Goal: Transaction & Acquisition: Subscribe to service/newsletter

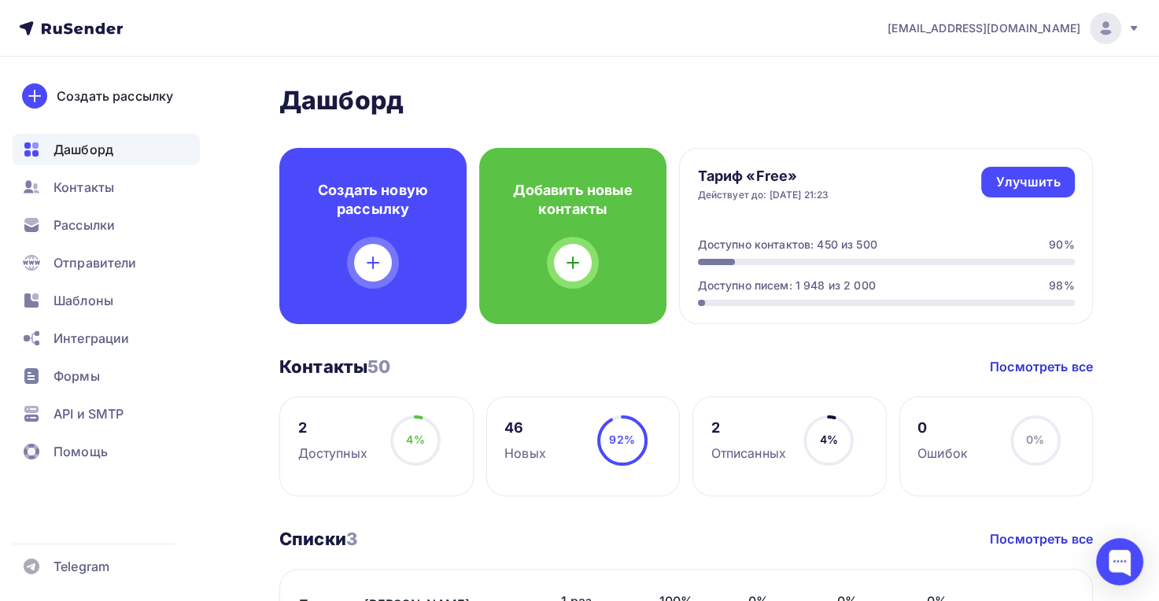
click at [94, 192] on span "Контакты" at bounding box center [84, 187] width 61 height 19
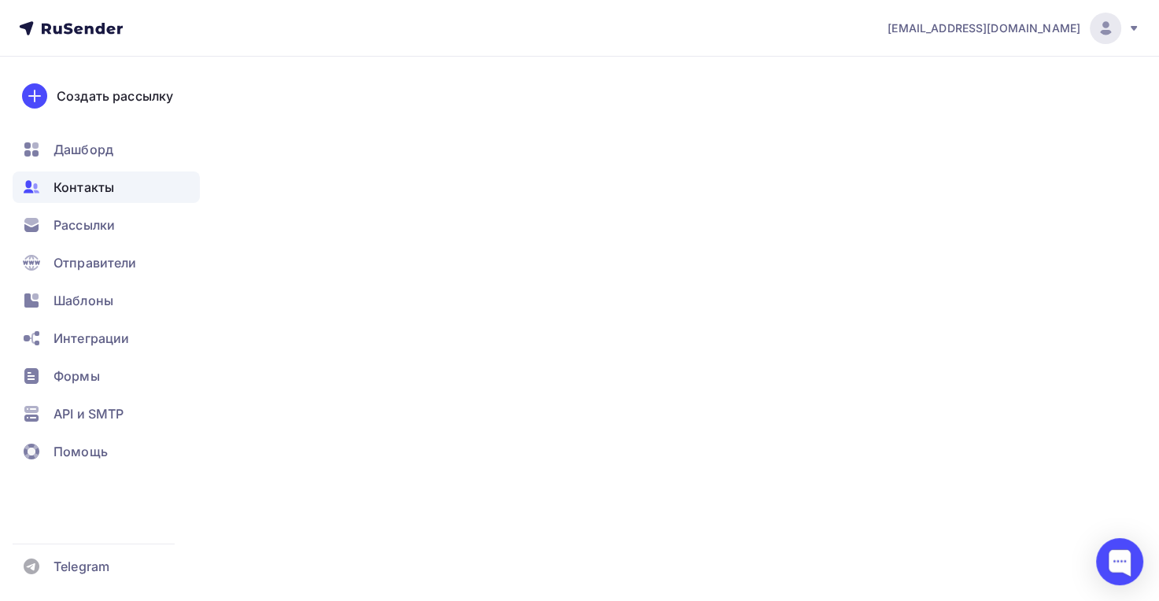
click at [96, 227] on span "Рассылки" at bounding box center [84, 225] width 61 height 19
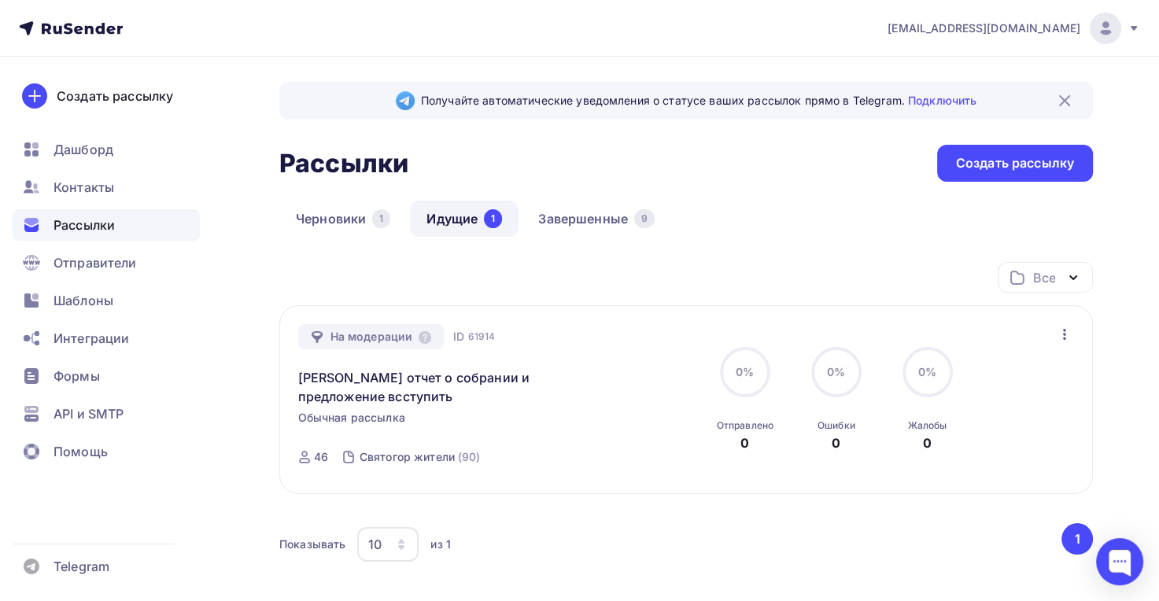
click at [438, 221] on link "Идущие 1" at bounding box center [464, 219] width 109 height 36
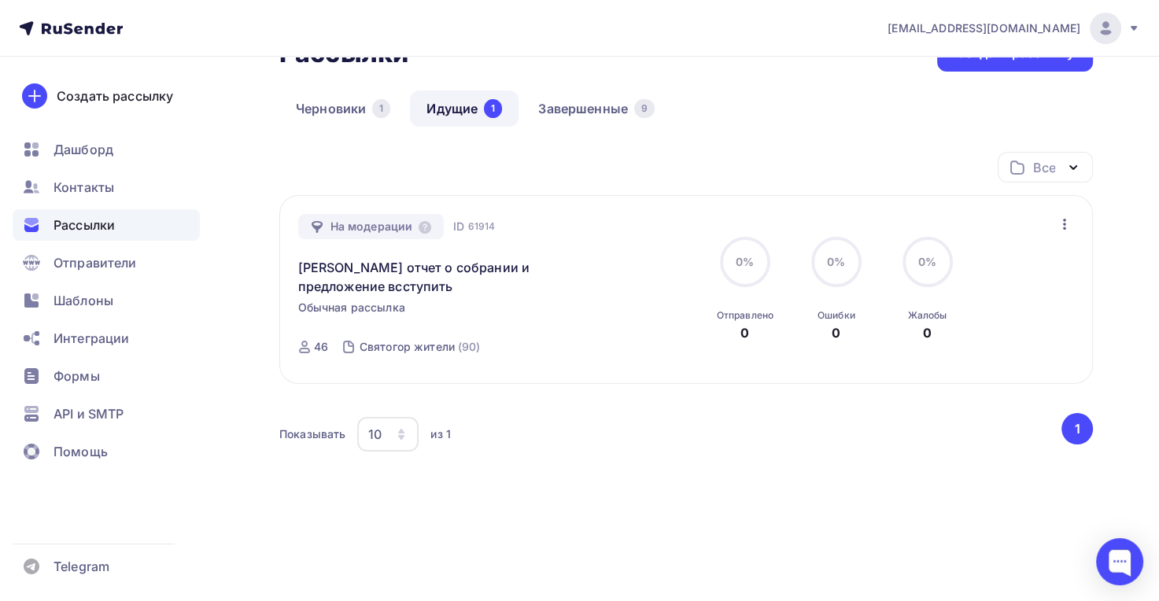
scroll to position [122, 0]
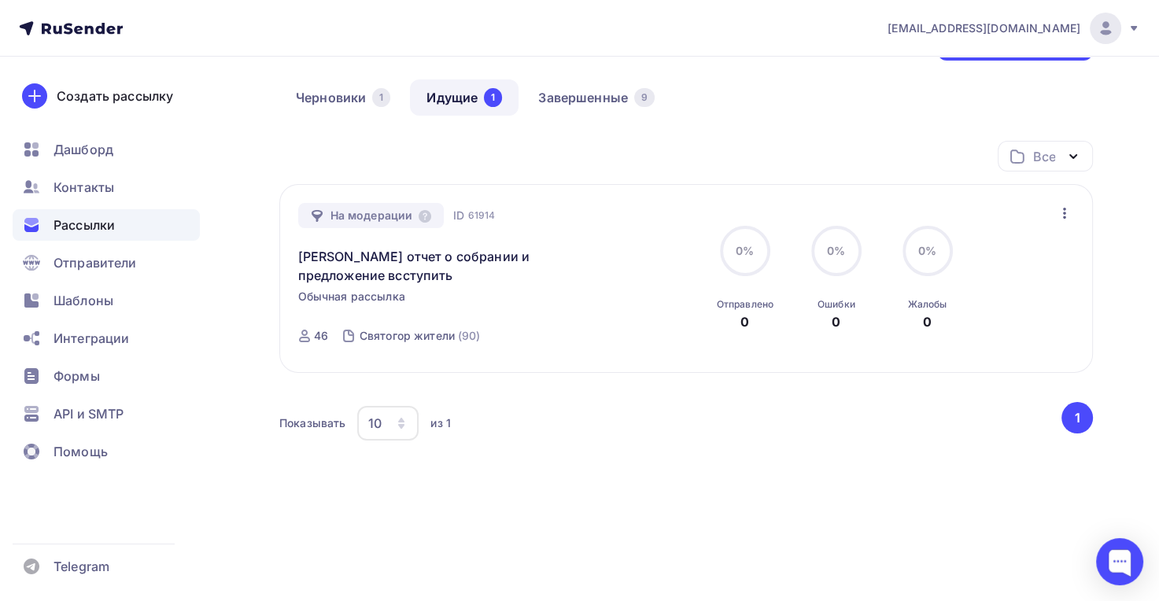
click at [385, 338] on div "Святогор жители" at bounding box center [407, 336] width 95 height 16
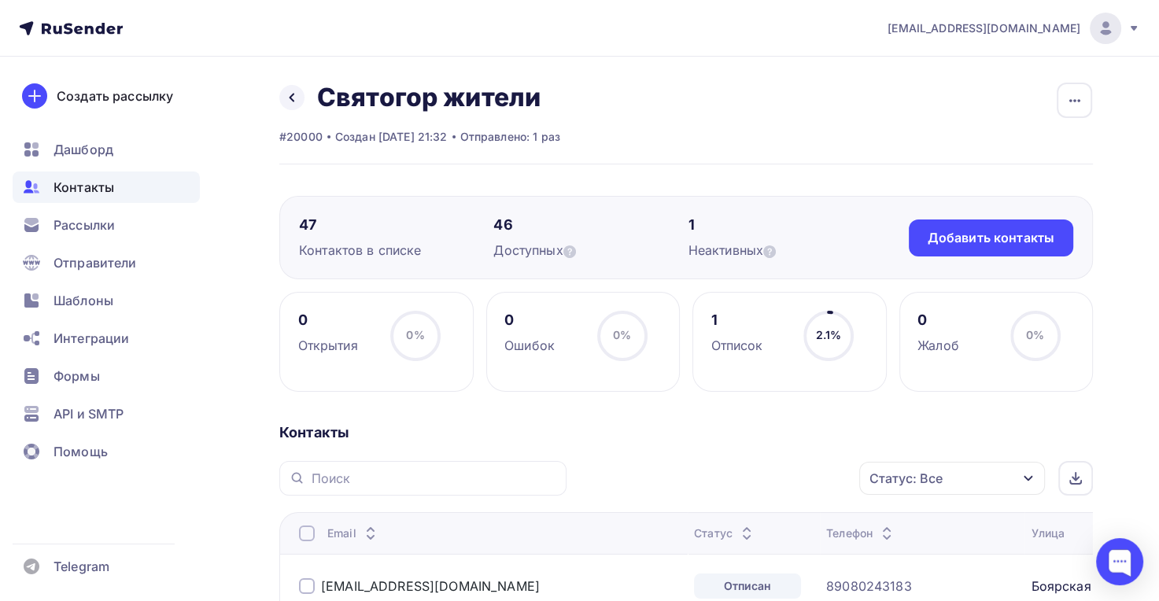
click at [87, 216] on span "Рассылки" at bounding box center [84, 225] width 61 height 19
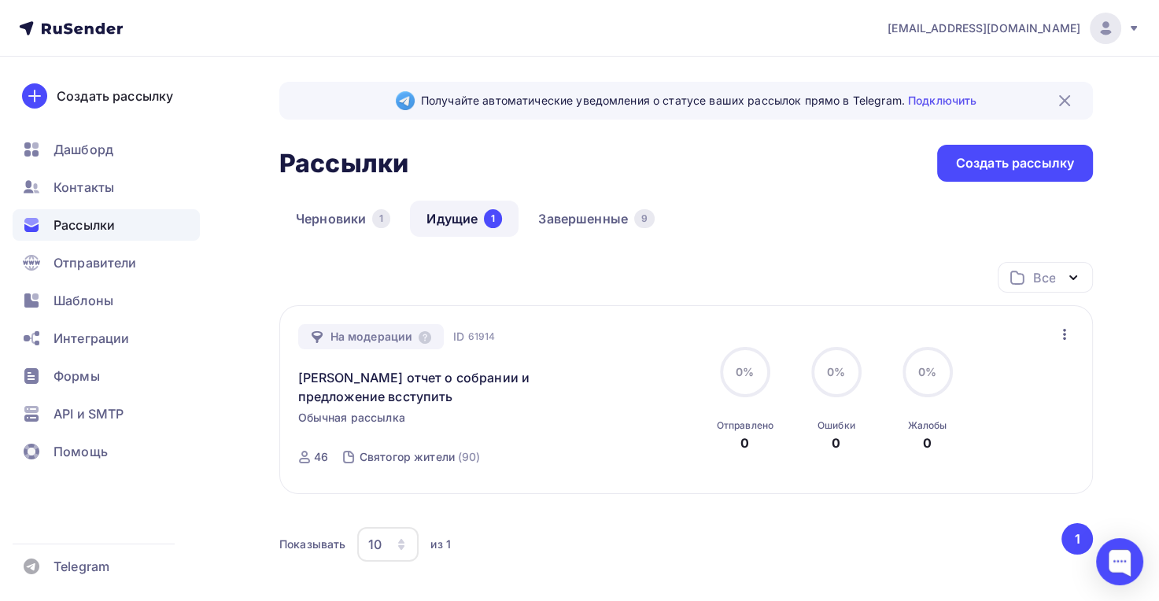
click at [66, 259] on span "Отправители" at bounding box center [95, 262] width 83 height 19
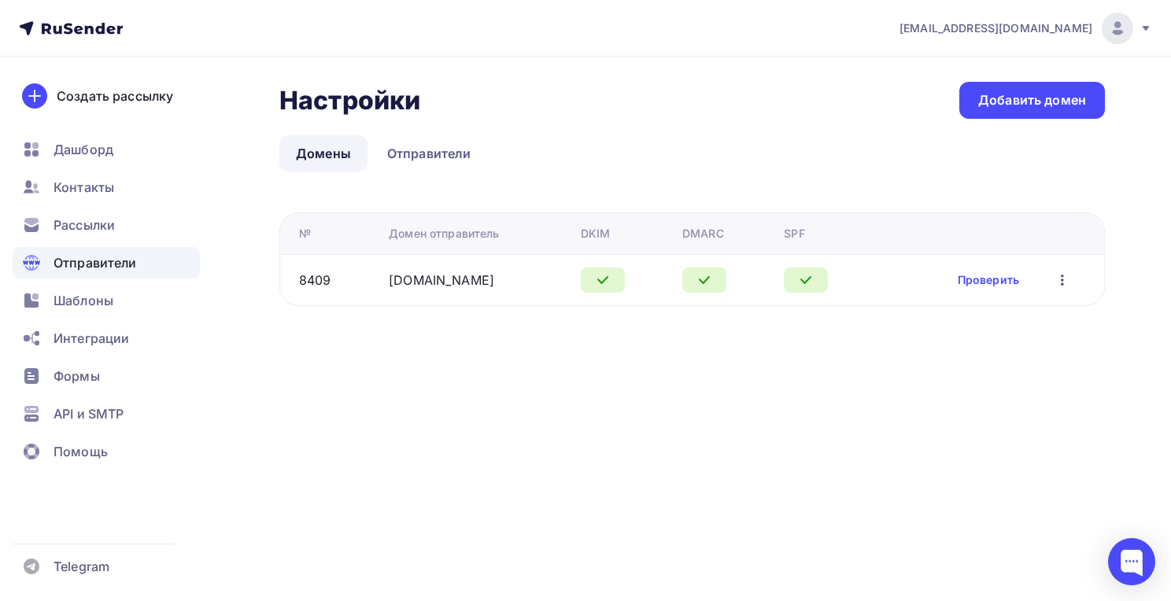
click at [79, 190] on span "Контакты" at bounding box center [84, 187] width 61 height 19
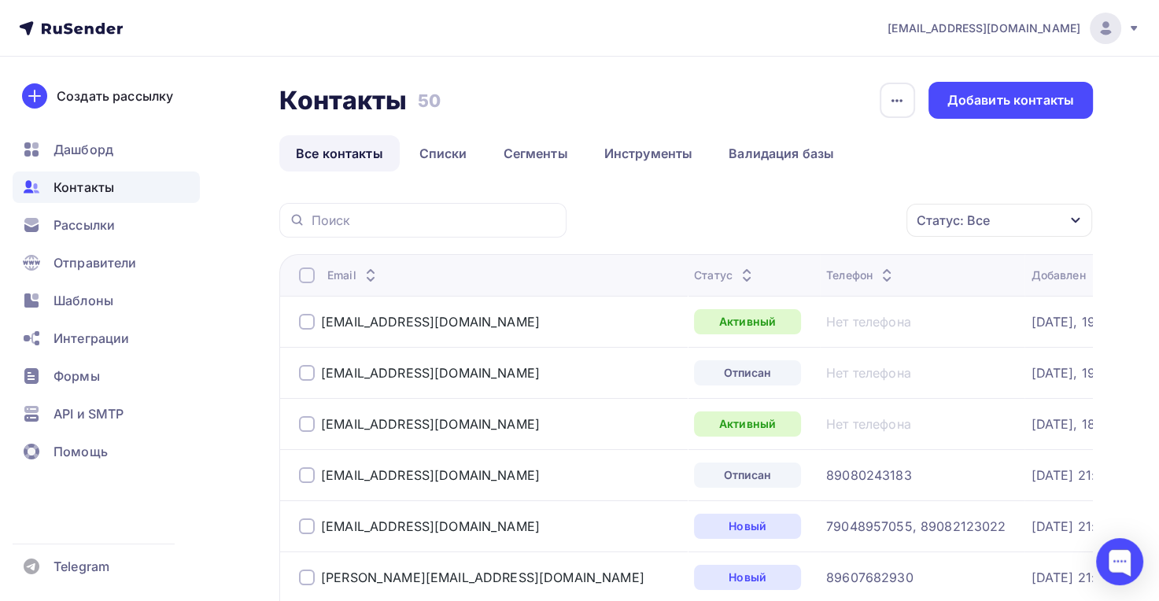
click at [87, 299] on span "Шаблоны" at bounding box center [84, 300] width 60 height 19
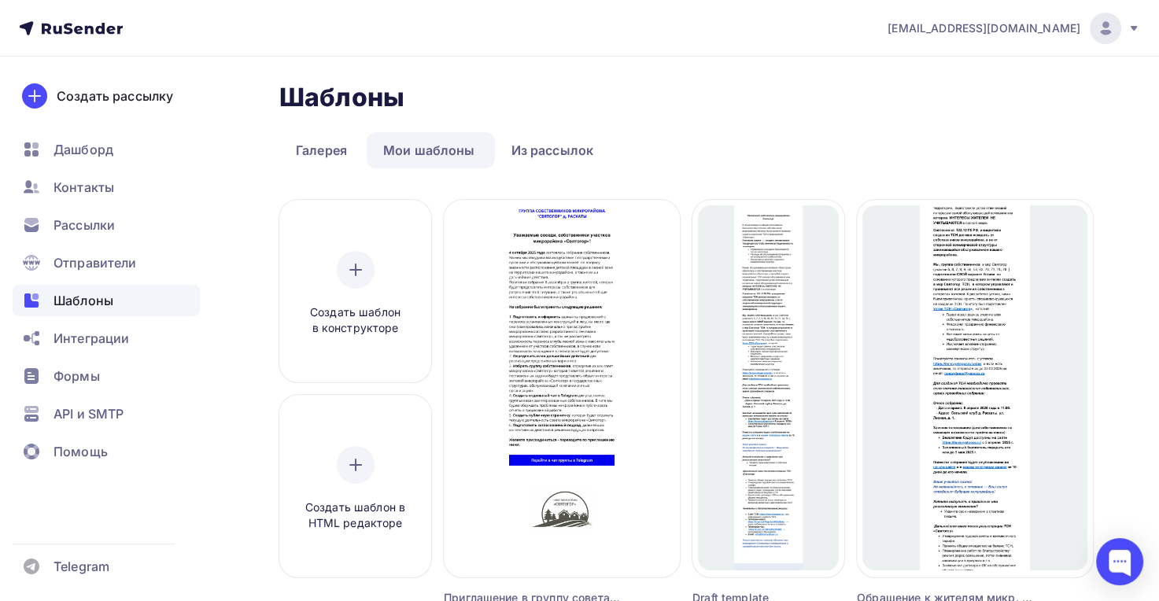
click at [94, 152] on span "Дашборд" at bounding box center [84, 149] width 60 height 19
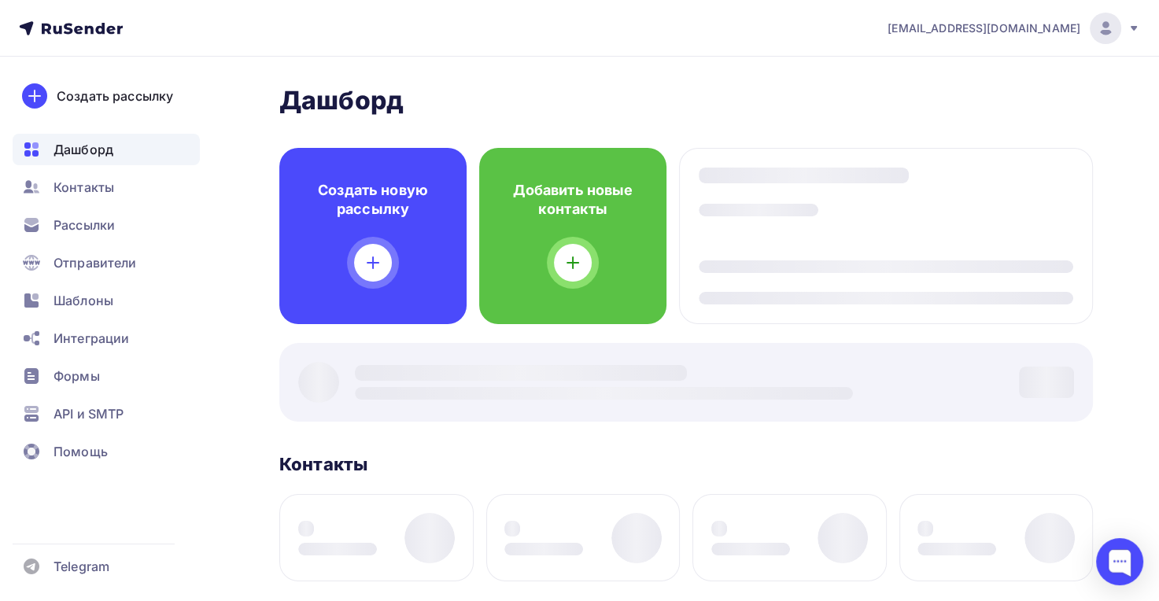
click at [113, 93] on div "Создать рассылку" at bounding box center [115, 96] width 116 height 19
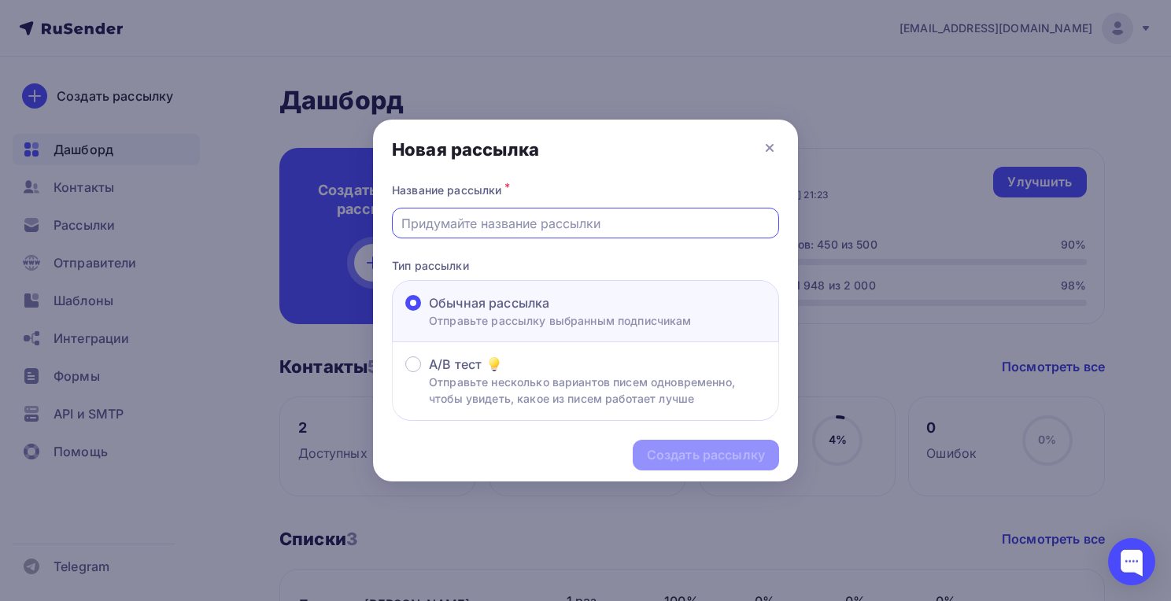
click at [527, 218] on input "text" at bounding box center [585, 223] width 369 height 19
type input "тест 1"
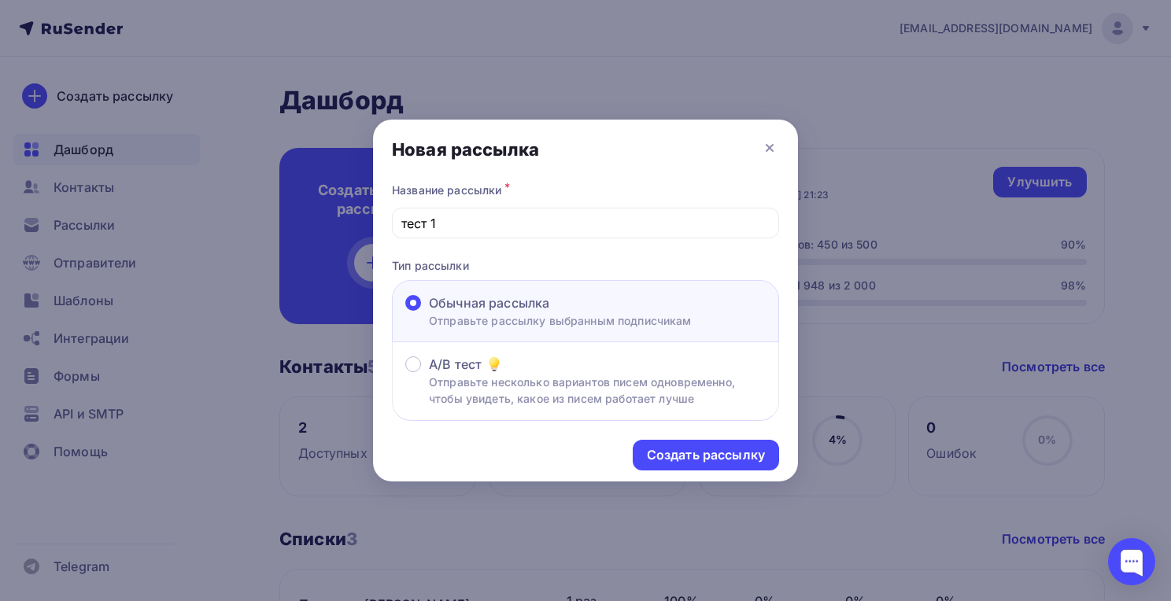
click at [667, 458] on div "Создать рассылку" at bounding box center [706, 455] width 118 height 18
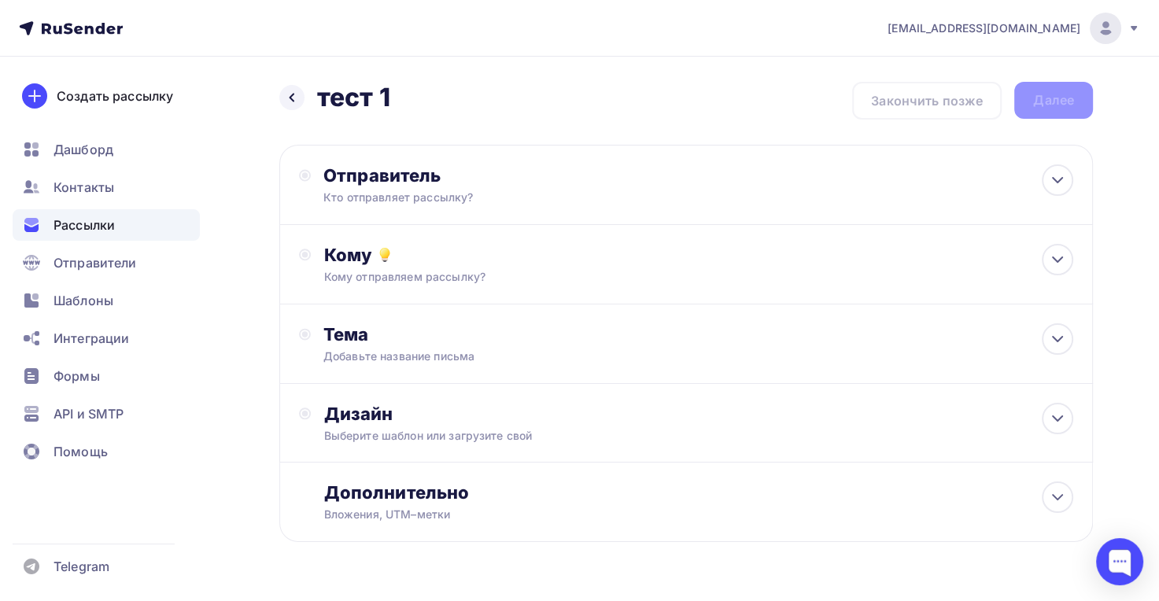
click at [382, 169] on div "Отправитель" at bounding box center [493, 175] width 341 height 22
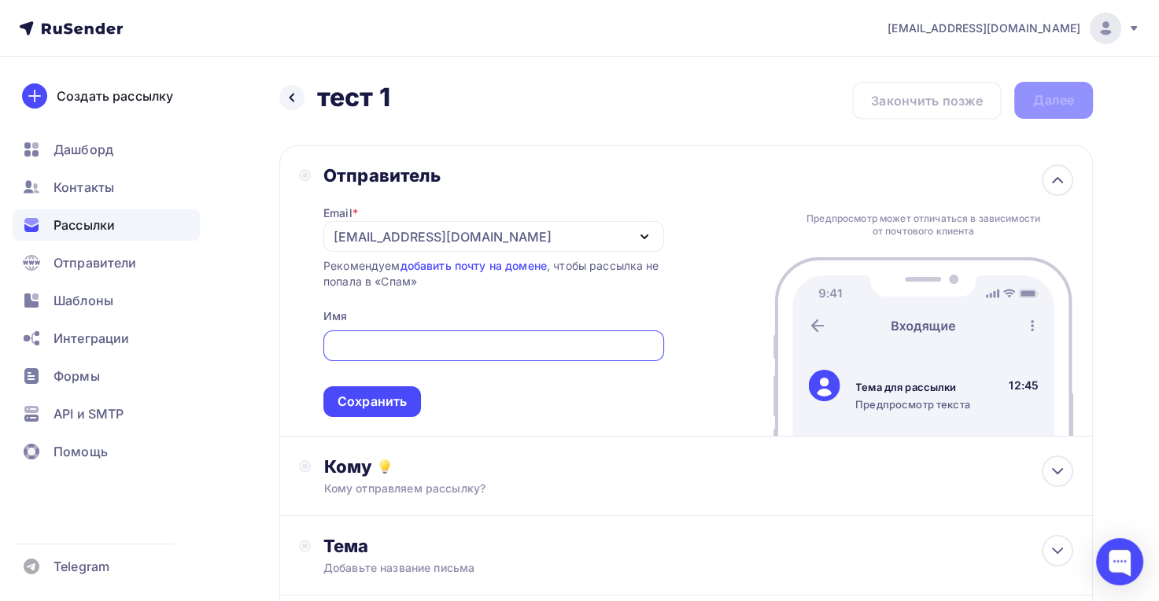
click at [648, 242] on icon "button" at bounding box center [644, 236] width 19 height 19
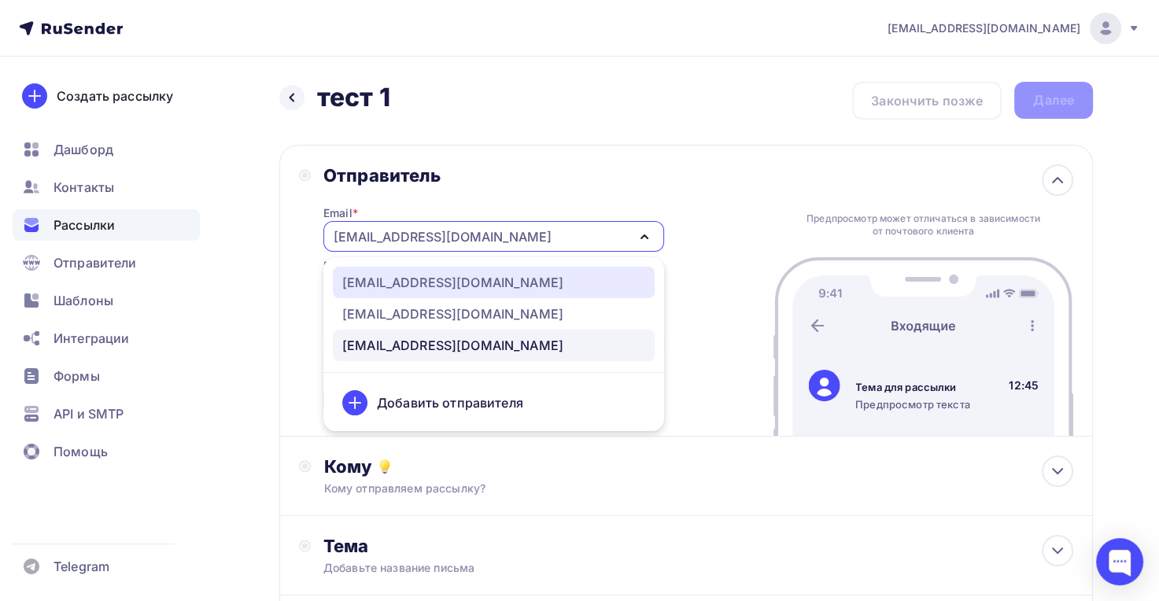
click at [506, 280] on div "[EMAIL_ADDRESS][DOMAIN_NAME]" at bounding box center [493, 282] width 303 height 19
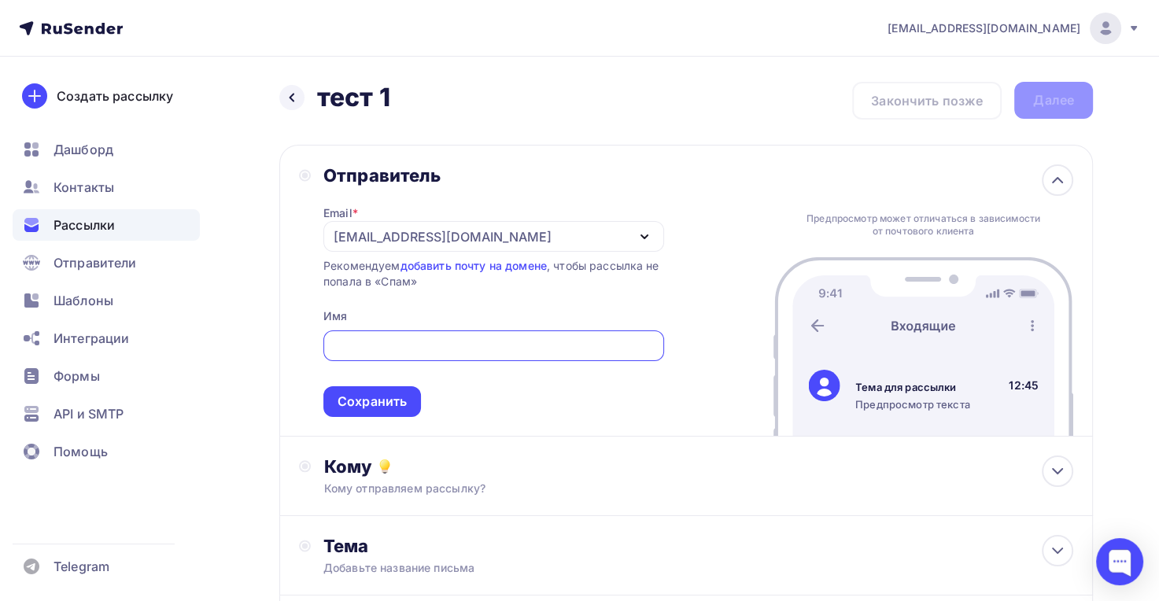
click at [443, 343] on input "text" at bounding box center [493, 346] width 323 height 19
click at [358, 340] on input "text" at bounding box center [493, 346] width 323 height 19
type input "C"
type input "С"
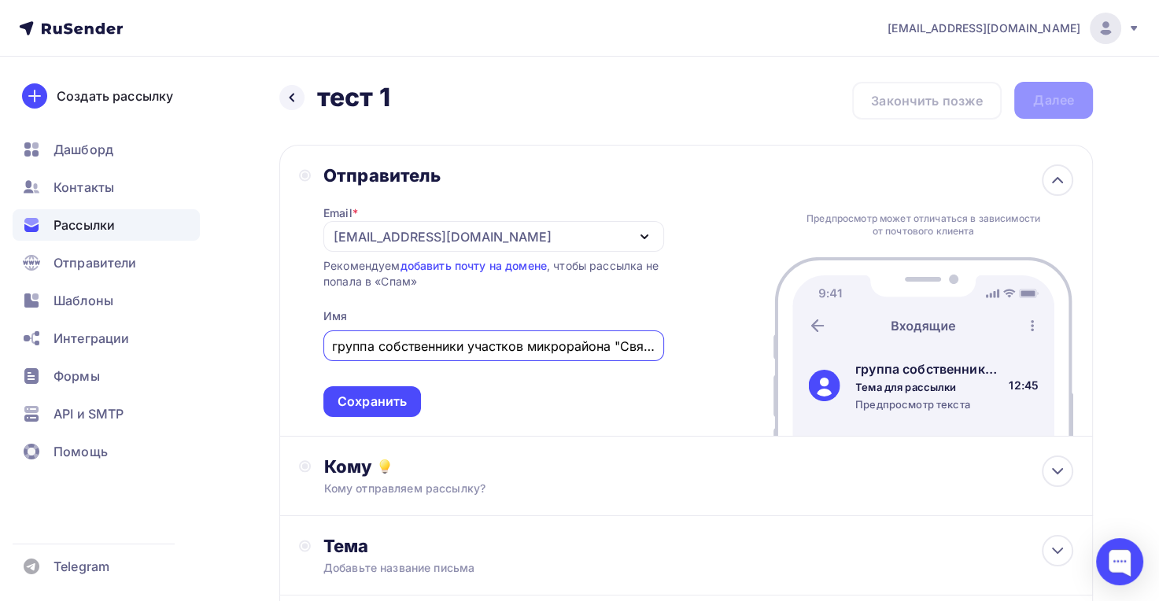
click at [464, 352] on input "группа собственники участков микрорайона "Святогор"" at bounding box center [493, 346] width 323 height 19
type input "группа собственников участков микрорайона "Святогор""
click at [401, 400] on div "Сохранить" at bounding box center [372, 402] width 69 height 18
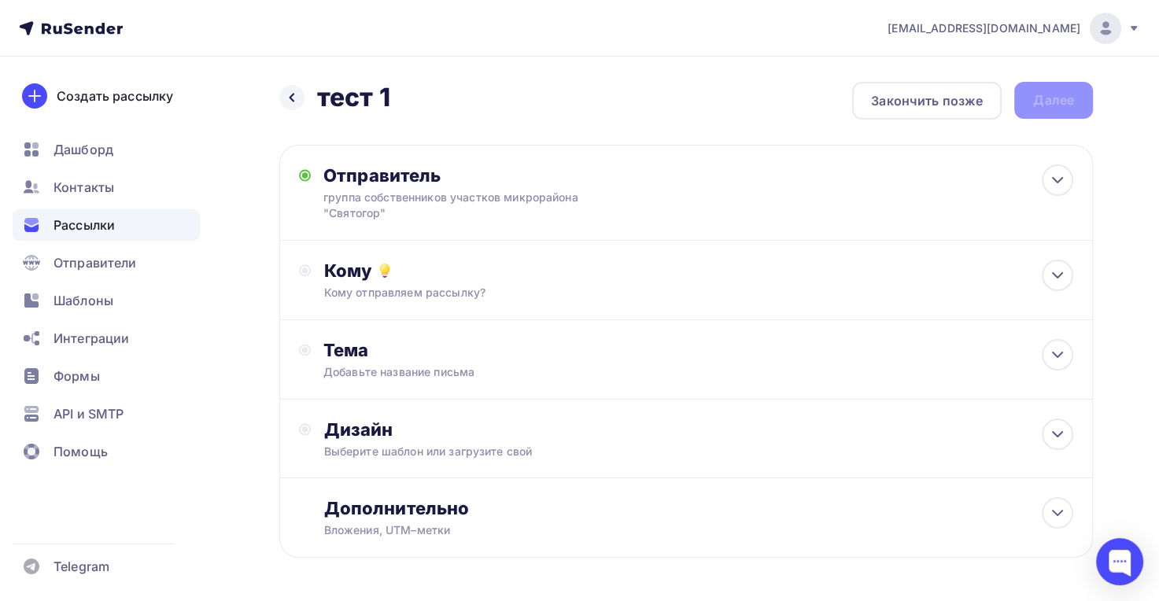
click at [428, 283] on div "Кому Кому отправляем рассылку? Списки получателей Выберите список Все списки id…" at bounding box center [698, 280] width 750 height 41
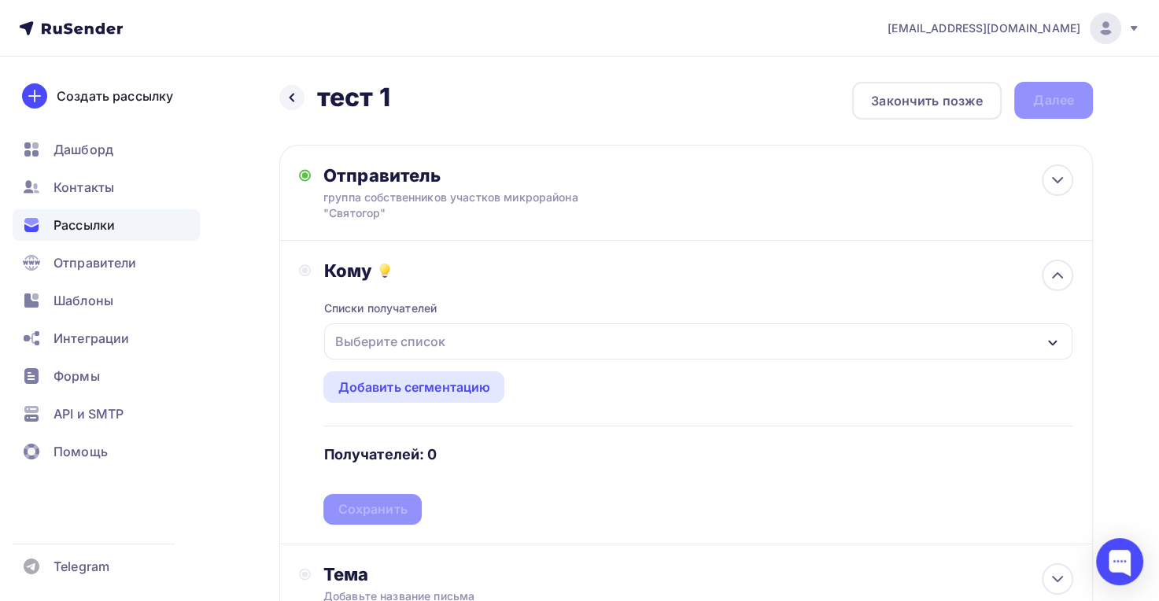
click at [520, 340] on div "Выберите список" at bounding box center [698, 341] width 748 height 36
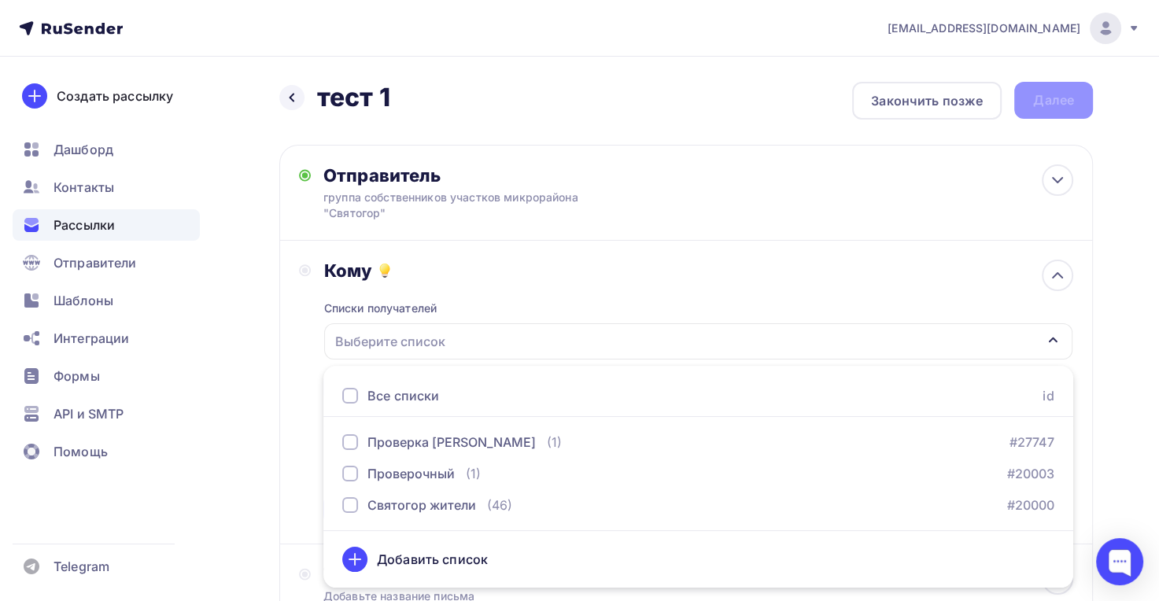
click at [281, 275] on div "Кому Списки получателей Выберите список Все списки id Проверка Романюк (1) #277…" at bounding box center [686, 393] width 814 height 304
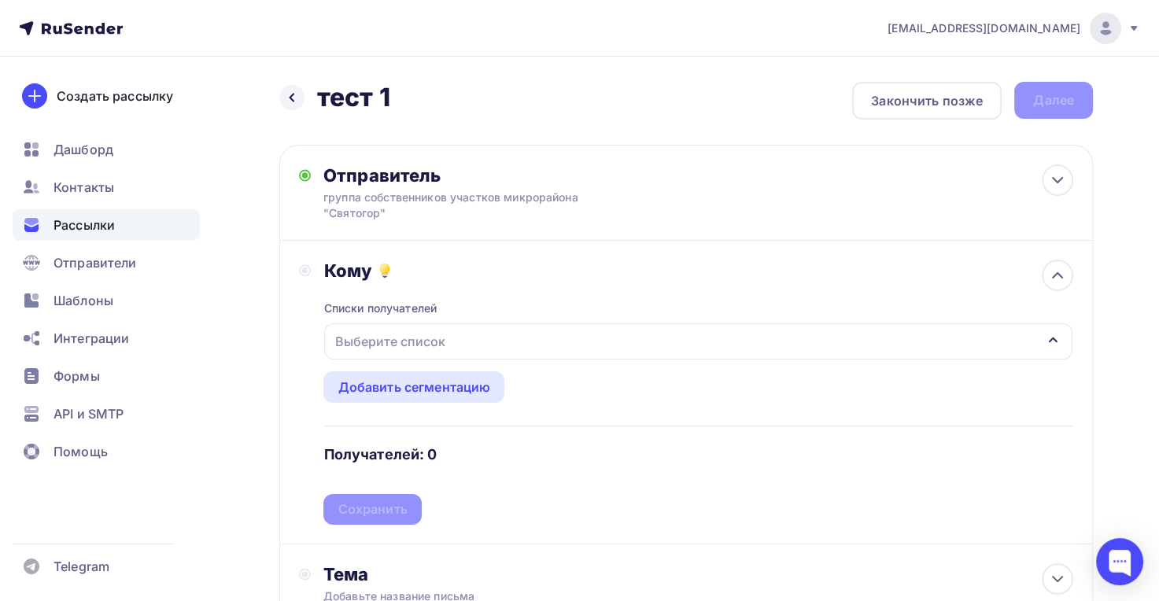
click at [185, 227] on div "Рассылки" at bounding box center [106, 224] width 187 height 31
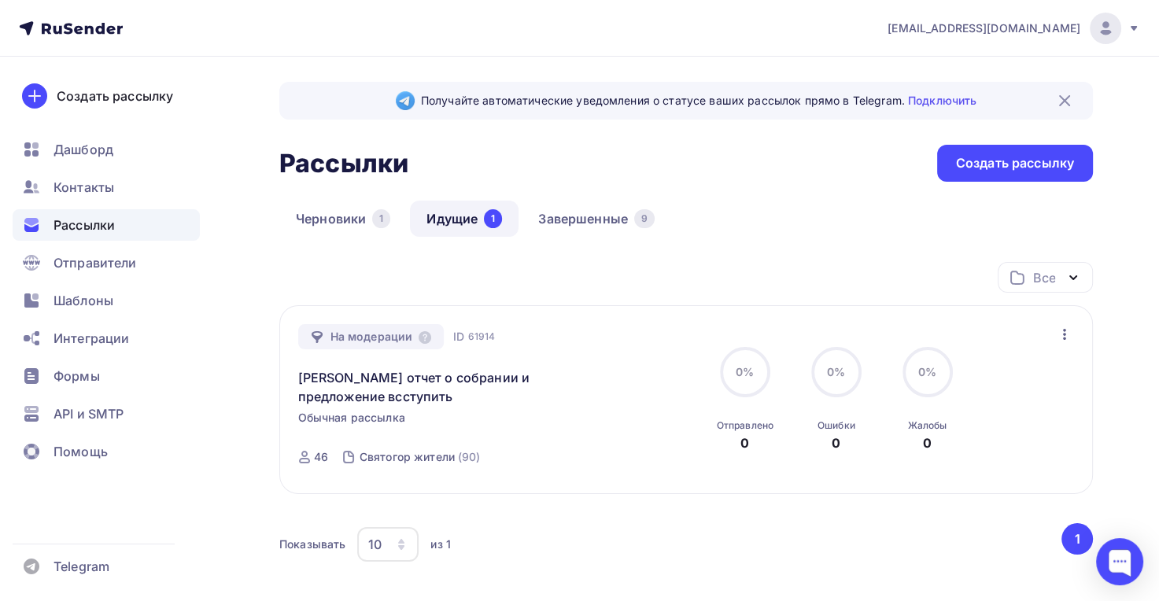
click at [1062, 333] on icon "button" at bounding box center [1064, 334] width 19 height 19
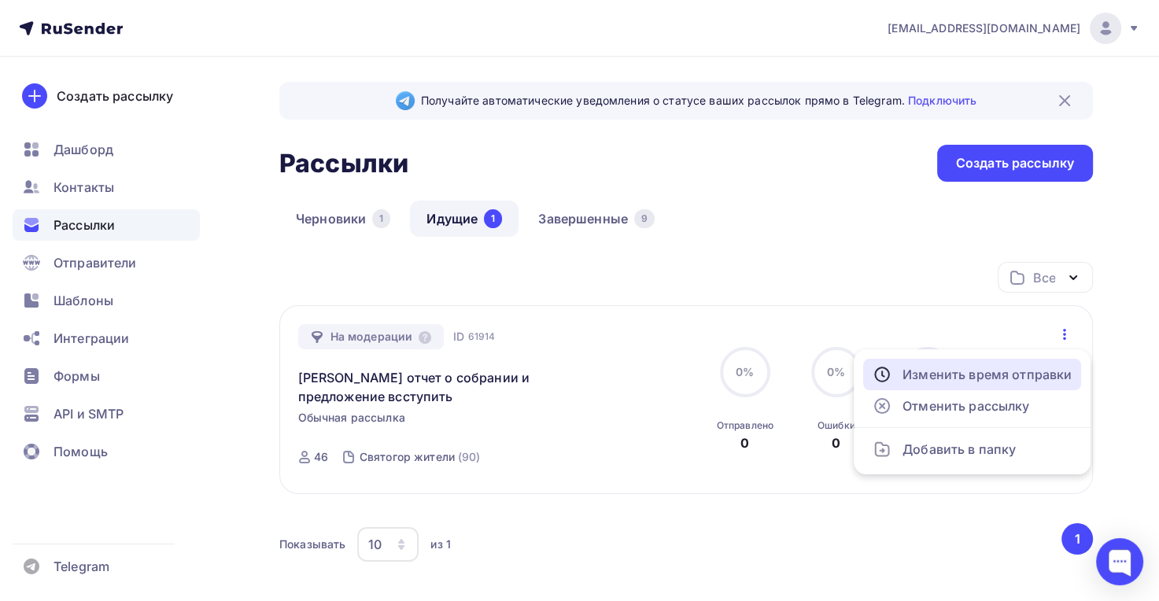
click at [1052, 376] on div "Изменить время отправки" at bounding box center [972, 374] width 199 height 19
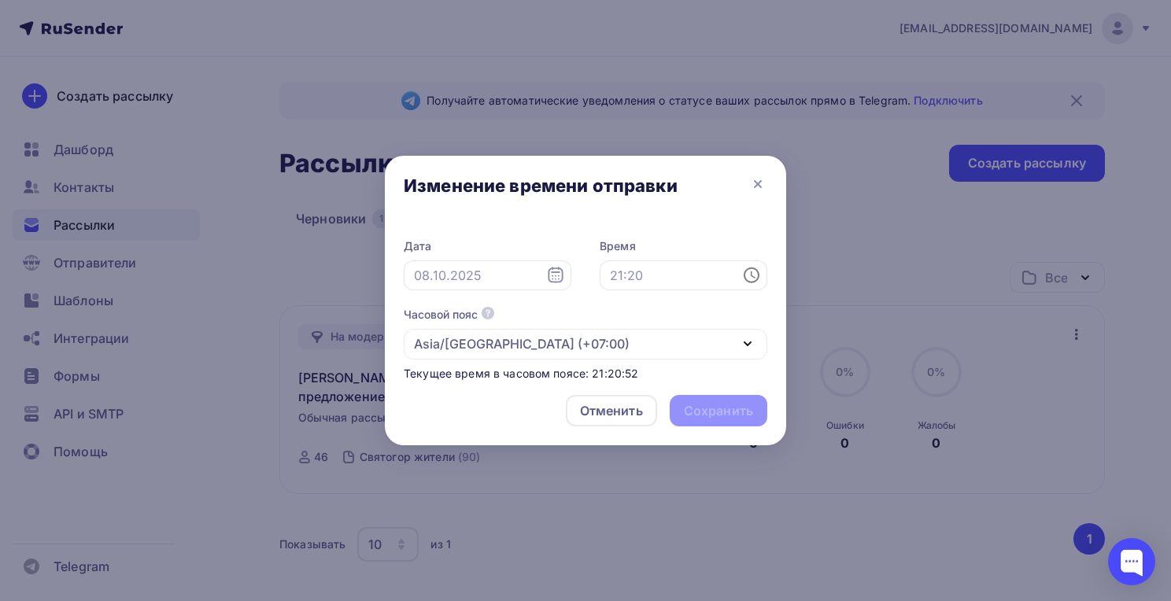
click at [764, 182] on icon at bounding box center [757, 184] width 19 height 19
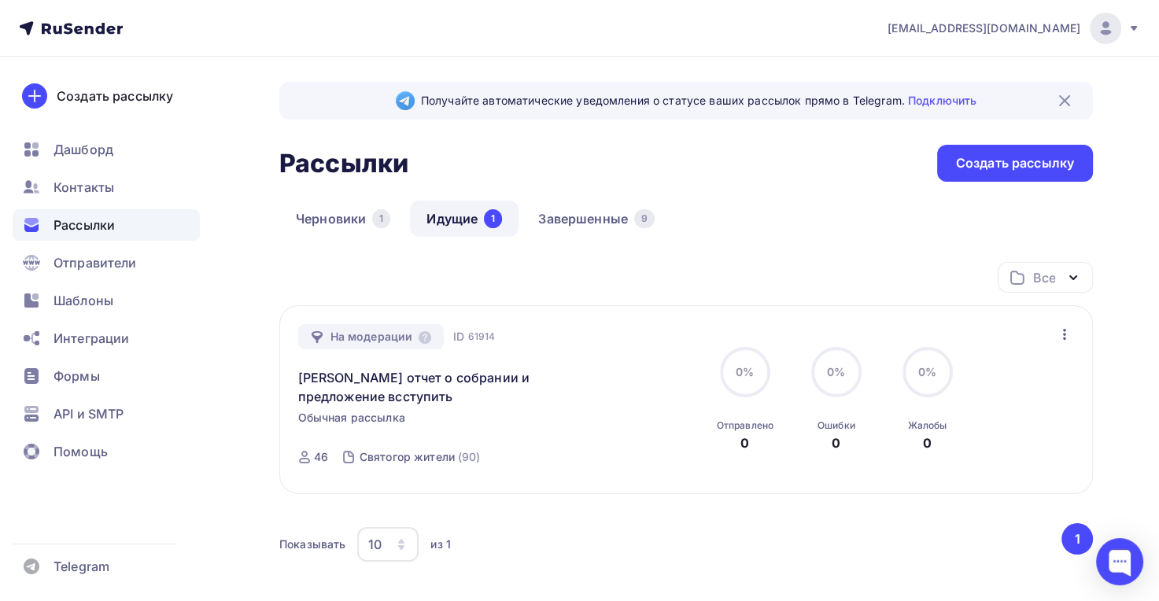
click at [597, 219] on link "Завершенные 9" at bounding box center [597, 219] width 150 height 36
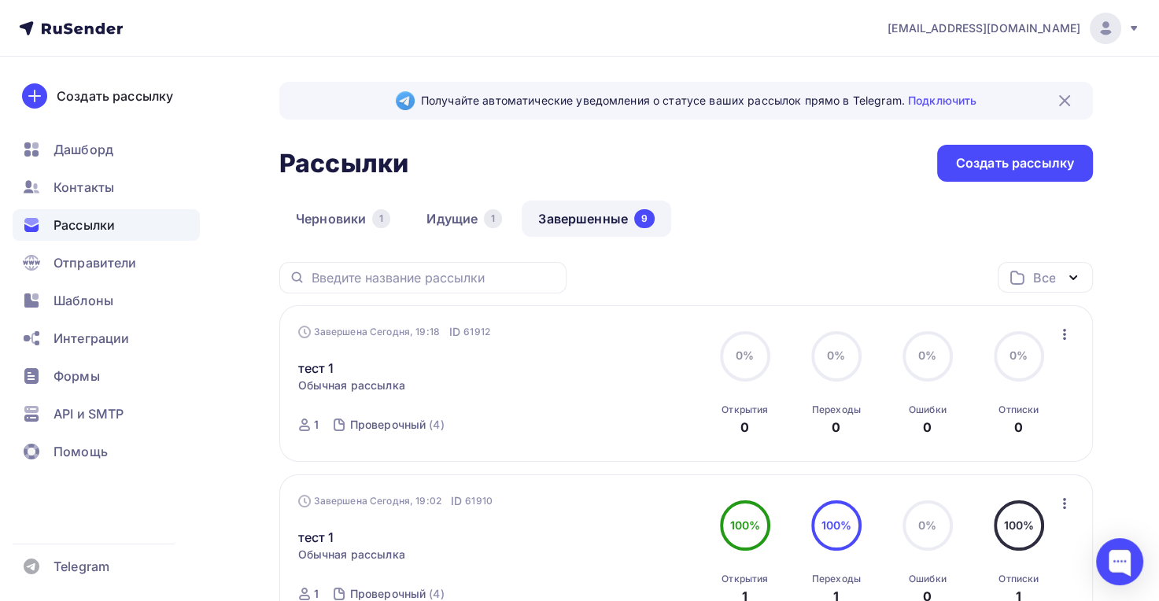
click at [82, 187] on span "Контакты" at bounding box center [84, 187] width 61 height 19
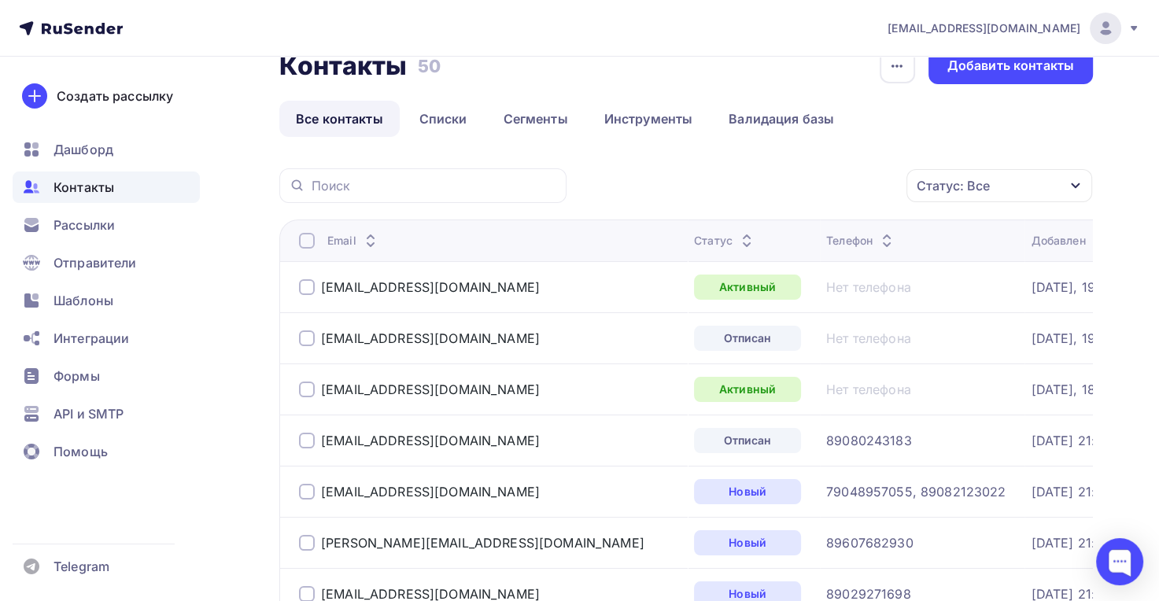
scroll to position [35, 0]
click at [1013, 71] on div "Добавить контакты" at bounding box center [1010, 66] width 127 height 18
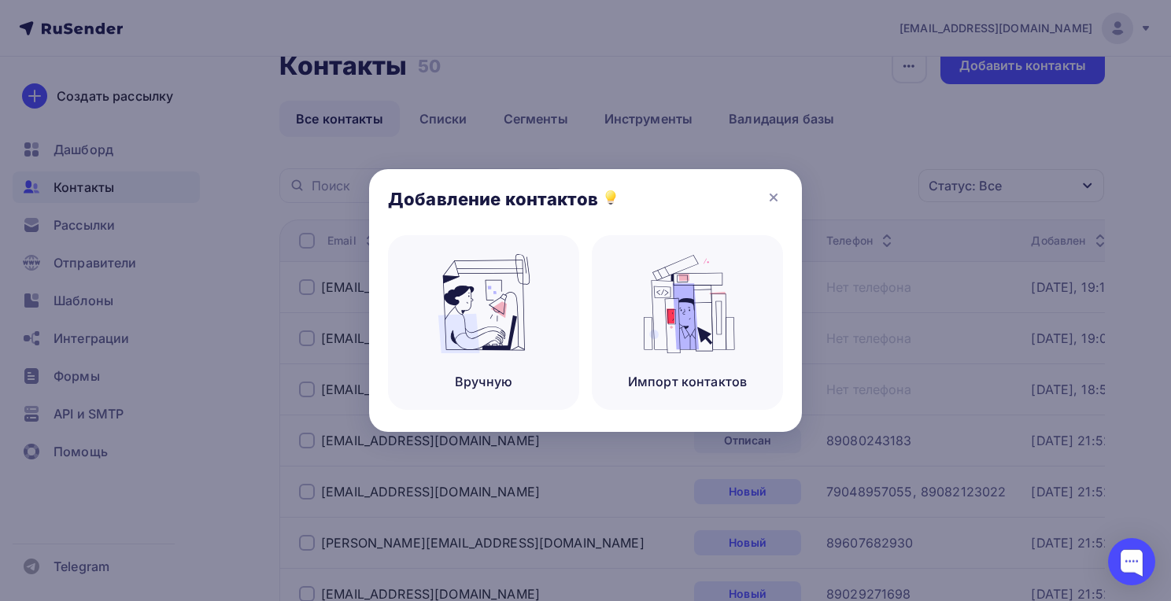
click at [478, 319] on img at bounding box center [483, 303] width 105 height 99
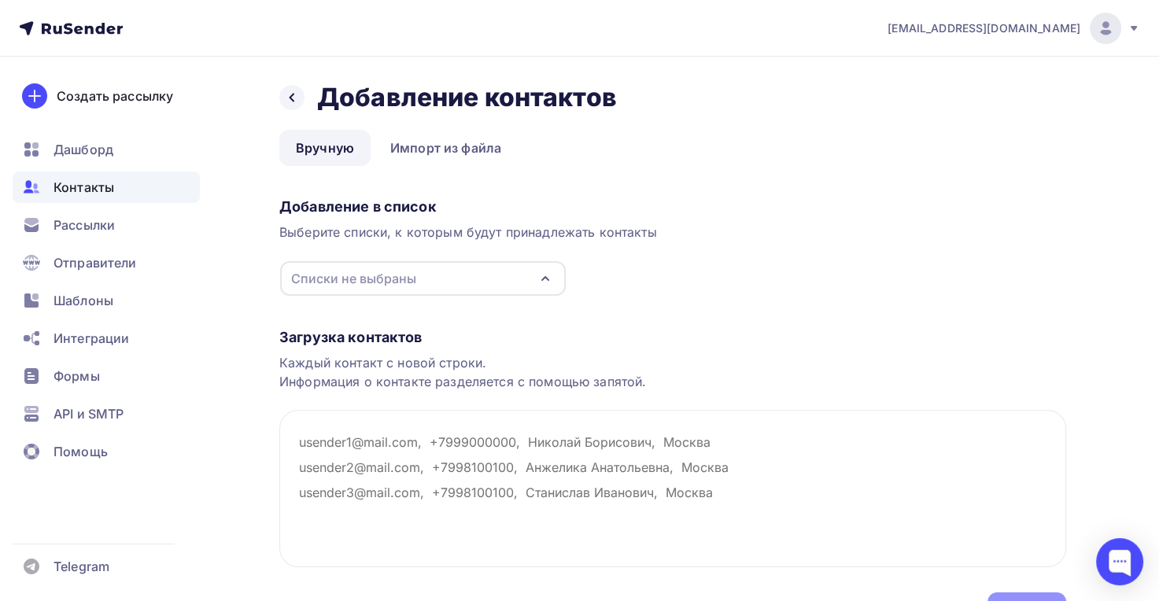
click at [349, 286] on div "Списки не выбраны" at bounding box center [353, 278] width 125 height 19
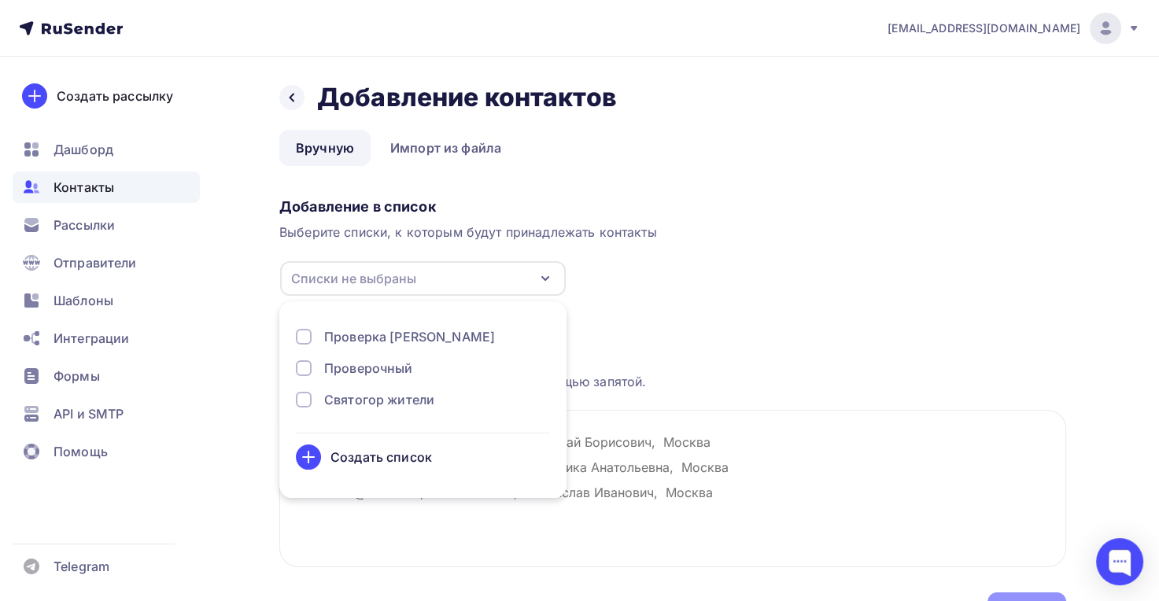
click at [374, 457] on div "Создать список" at bounding box center [382, 457] width 102 height 19
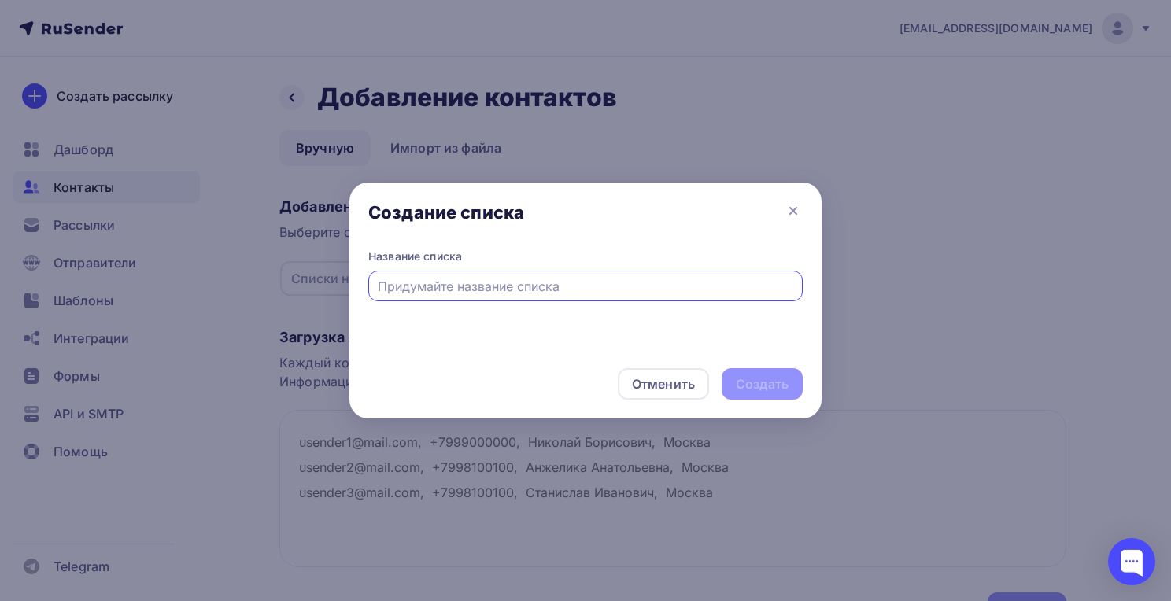
type input "е"
type input "Тестовый [EMAIL_ADDRESS][DOMAIN_NAME]"
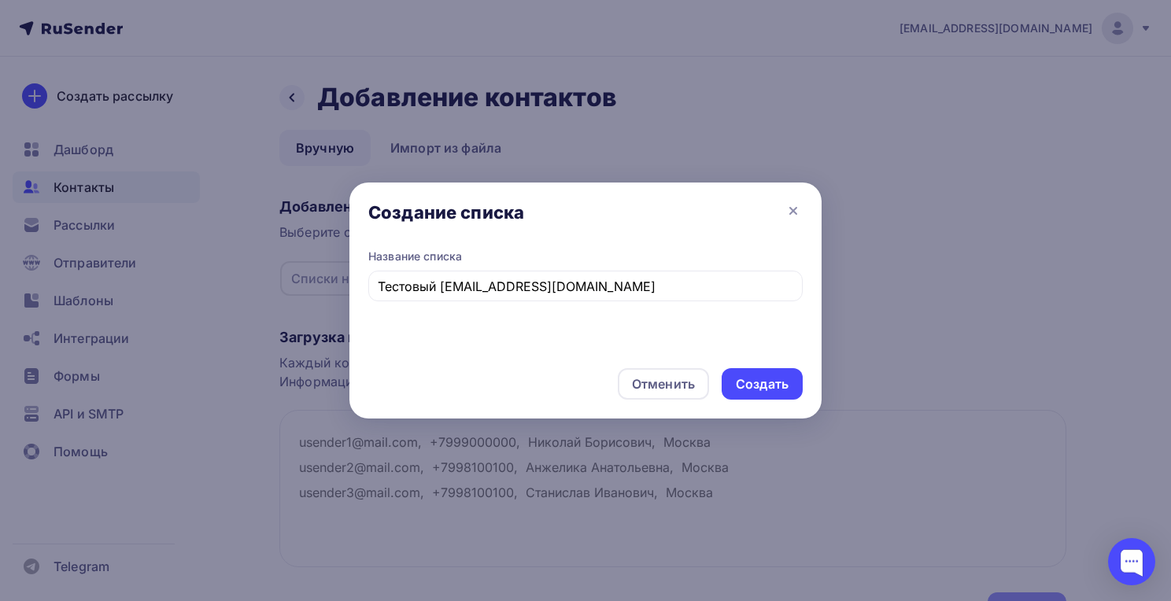
click at [753, 379] on div "Создать" at bounding box center [762, 384] width 53 height 18
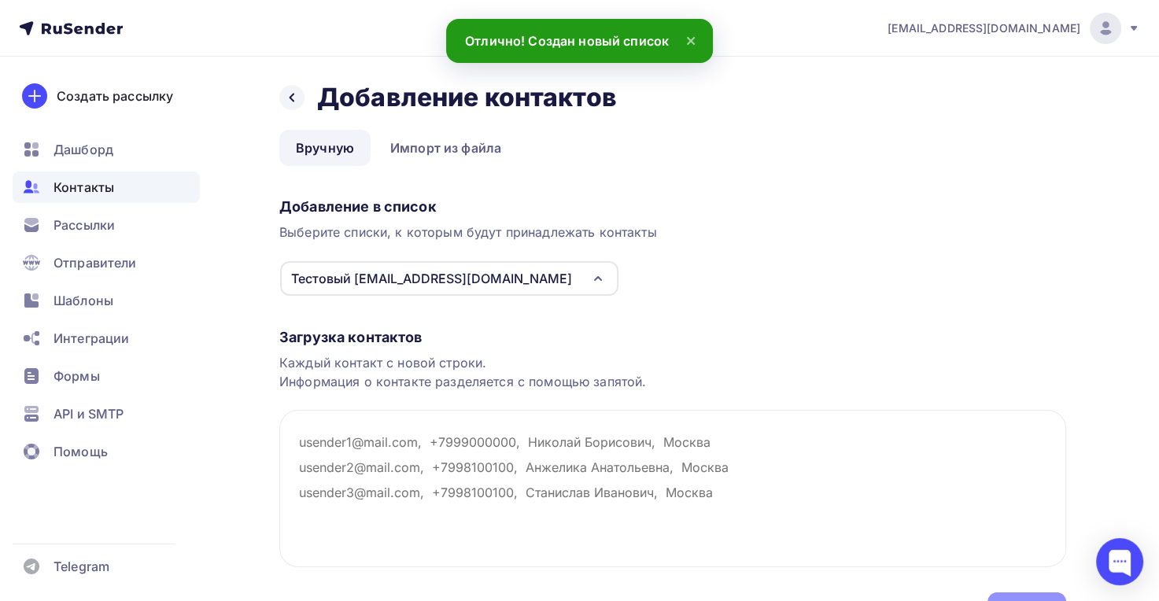
drag, startPoint x: 381, startPoint y: 438, endPoint x: 395, endPoint y: 422, distance: 21.2
click at [381, 438] on textarea at bounding box center [672, 488] width 787 height 157
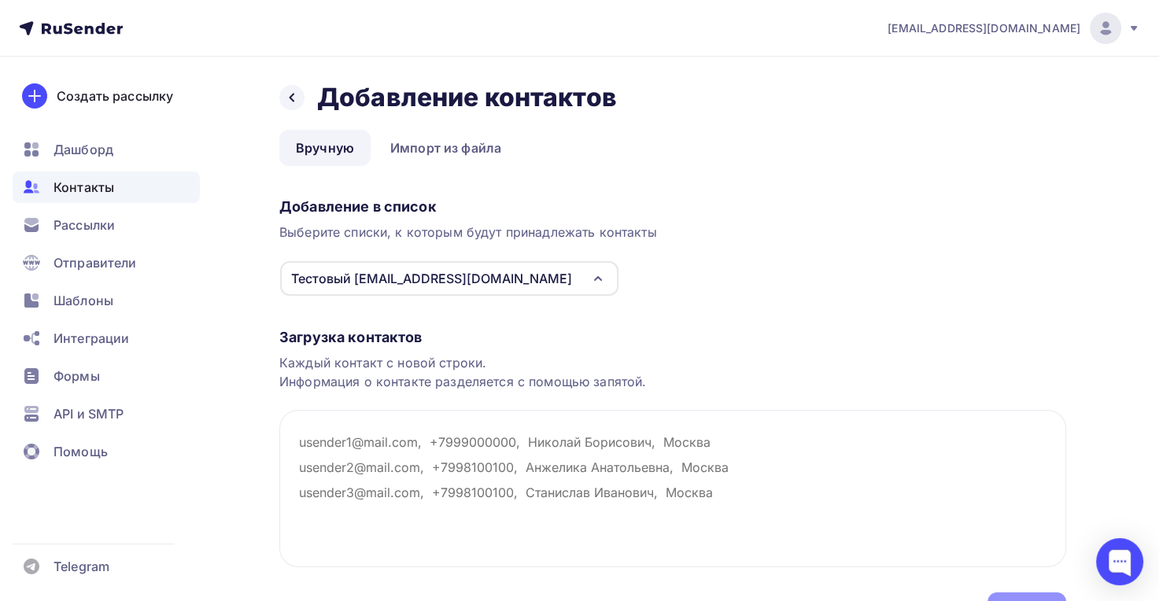
click at [380, 442] on textarea at bounding box center [672, 488] width 787 height 157
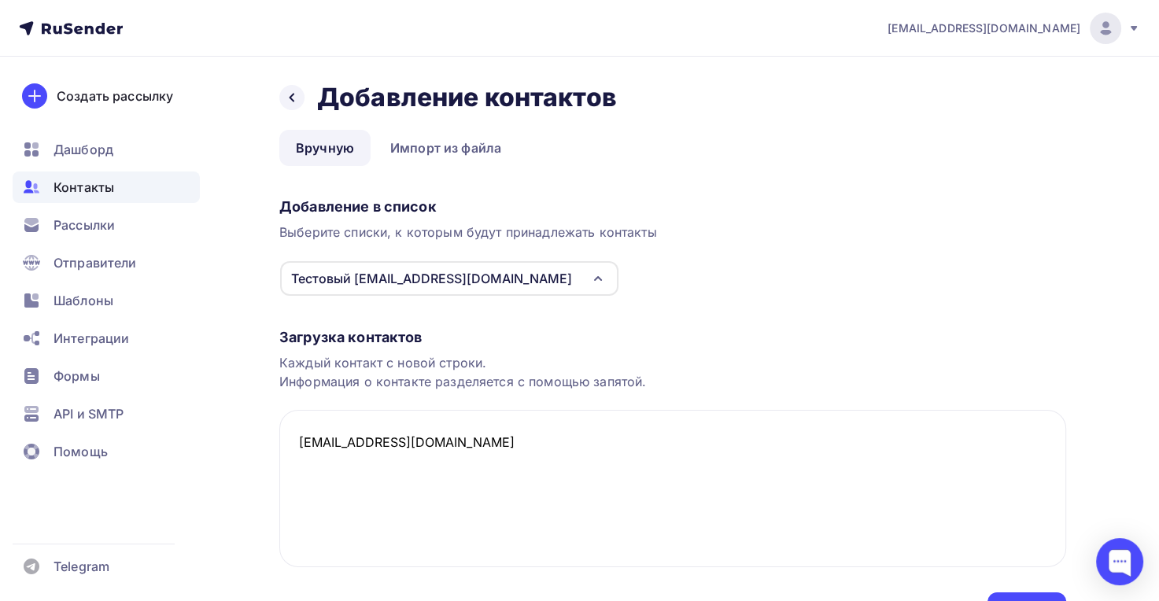
scroll to position [90, 0]
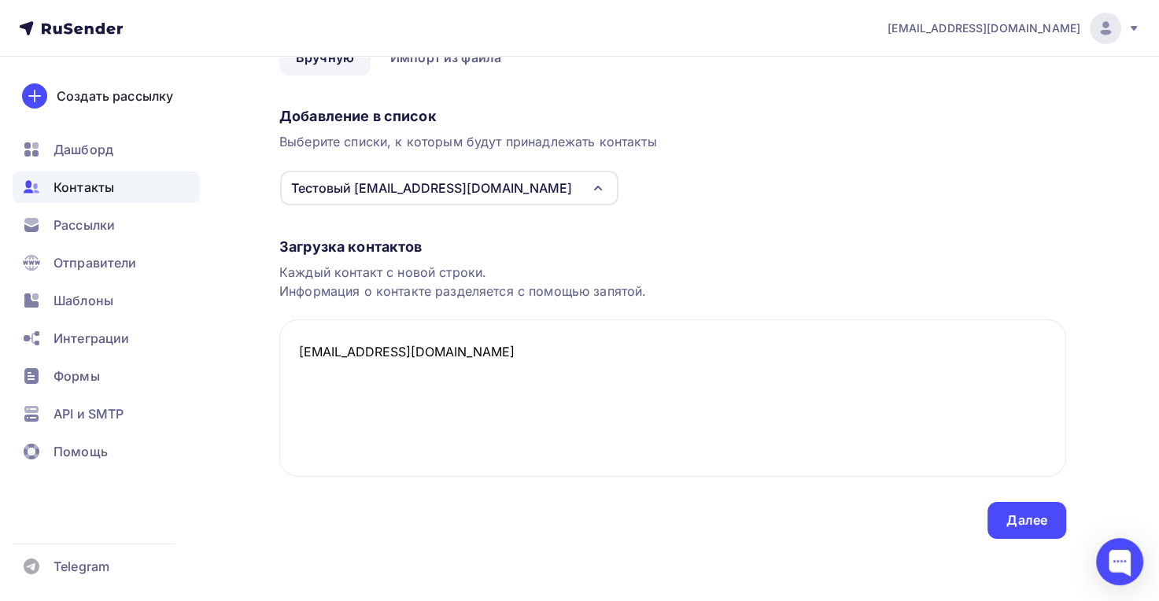
type textarea "[EMAIL_ADDRESS][DOMAIN_NAME]"
click at [1026, 513] on div "Далее" at bounding box center [1026, 521] width 41 height 18
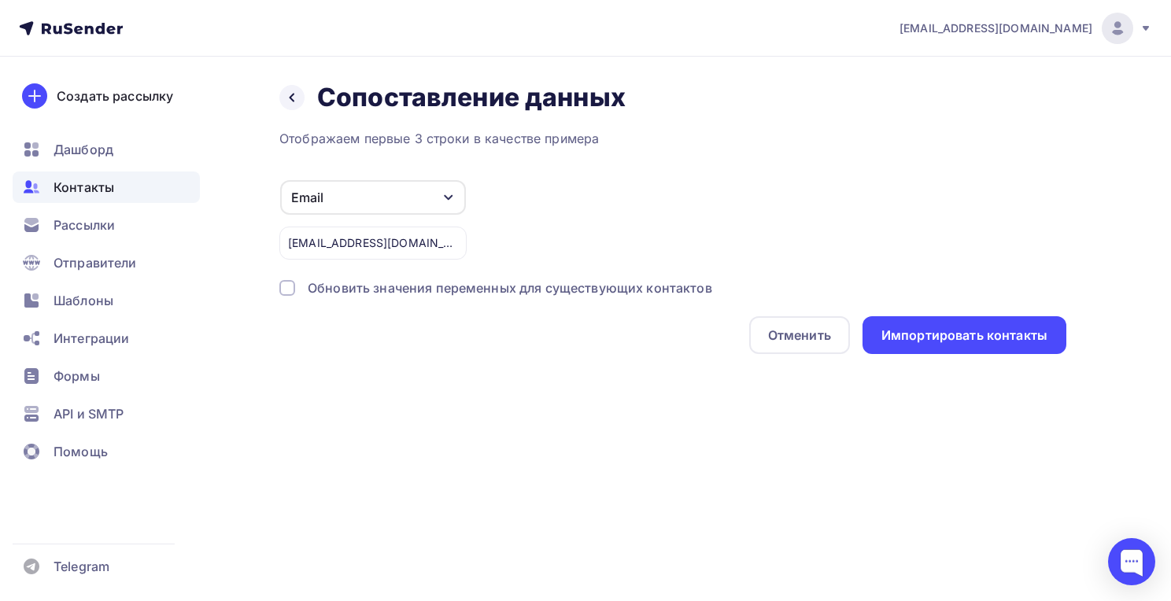
click at [942, 345] on div "Импортировать контакты" at bounding box center [964, 335] width 204 height 38
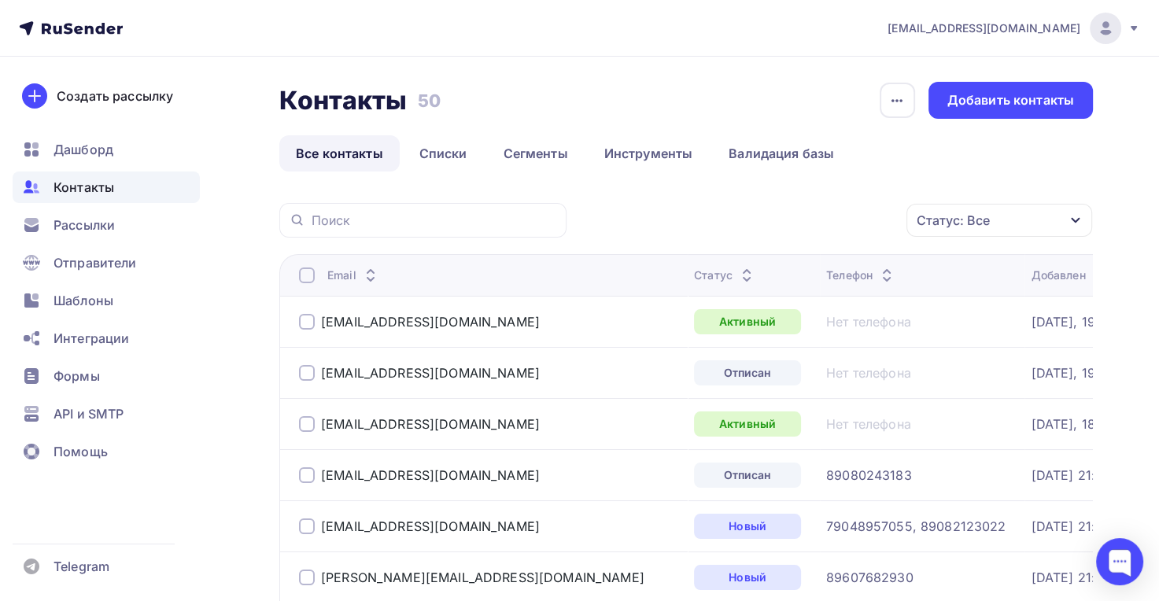
click at [90, 297] on span "Шаблоны" at bounding box center [84, 300] width 60 height 19
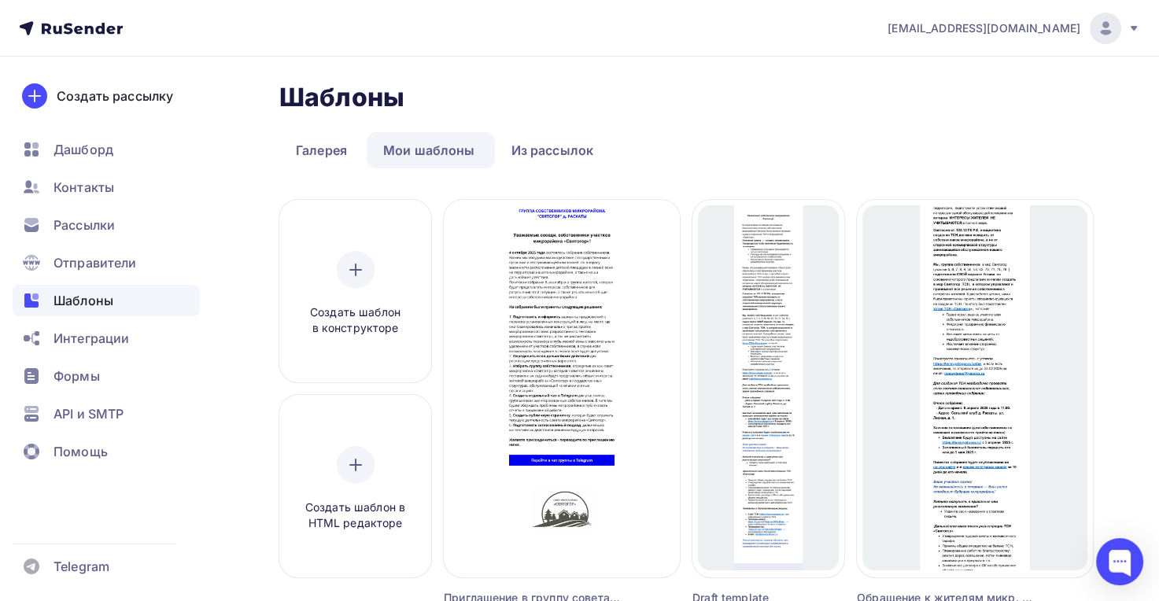
click at [587, 360] on span "Создать рассылку" at bounding box center [562, 356] width 118 height 19
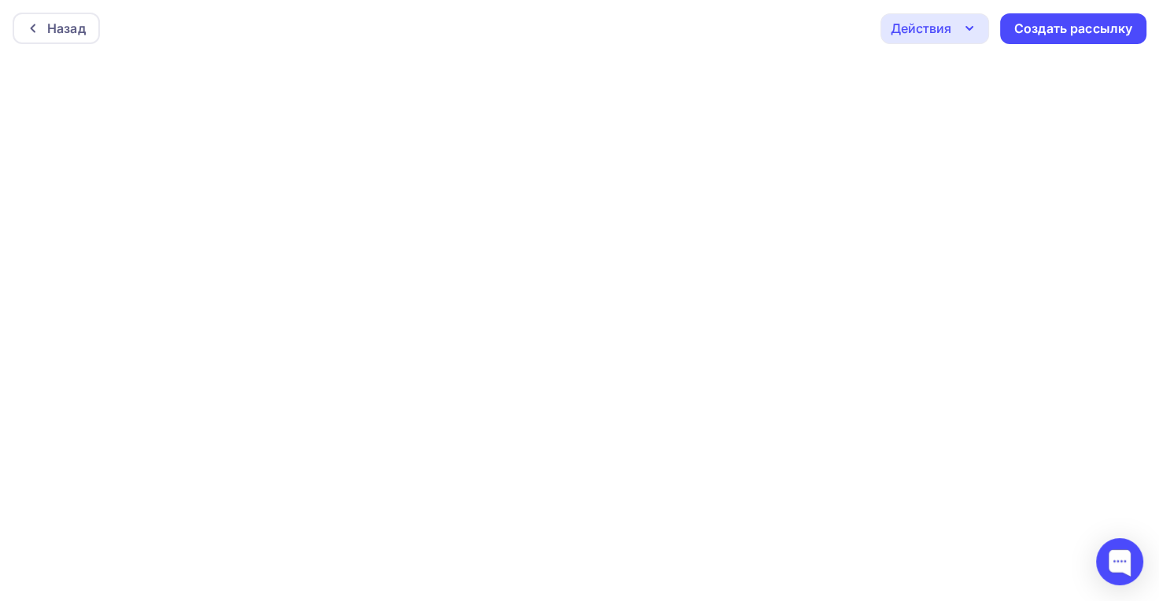
click at [1078, 31] on div "Создать рассылку" at bounding box center [1073, 29] width 118 height 18
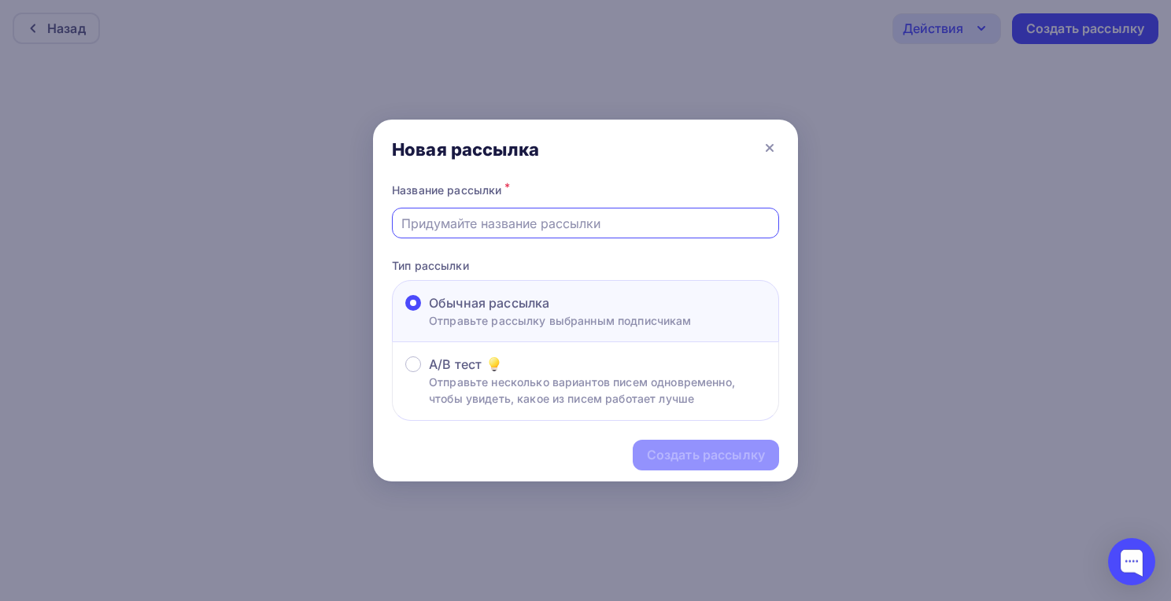
click at [483, 224] on input "text" at bounding box center [585, 223] width 369 height 19
type input "тест 1"
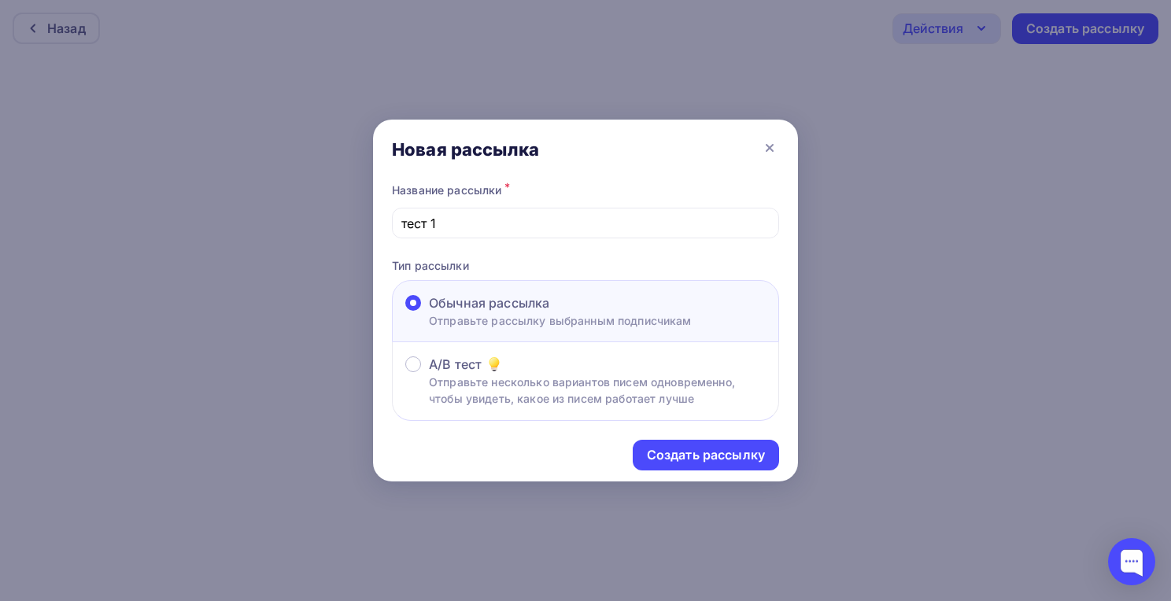
click at [693, 456] on div "Создать рассылку" at bounding box center [706, 455] width 118 height 18
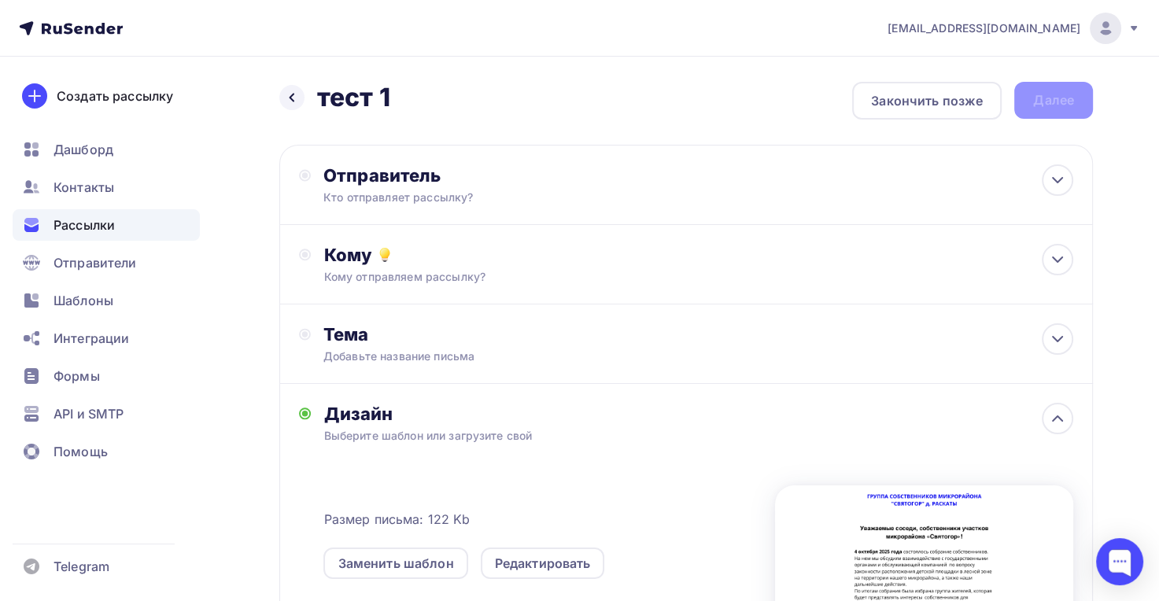
click at [408, 198] on div "Кто отправляет рассылку?" at bounding box center [476, 198] width 307 height 16
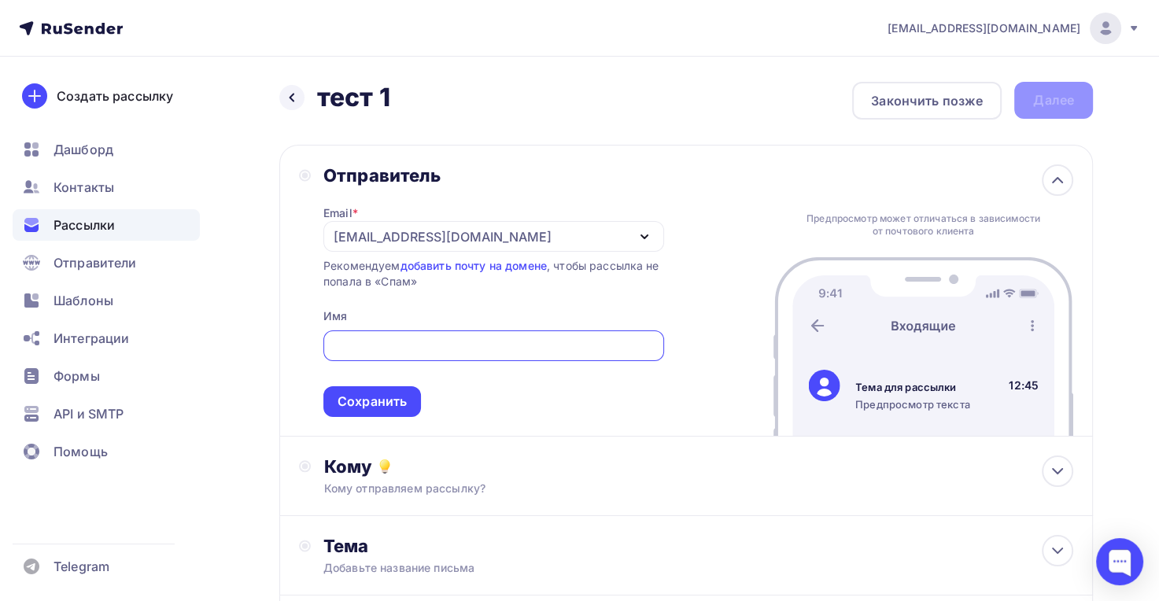
click at [386, 233] on div "[EMAIL_ADDRESS][DOMAIN_NAME]" at bounding box center [443, 236] width 218 height 19
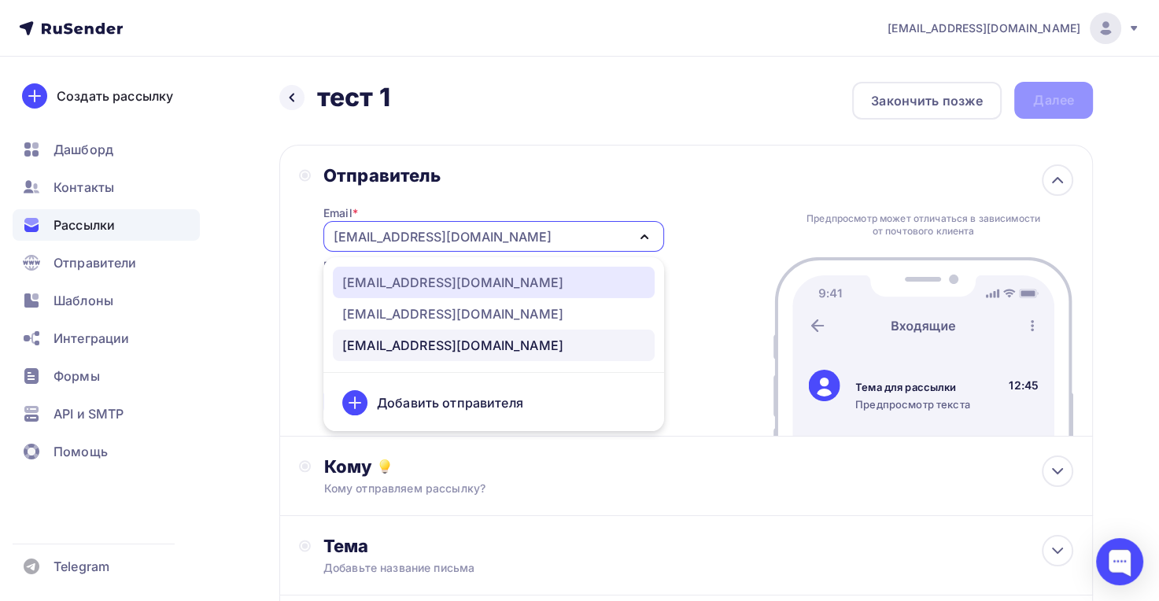
click at [417, 285] on div "[EMAIL_ADDRESS][DOMAIN_NAME]" at bounding box center [452, 282] width 221 height 19
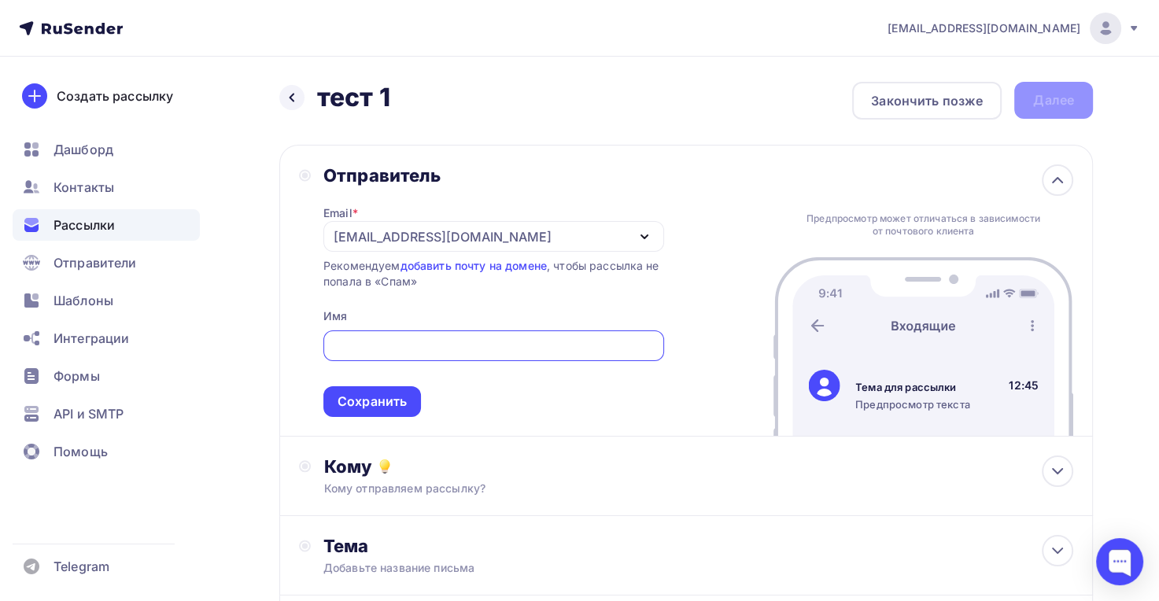
click at [399, 351] on input "text" at bounding box center [493, 346] width 323 height 19
type input "C"
type input "С"
click at [408, 348] on input "группа собсвтенников" at bounding box center [493, 346] width 323 height 19
click at [422, 350] on input "группа собствтенников" at bounding box center [493, 346] width 323 height 19
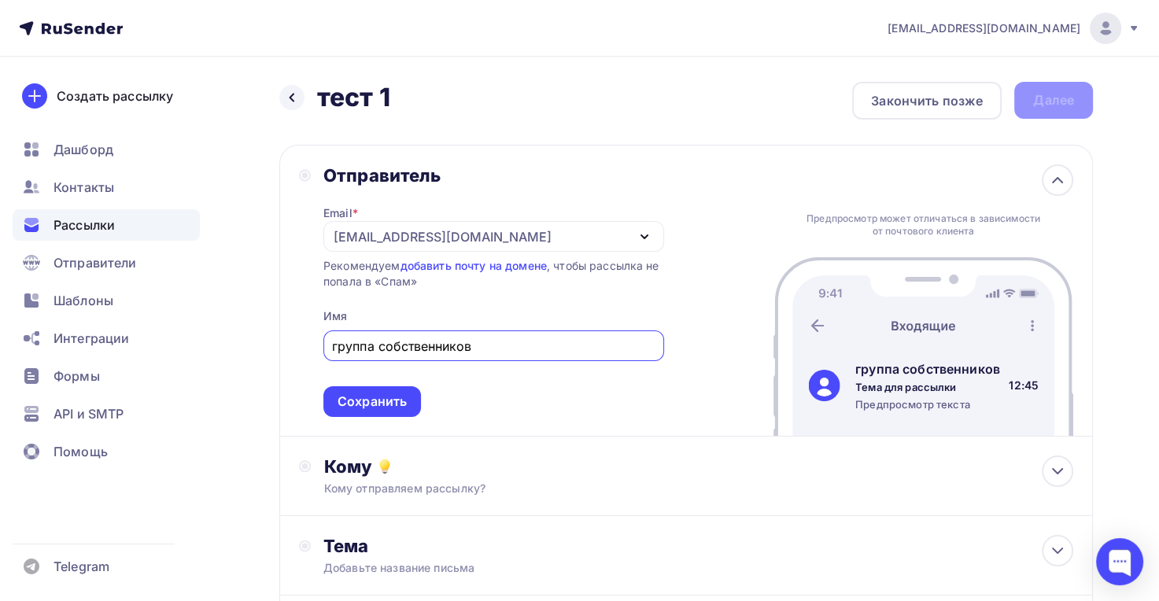
click at [531, 346] on input "группа собственников" at bounding box center [493, 346] width 323 height 19
type input "группа собственников микрорайона "Святогор""
click at [390, 404] on div "Сохранить" at bounding box center [372, 402] width 69 height 18
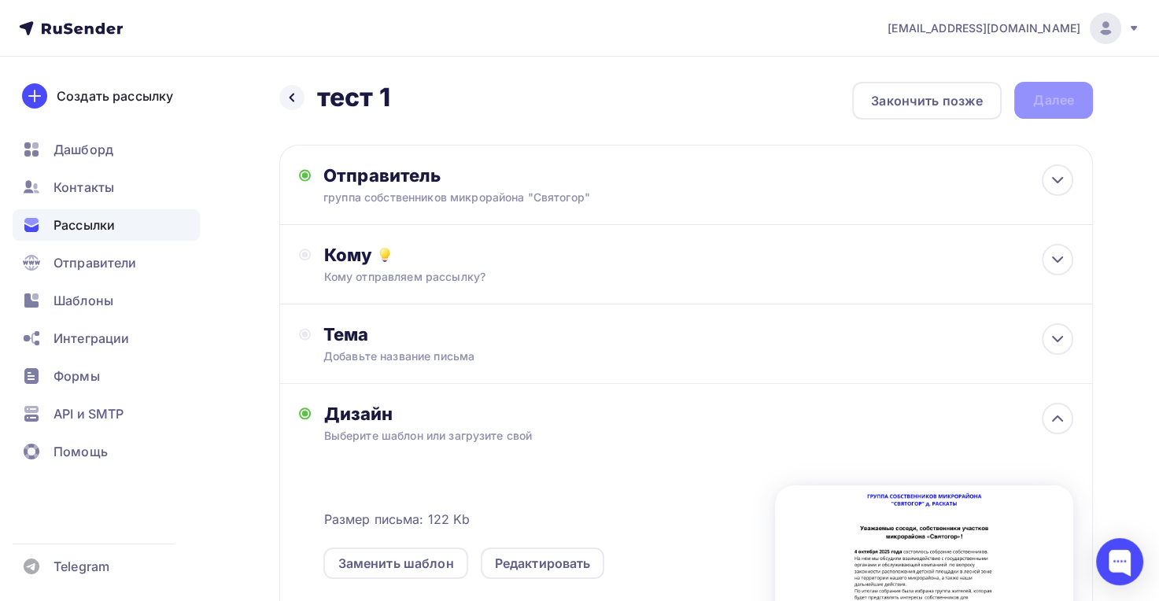
click at [447, 268] on div "Кому Кому отправляем рассылку? Списки получателей Выберите список Все списки id…" at bounding box center [698, 264] width 750 height 41
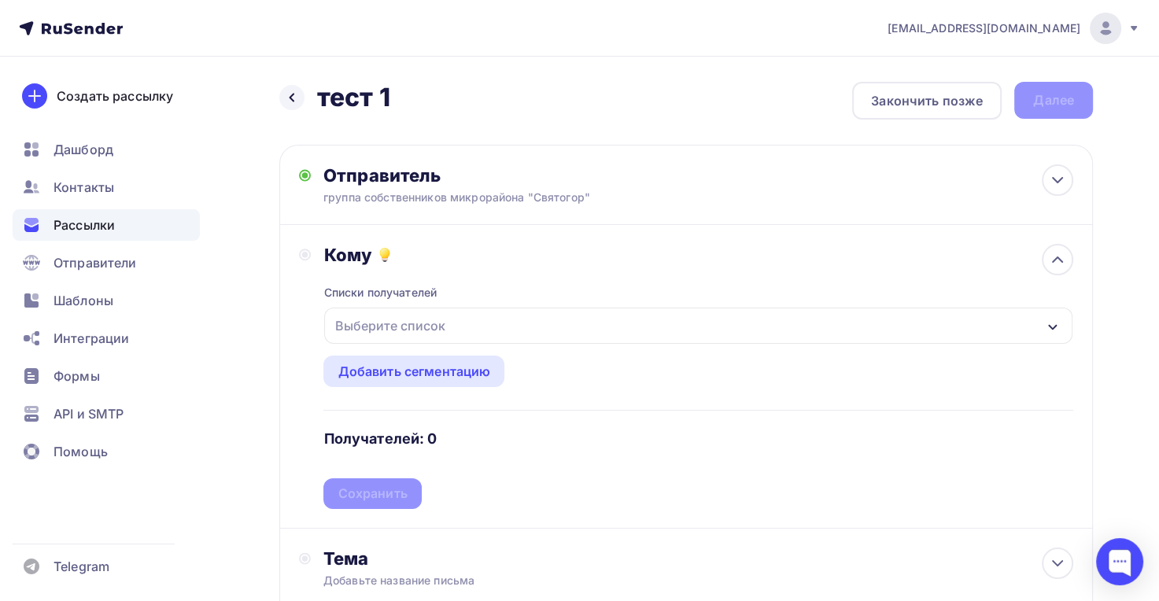
click at [422, 328] on div "Выберите список" at bounding box center [389, 326] width 123 height 28
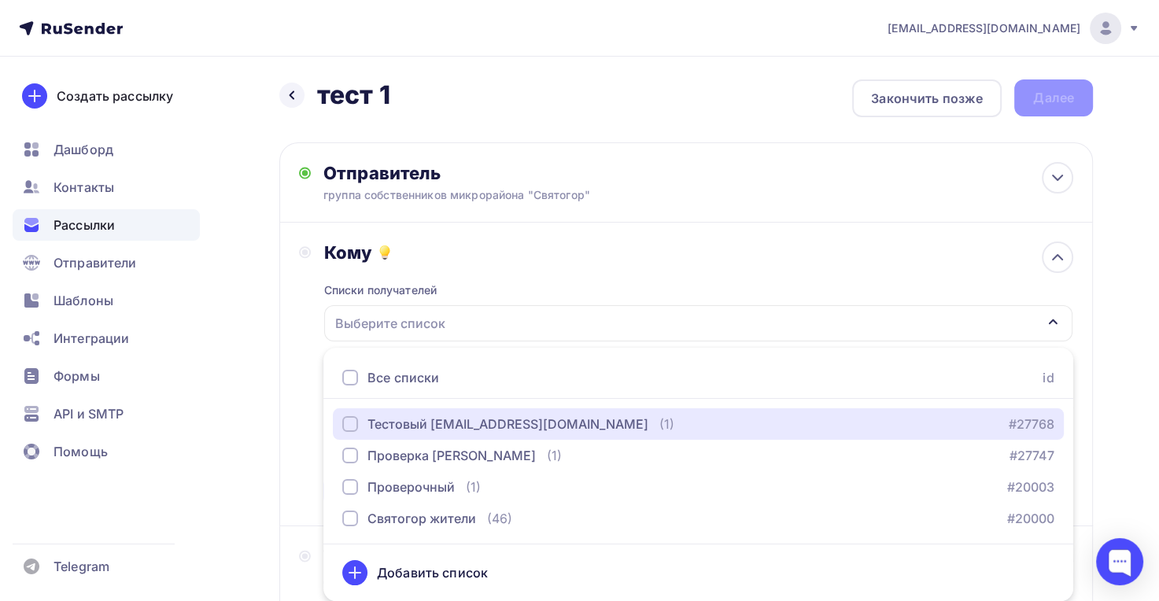
click at [351, 430] on div "button" at bounding box center [350, 424] width 16 height 16
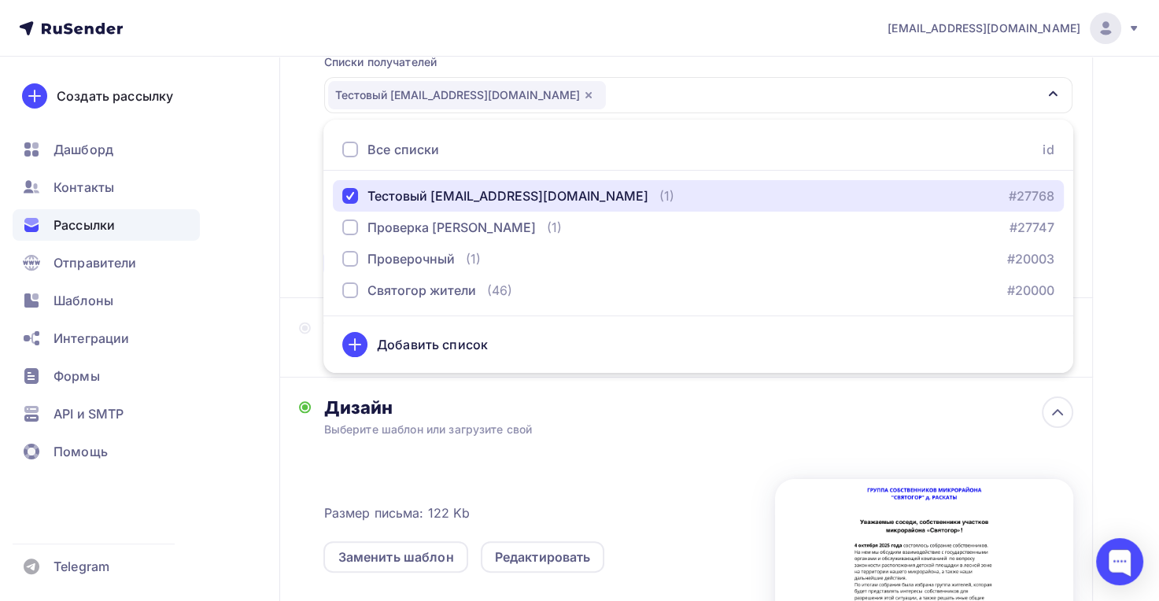
scroll to position [236, 0]
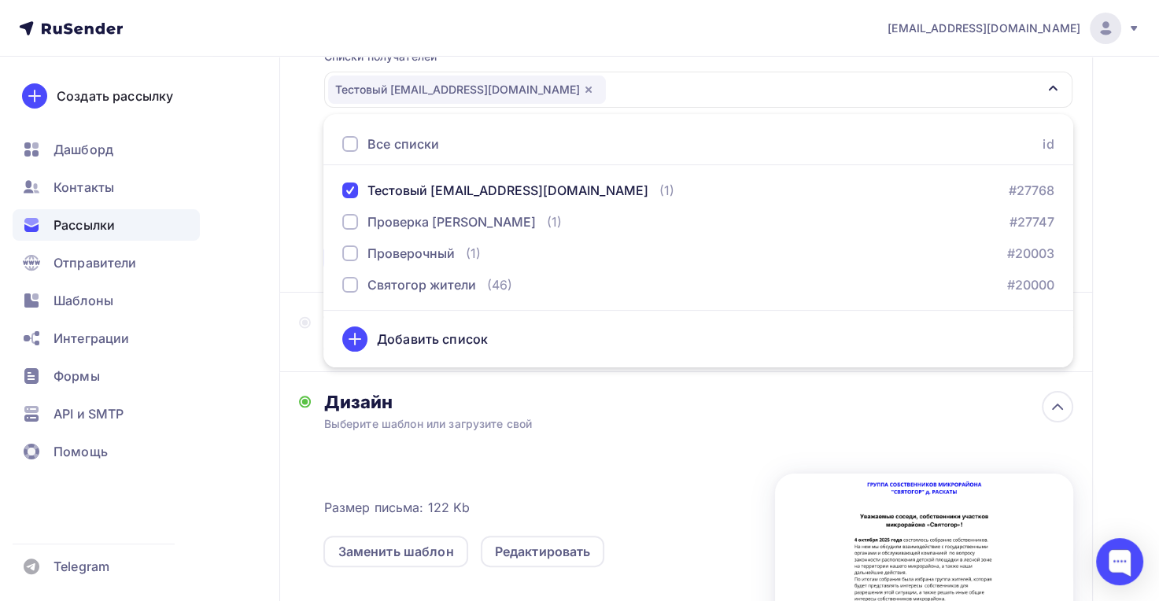
click at [1126, 232] on div "Назад тест 1 тест 1 Закончить позже Далее Отправитель группа собственников микр…" at bounding box center [579, 361] width 1159 height 1080
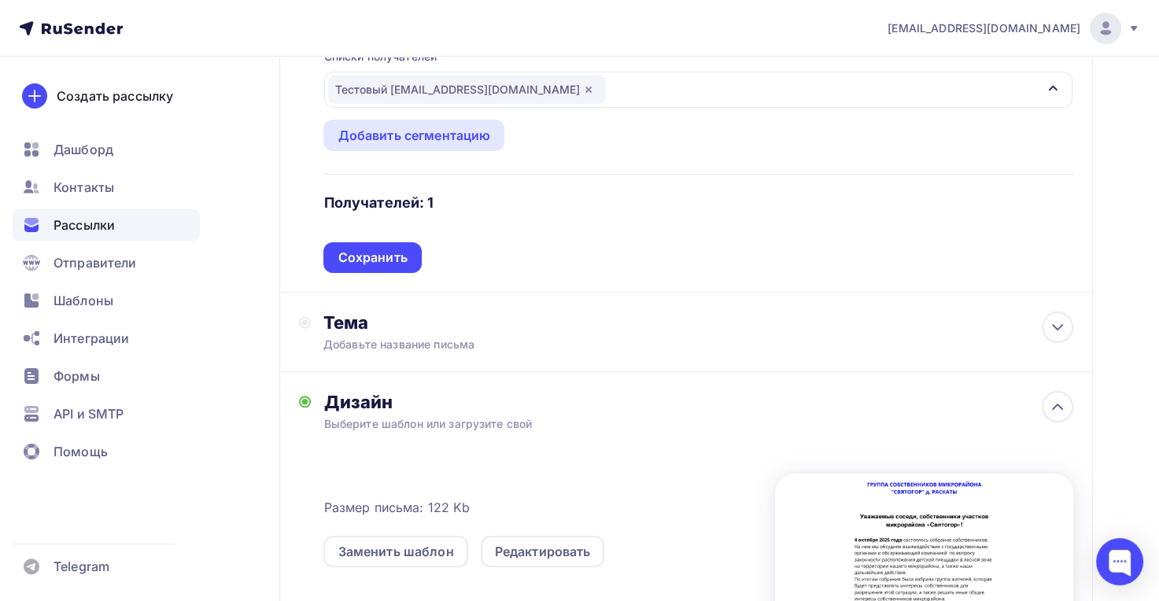
click at [369, 263] on div "Сохранить" at bounding box center [372, 258] width 69 height 18
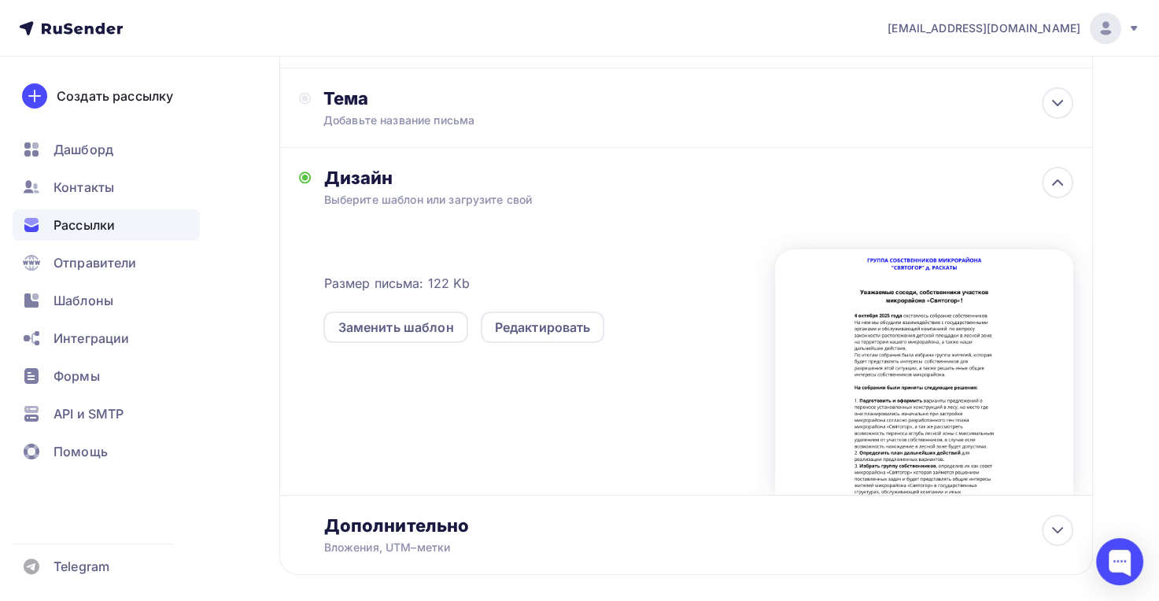
click at [378, 109] on div "Тема Добавьте название письма Тема * Рекомендуем использовать не более 150 симв…" at bounding box center [478, 107] width 311 height 41
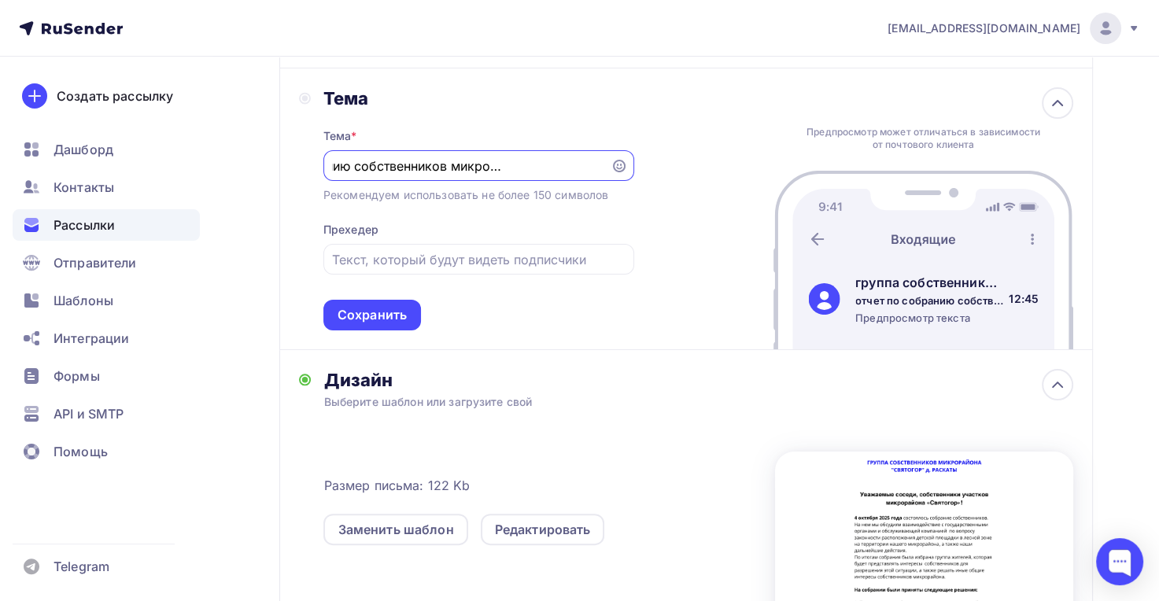
scroll to position [0, 105]
type input "отчет по собранию собственников микрорайона "Святогор""
click at [449, 156] on div "отчет по собранию собственников микрорайона "Святогор"" at bounding box center [478, 165] width 311 height 31
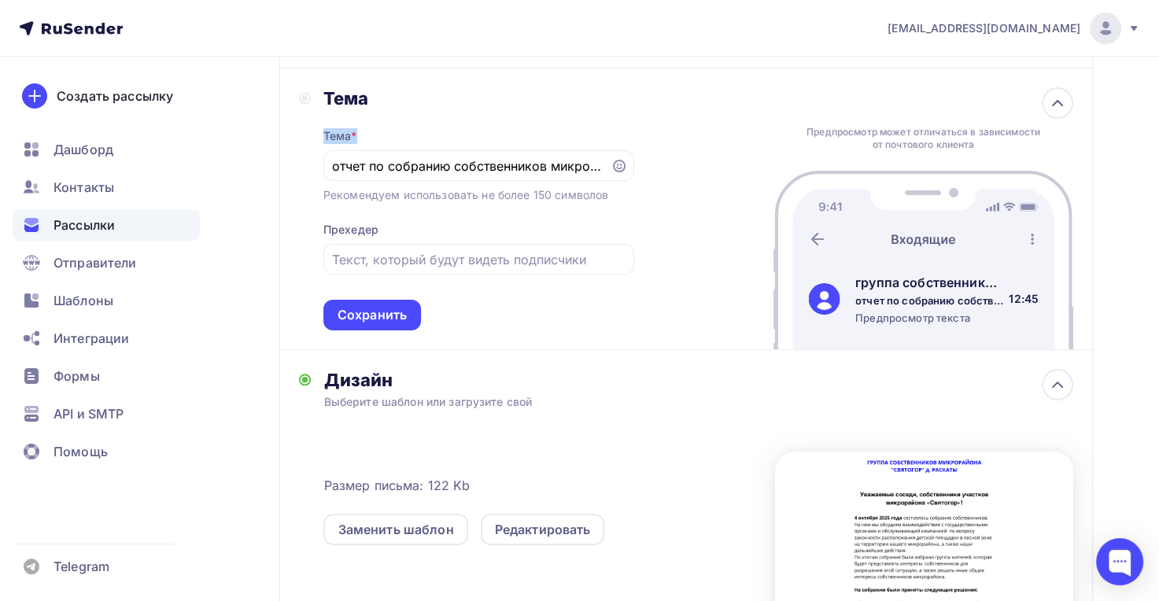
click at [449, 156] on div "отчет по собранию собственников микрорайона "Святогор"" at bounding box center [478, 165] width 311 height 31
click at [440, 169] on input "отчет по собранию собственников микрорайона "Святогор"" at bounding box center [466, 166] width 269 height 19
click at [433, 264] on input "text" at bounding box center [478, 259] width 293 height 19
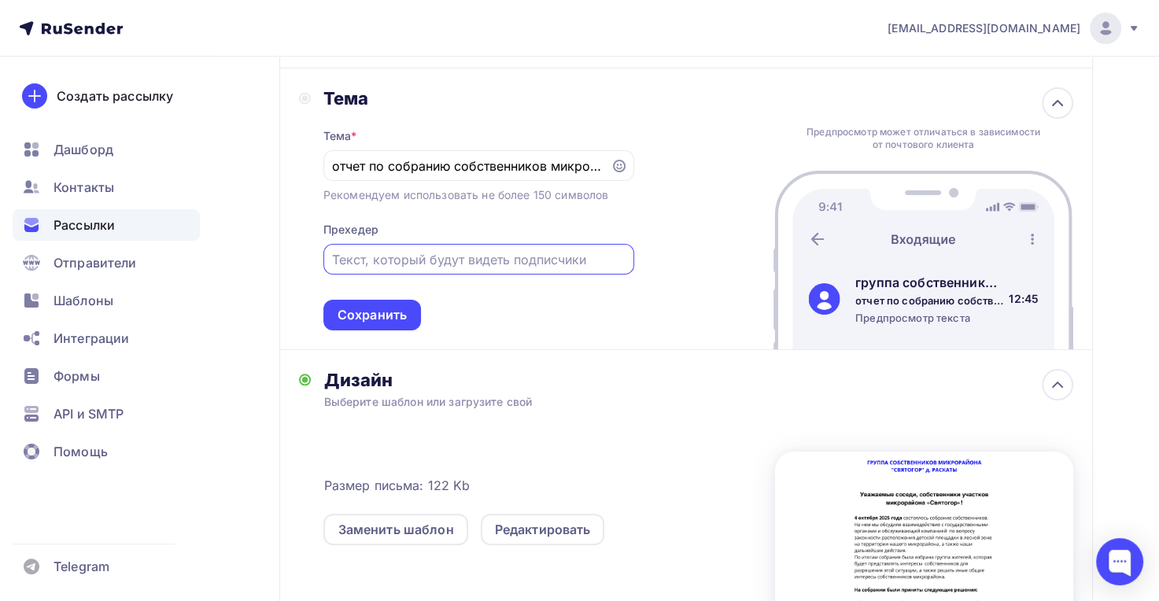
paste input "отчет по собранию собственников микрорайона "Святогор""
type input "отчет по собранию собственников микрорайона "Святогор""
click at [401, 316] on div "Сохранить" at bounding box center [372, 315] width 69 height 18
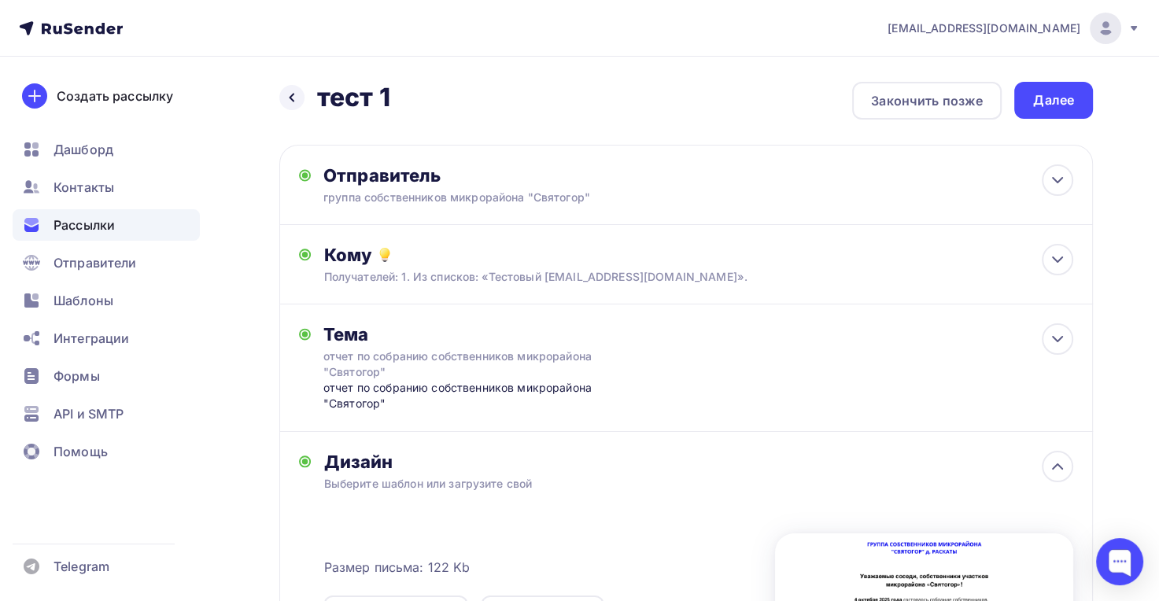
click at [1056, 107] on div "Далее" at bounding box center [1053, 100] width 41 height 18
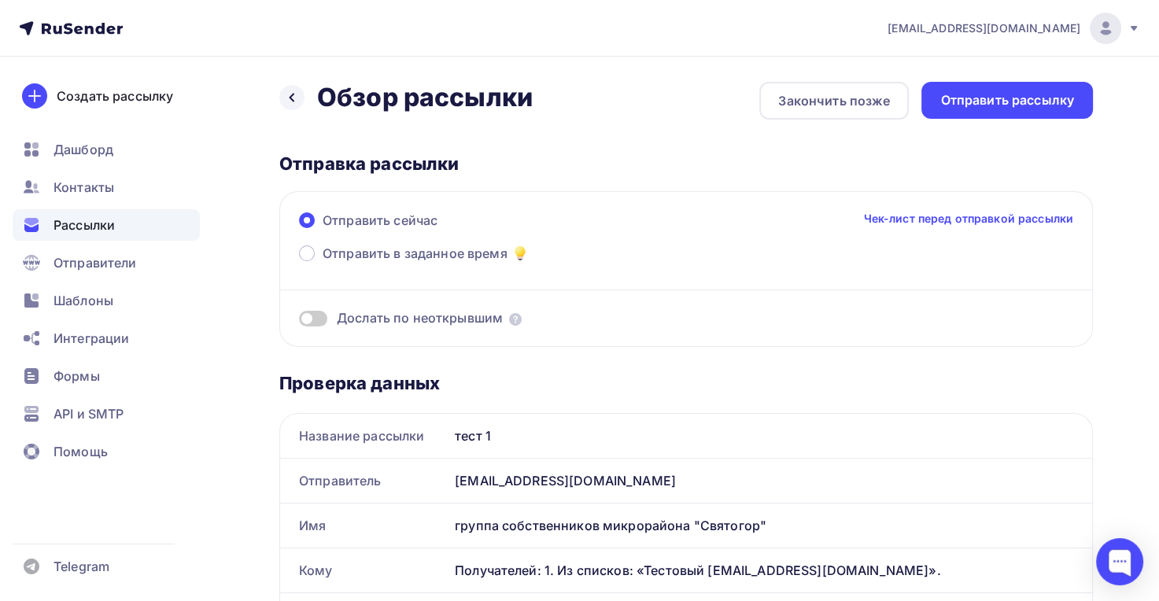
click at [996, 90] on div "Отправить рассылку" at bounding box center [1007, 100] width 172 height 37
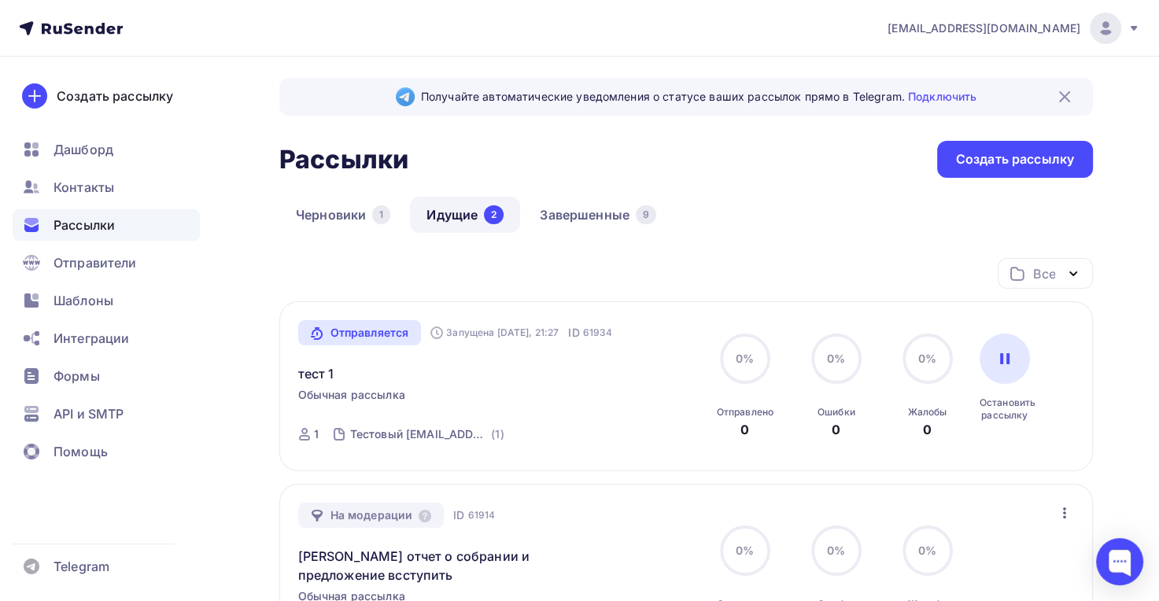
scroll to position [2, 0]
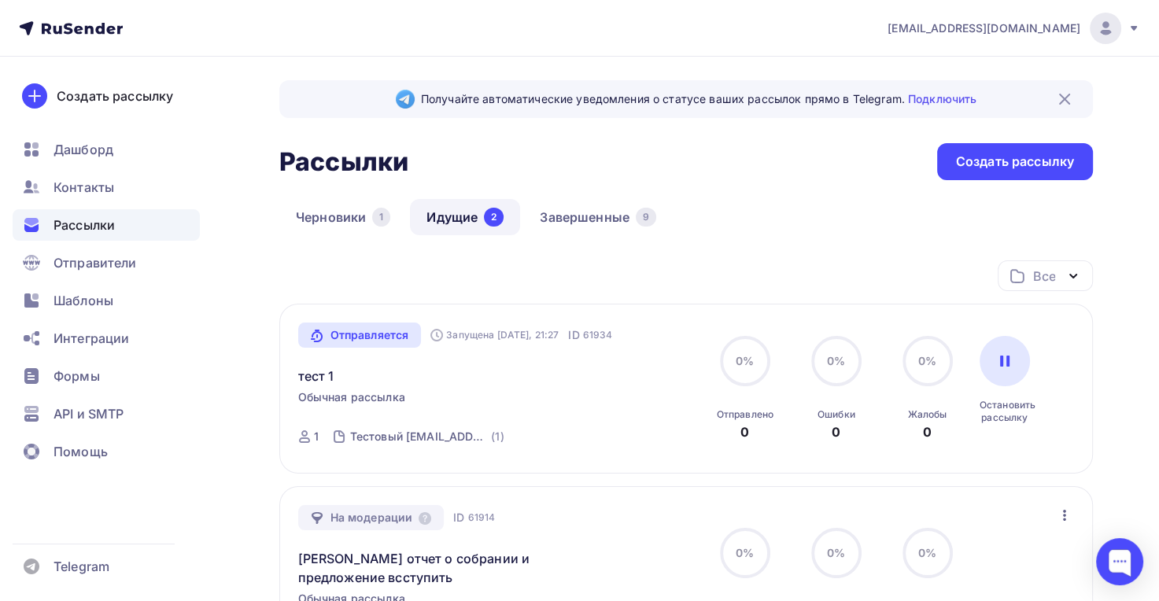
click at [1070, 272] on icon "button" at bounding box center [1073, 276] width 19 height 19
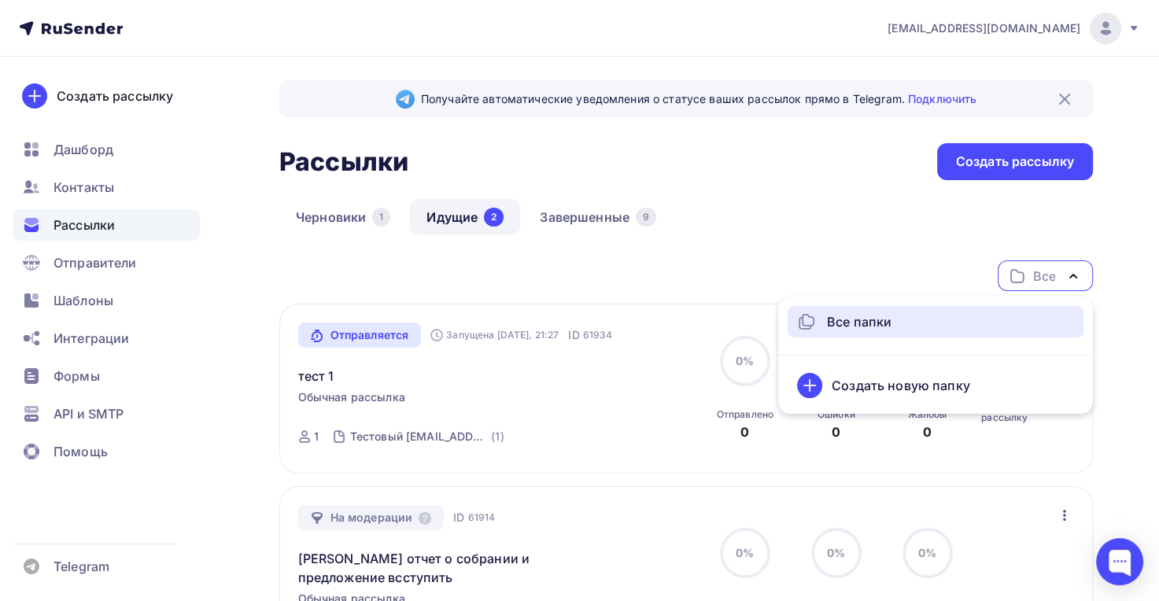
click at [982, 325] on div "Все папки" at bounding box center [915, 321] width 236 height 19
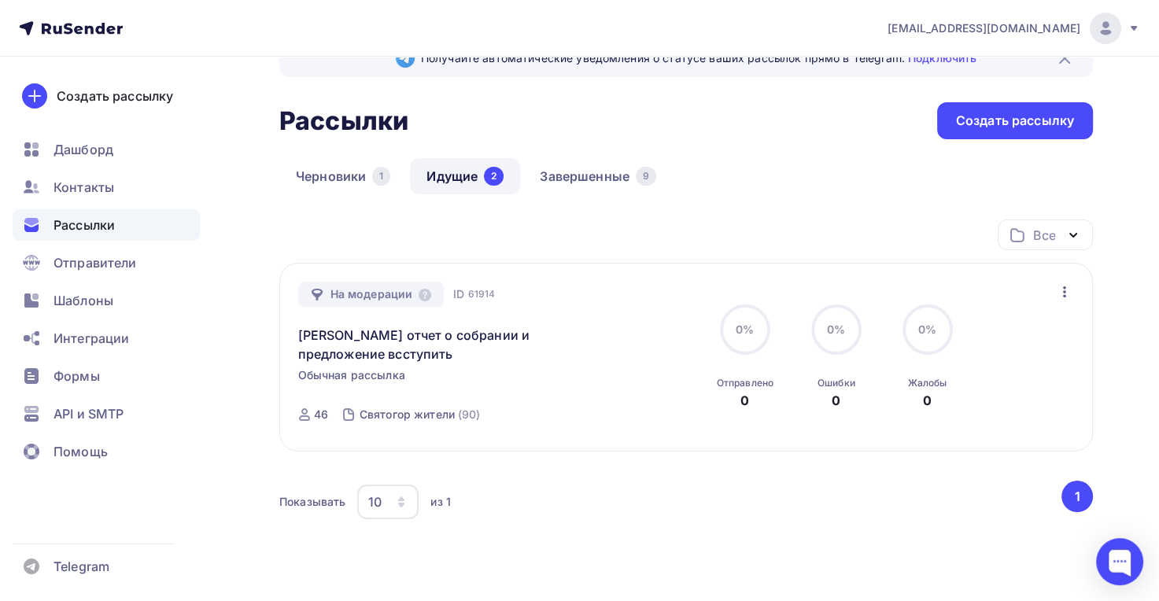
scroll to position [39, 0]
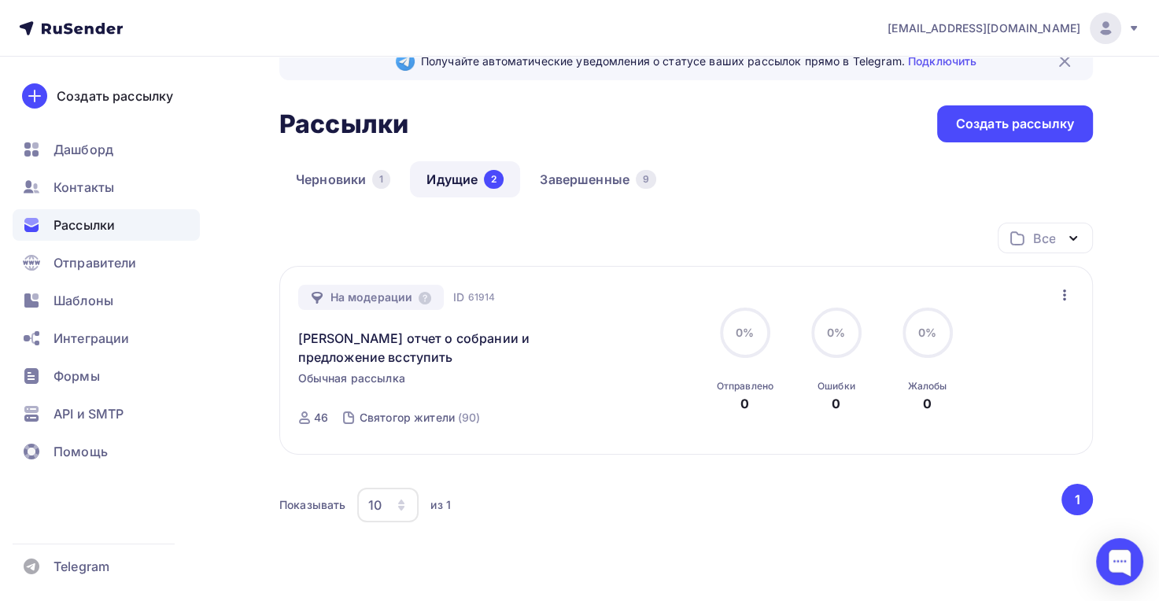
click at [594, 179] on link "Завершенные 9" at bounding box center [598, 179] width 150 height 36
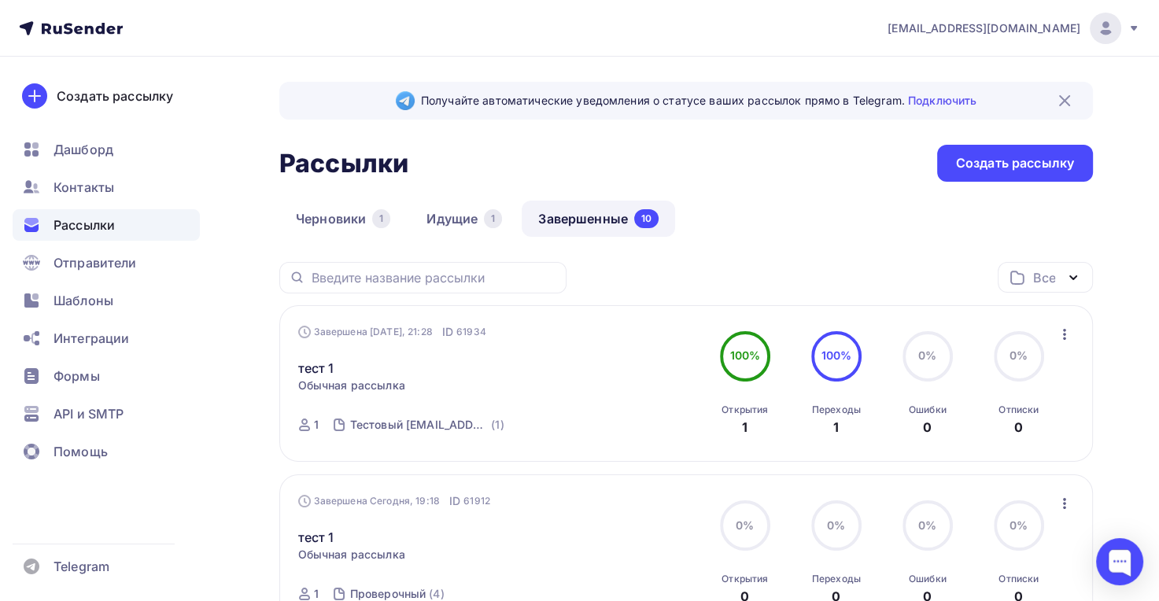
click at [117, 192] on div "Контакты" at bounding box center [106, 187] width 187 height 31
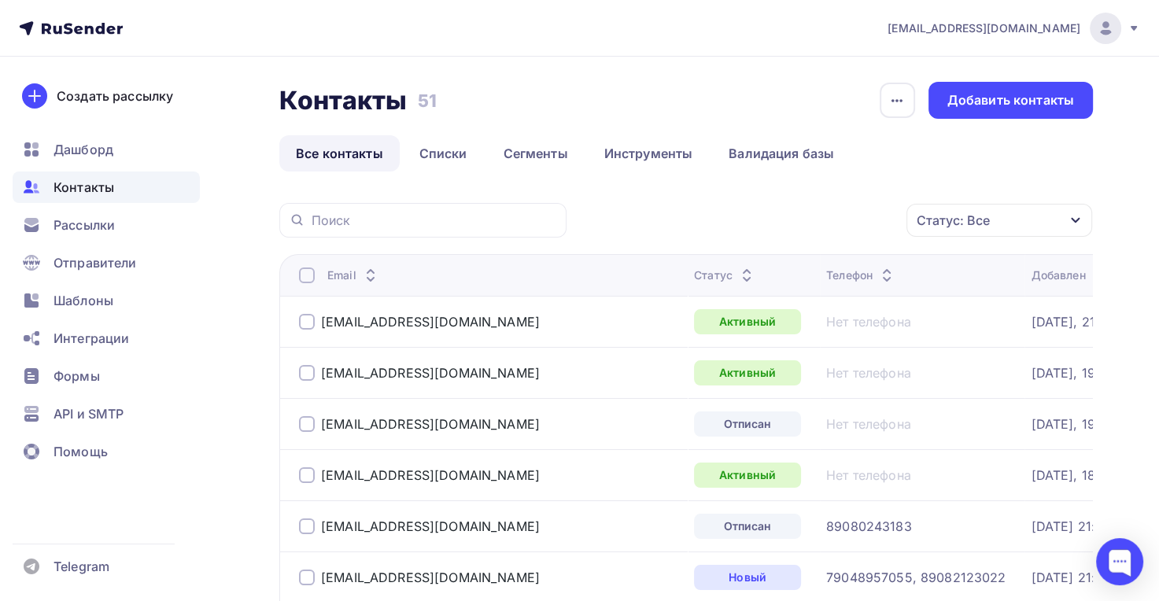
click at [766, 153] on link "Валидация базы" at bounding box center [781, 153] width 138 height 36
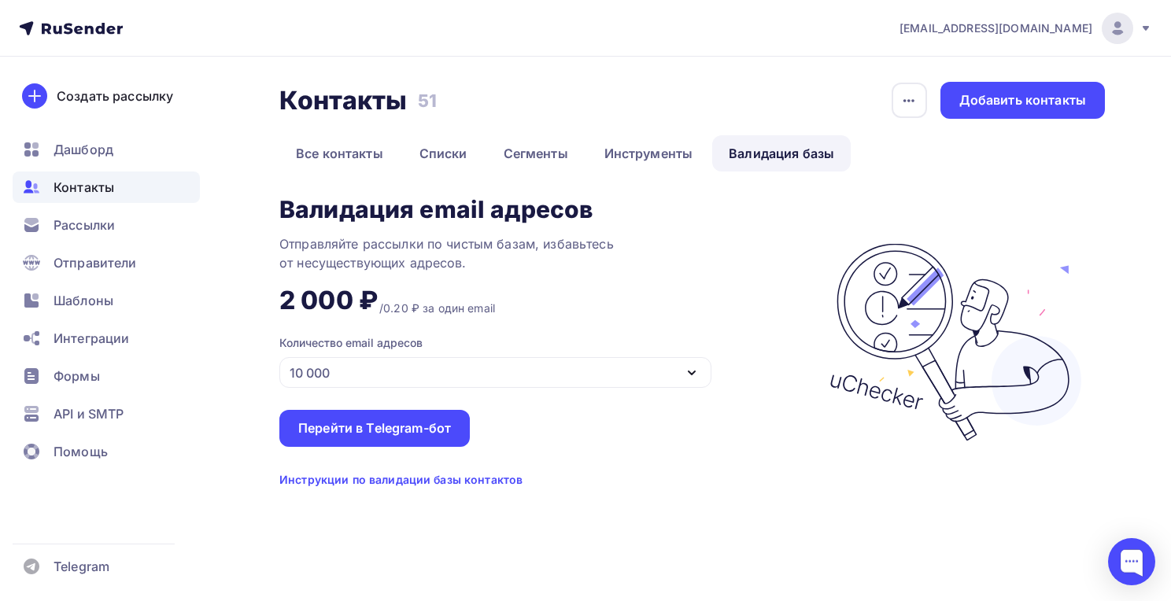
click at [642, 151] on link "Инструменты" at bounding box center [649, 153] width 122 height 36
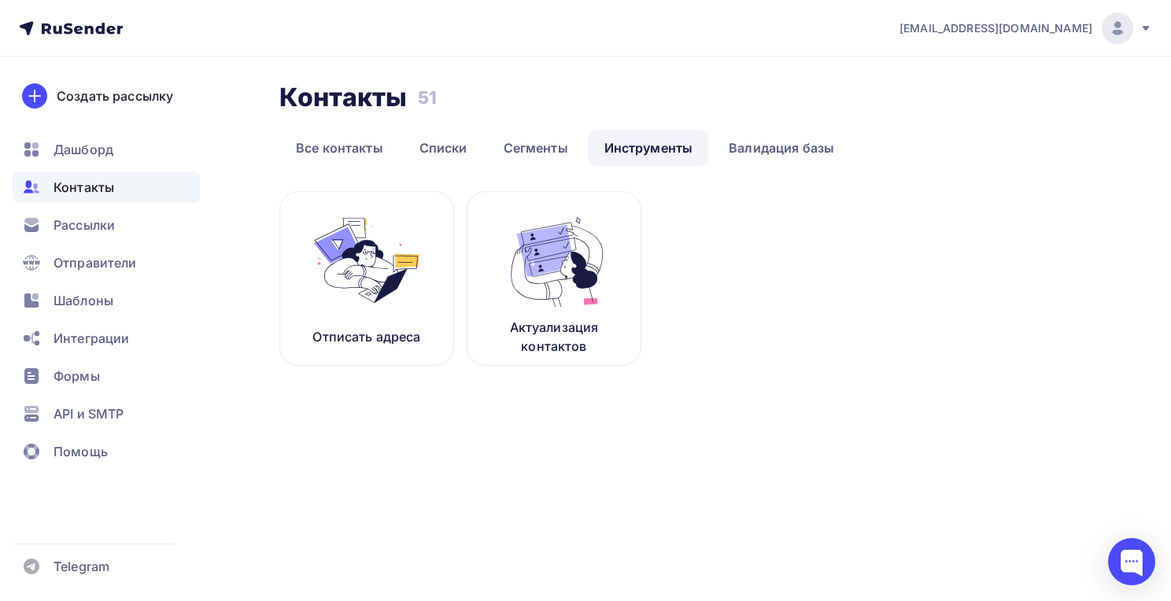
click at [563, 256] on img at bounding box center [553, 260] width 105 height 99
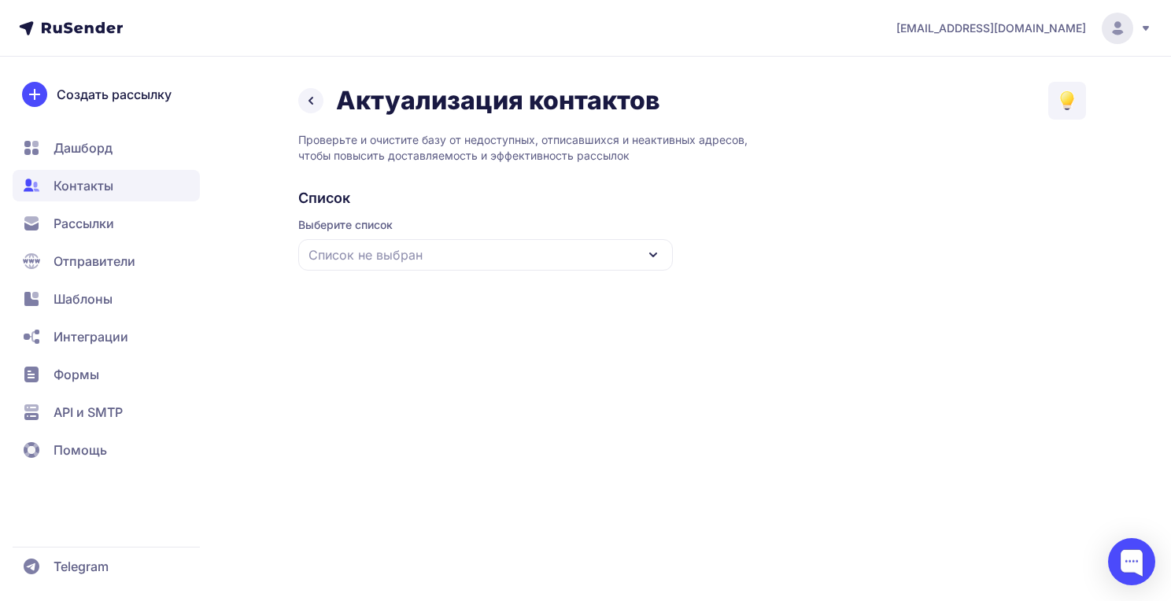
click at [543, 263] on div "Список не выбран" at bounding box center [485, 254] width 375 height 31
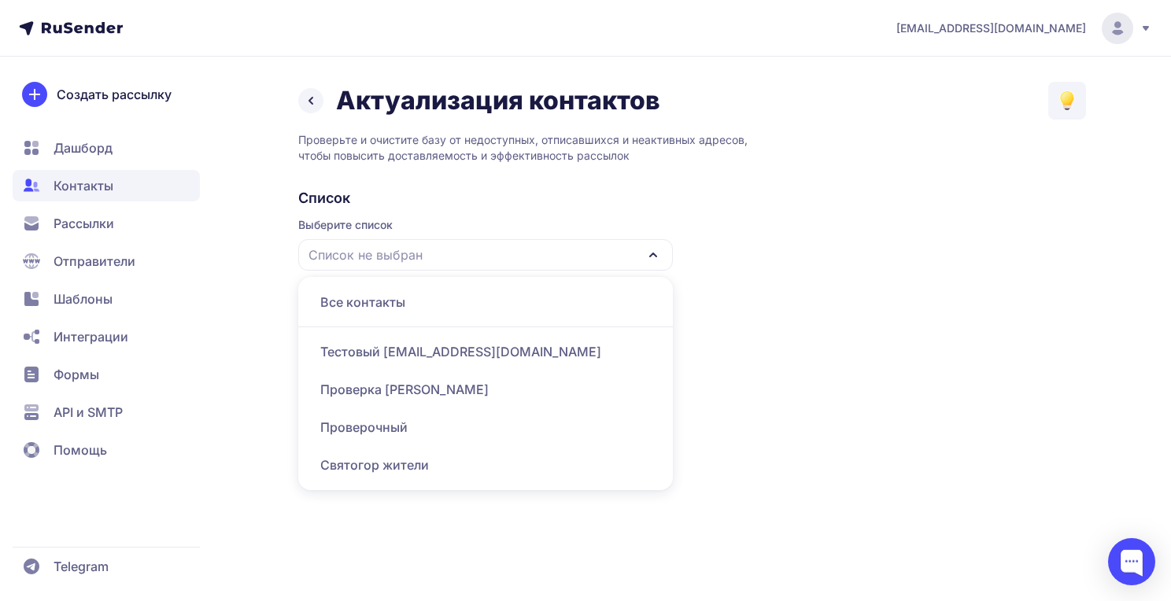
click at [460, 349] on div "Тестовый [EMAIL_ADDRESS][DOMAIN_NAME]" at bounding box center [486, 352] width 356 height 38
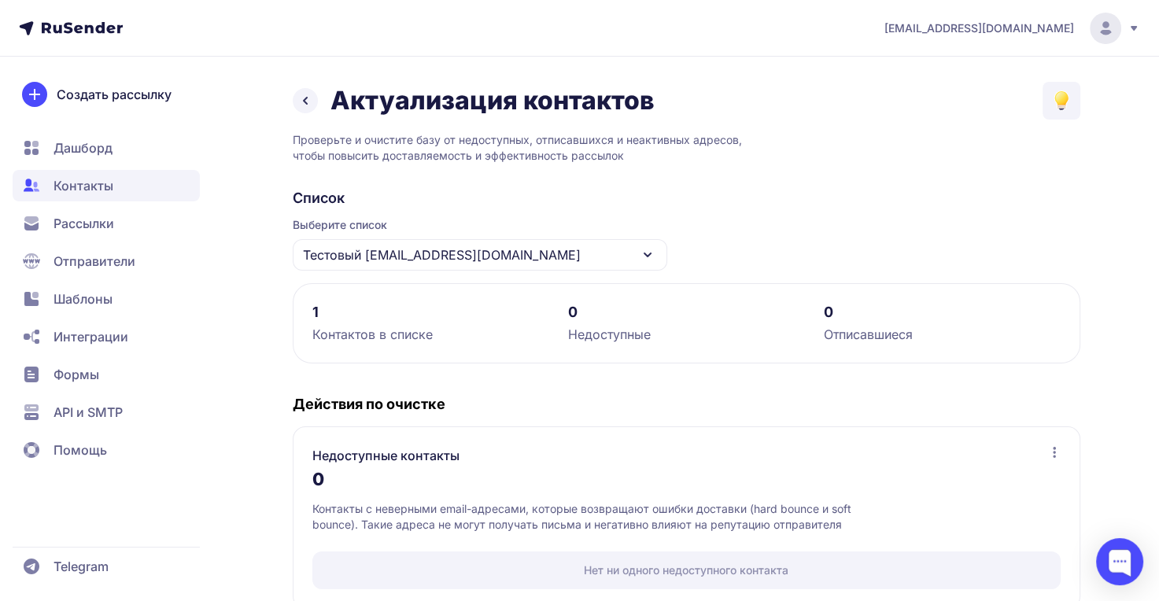
click at [488, 249] on div "Тестовый info@cifromig.ru" at bounding box center [480, 254] width 375 height 31
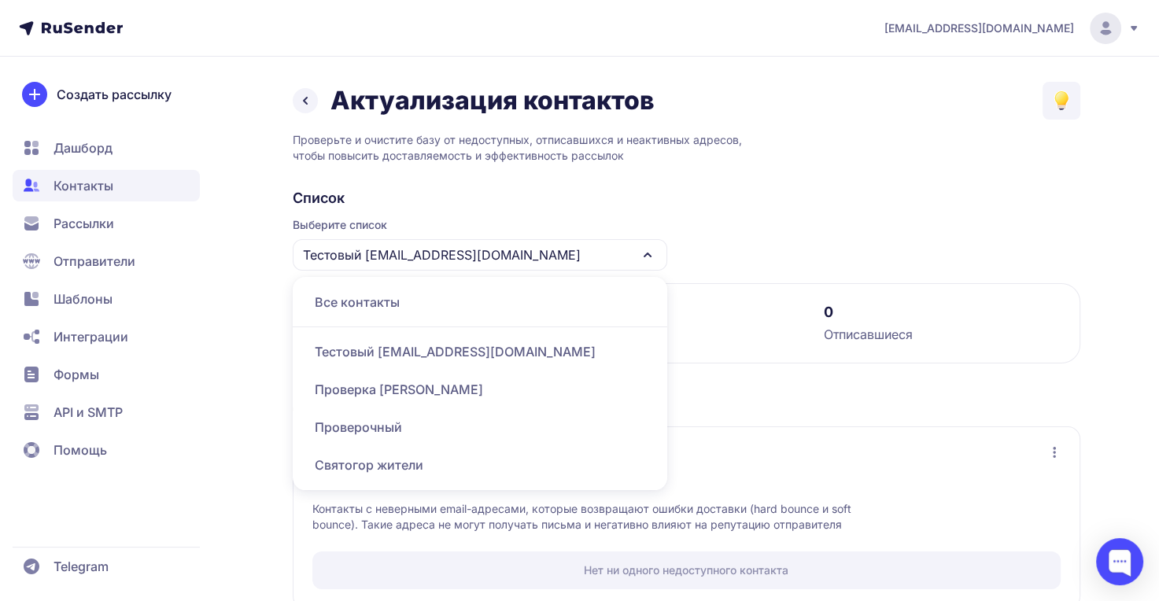
click at [430, 462] on div "Святогор жители" at bounding box center [480, 465] width 356 height 38
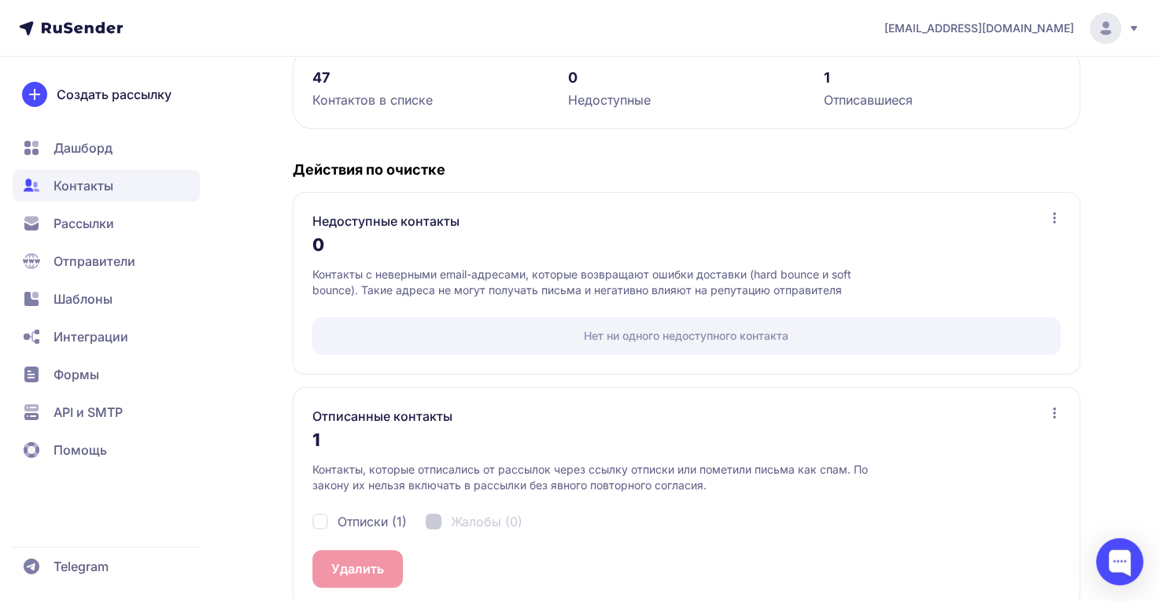
scroll to position [258, 0]
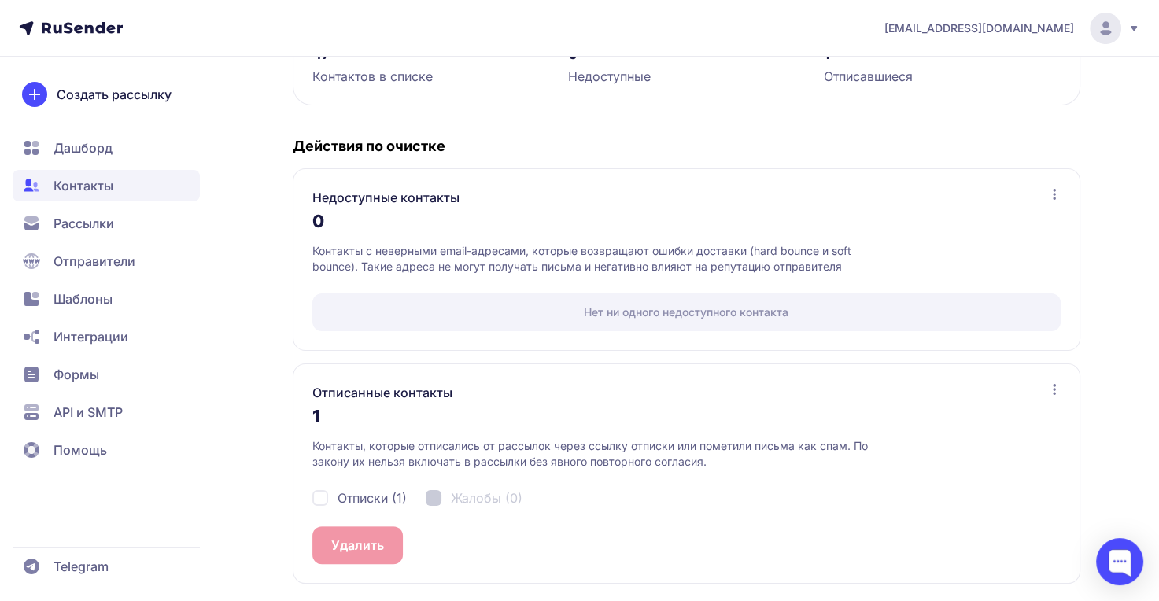
click at [1057, 386] on icon at bounding box center [1054, 389] width 13 height 13
click at [1055, 386] on icon at bounding box center [1054, 389] width 13 height 13
click at [331, 499] on div "Отписки (1)" at bounding box center [359, 498] width 94 height 19
click at [661, 503] on div "Отписки (1) Жалобы (0)" at bounding box center [686, 498] width 748 height 57
click at [367, 498] on span "Отписки (1)" at bounding box center [372, 498] width 69 height 19
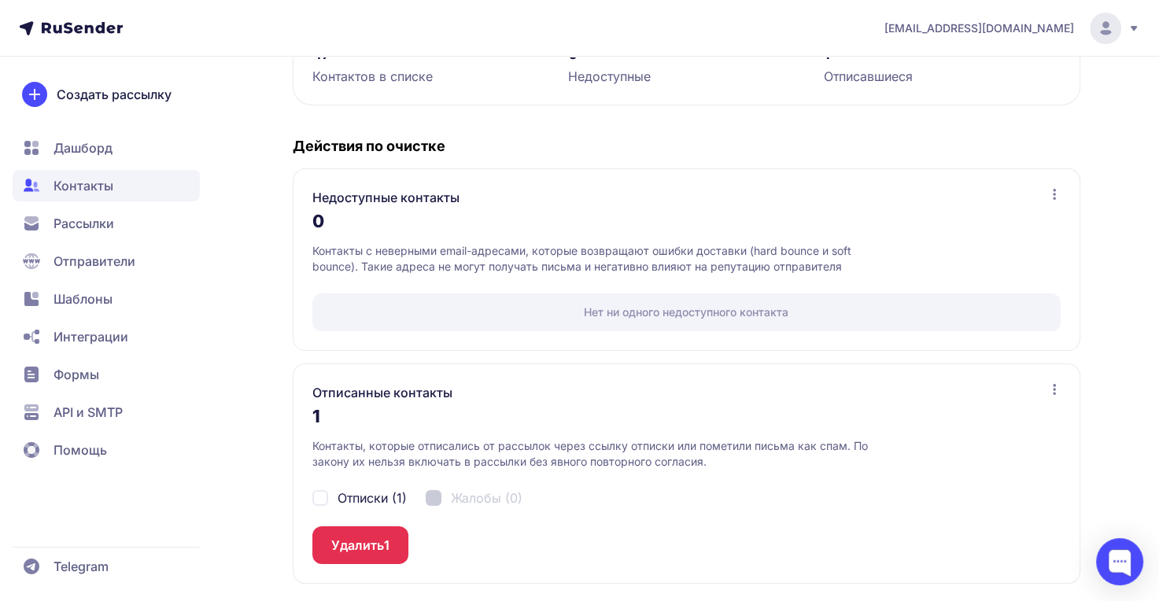
checkbox input "false"
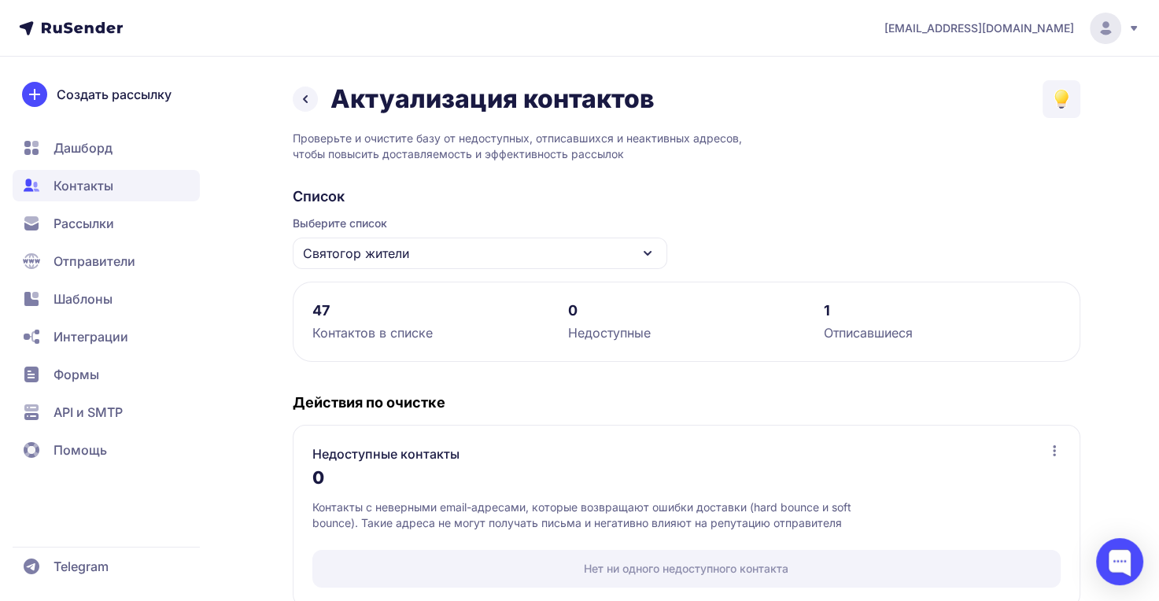
scroll to position [0, 0]
click at [540, 246] on div "Святогор жители" at bounding box center [480, 254] width 375 height 31
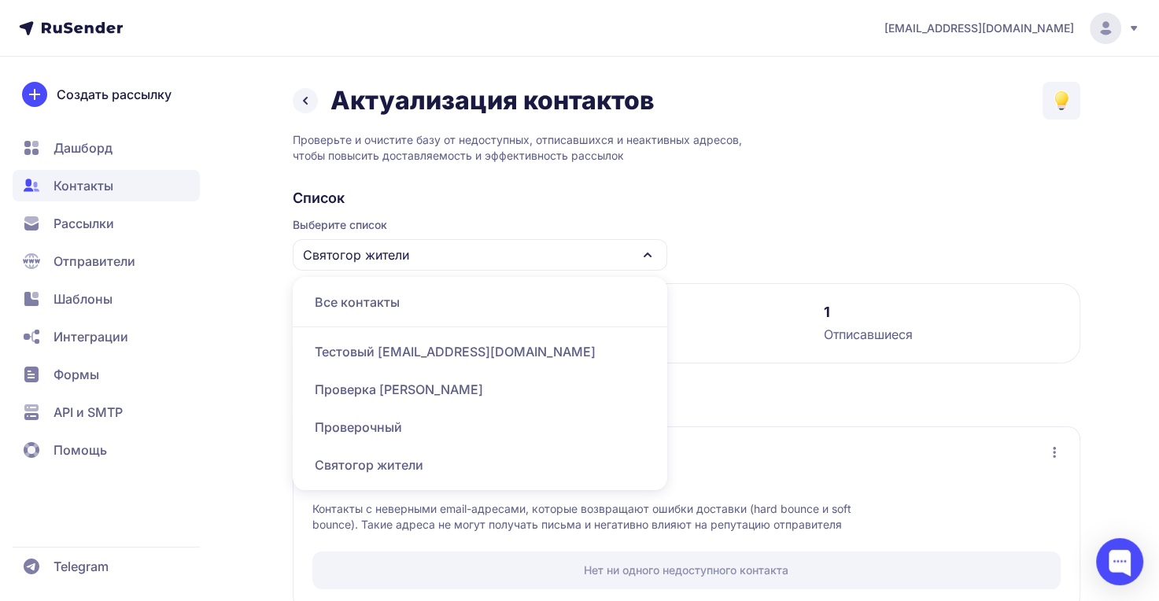
click at [545, 252] on div "Святогор жители" at bounding box center [480, 254] width 375 height 31
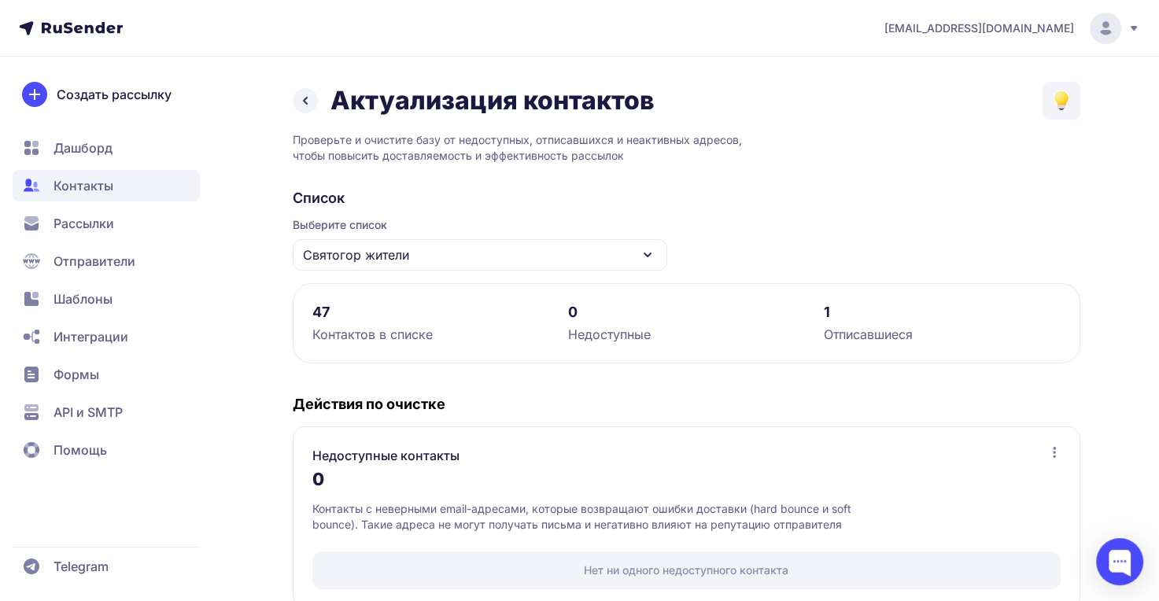
click at [901, 238] on div "Список Выберите список Святогор жители 47 Контактов в списке 0 Недоступные 1 От…" at bounding box center [687, 515] width 788 height 653
click at [110, 230] on span "Рассылки" at bounding box center [84, 223] width 61 height 19
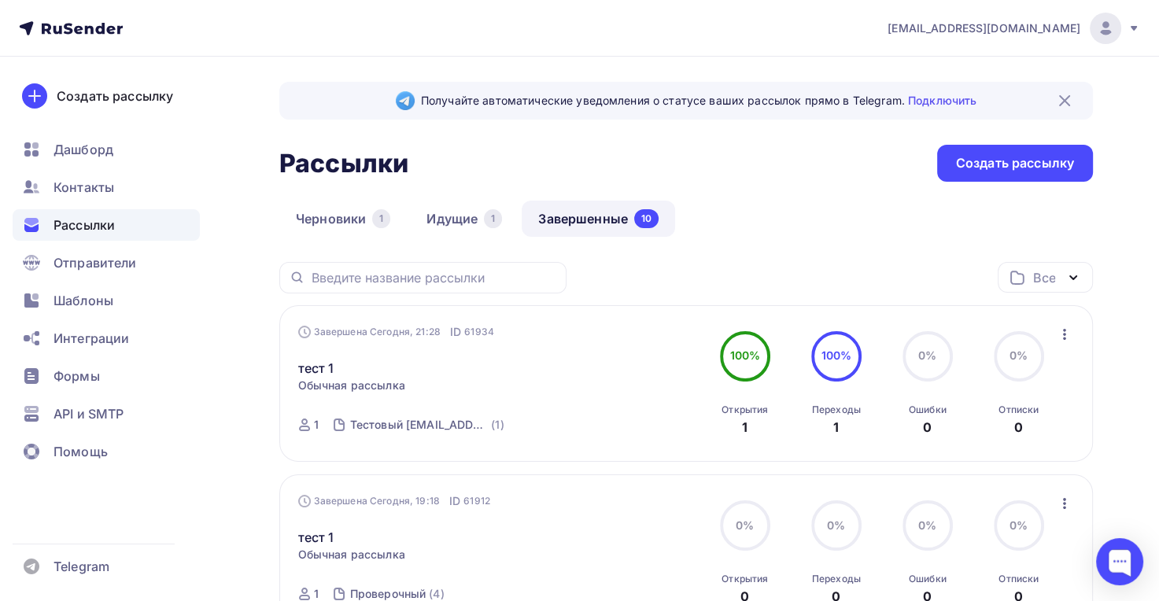
scroll to position [12, 0]
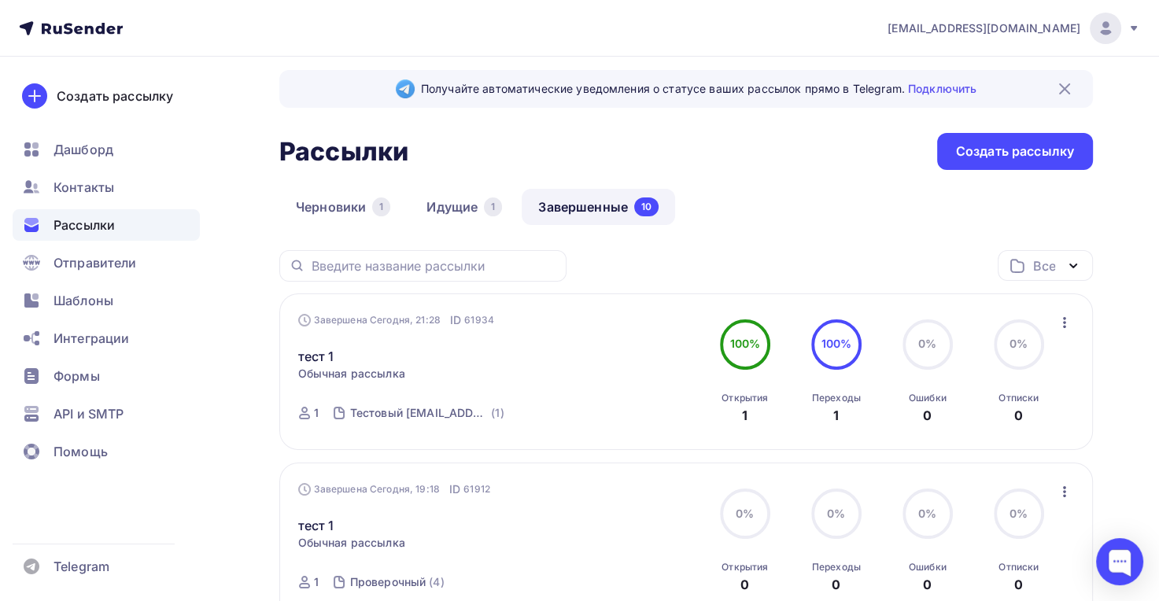
click at [68, 188] on span "Контакты" at bounding box center [84, 187] width 61 height 19
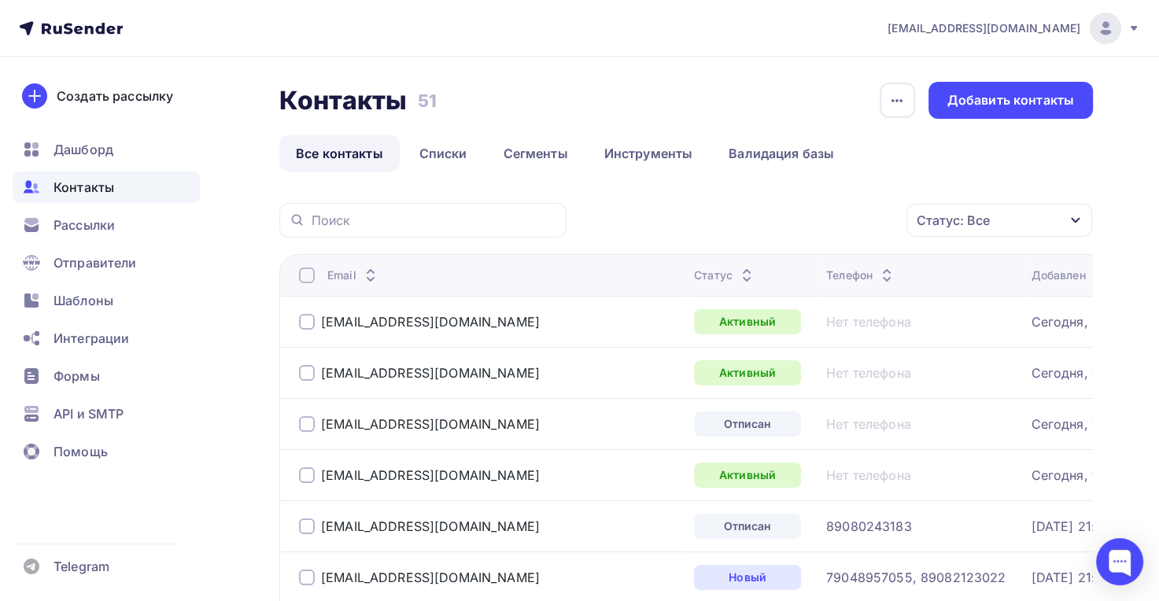
click at [453, 154] on link "Списки" at bounding box center [443, 153] width 81 height 36
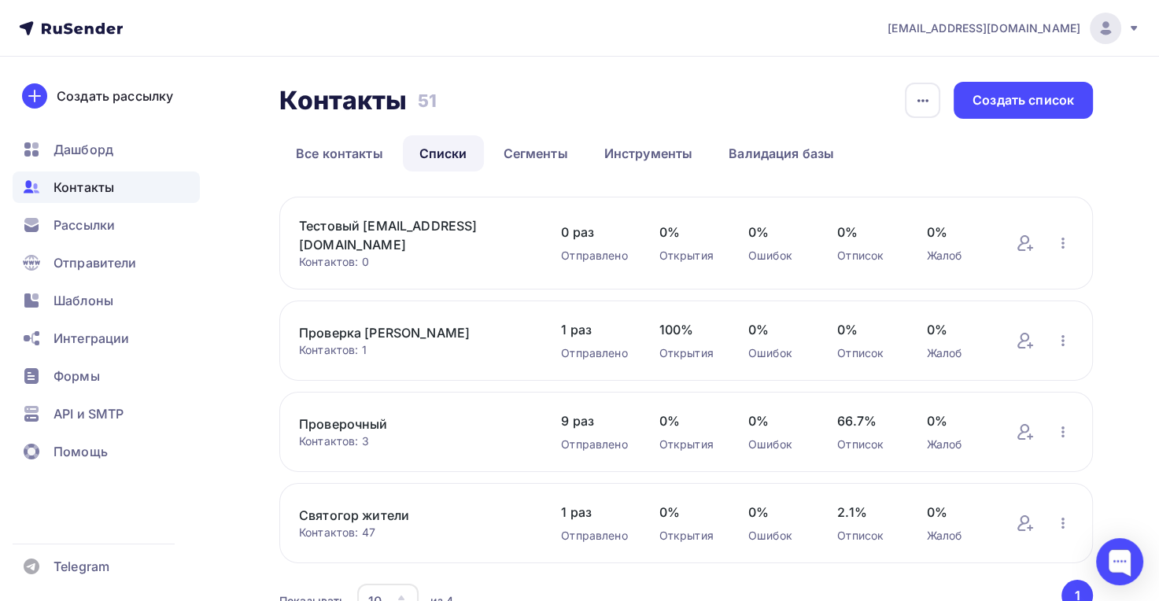
click at [1034, 101] on div "Создать список" at bounding box center [1024, 100] width 102 height 18
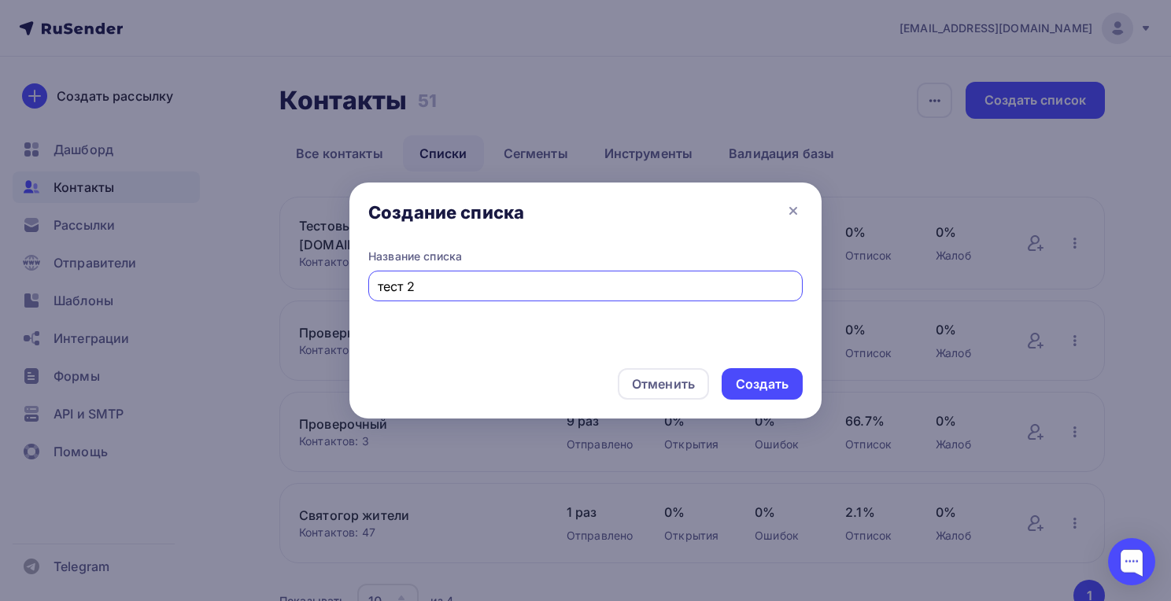
type input "тест 2"
click at [766, 387] on div "Создать" at bounding box center [762, 384] width 53 height 18
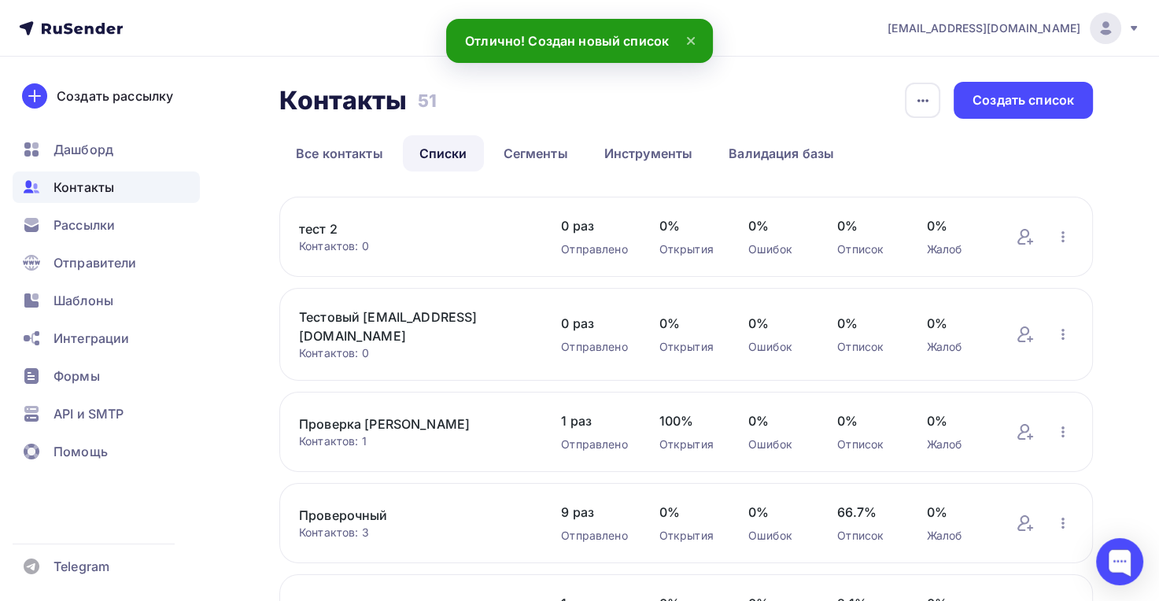
click at [423, 240] on div "Контактов: 0" at bounding box center [414, 246] width 231 height 16
click at [1066, 236] on icon "button" at bounding box center [1063, 236] width 19 height 19
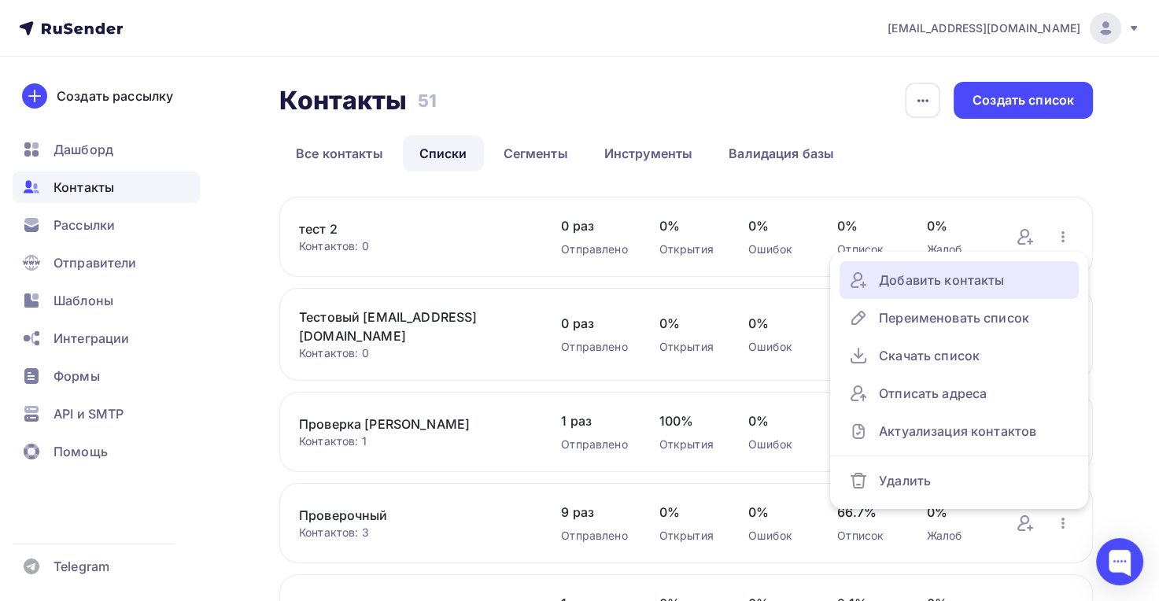
click at [1020, 279] on div "Добавить контакты" at bounding box center [959, 280] width 220 height 25
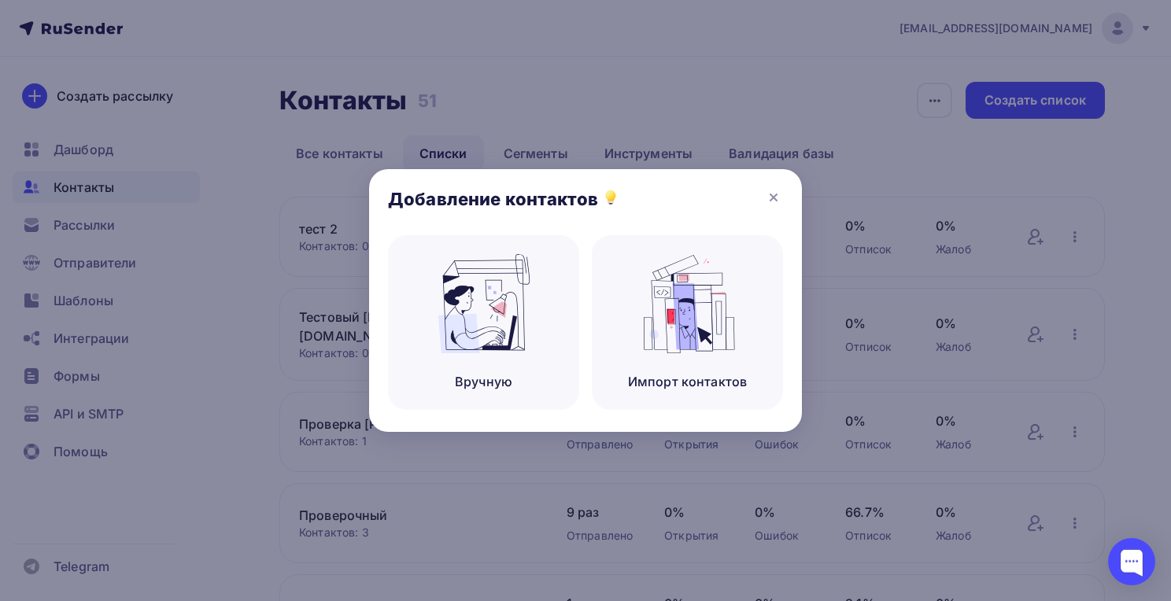
click at [515, 354] on div "Вручную" at bounding box center [483, 322] width 191 height 175
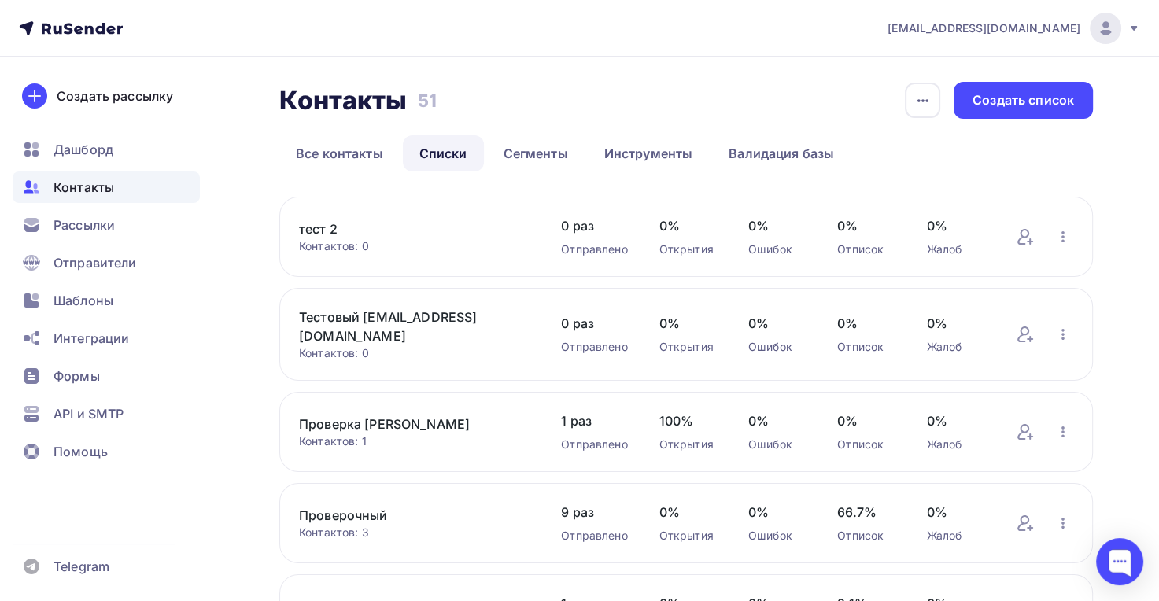
click at [1069, 236] on icon "button" at bounding box center [1063, 236] width 19 height 19
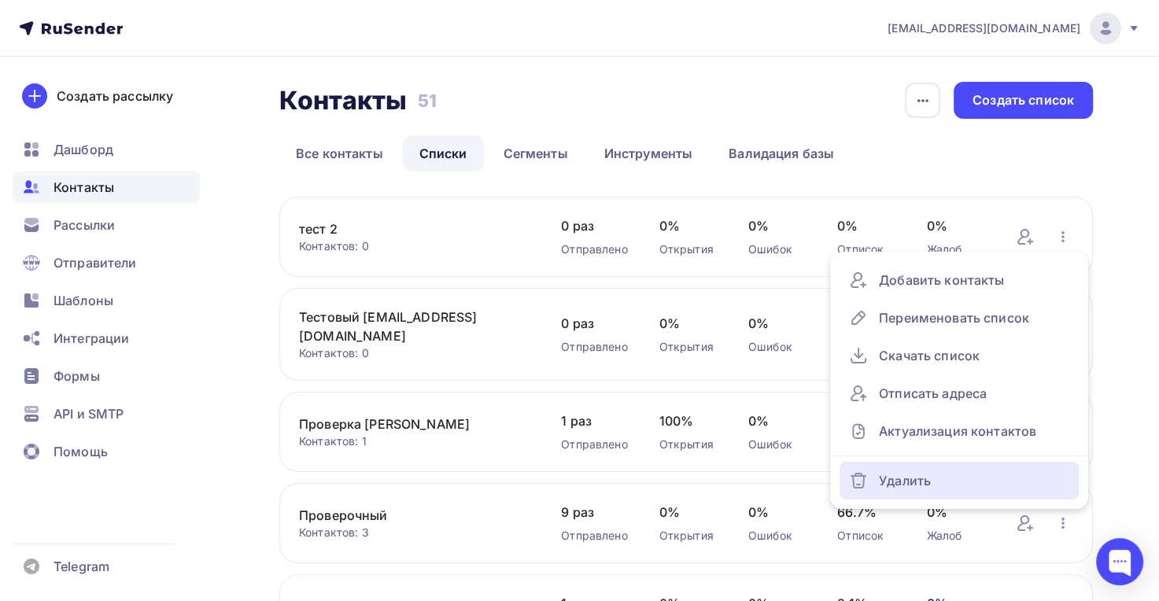
click at [887, 475] on div "Удалить" at bounding box center [959, 480] width 220 height 25
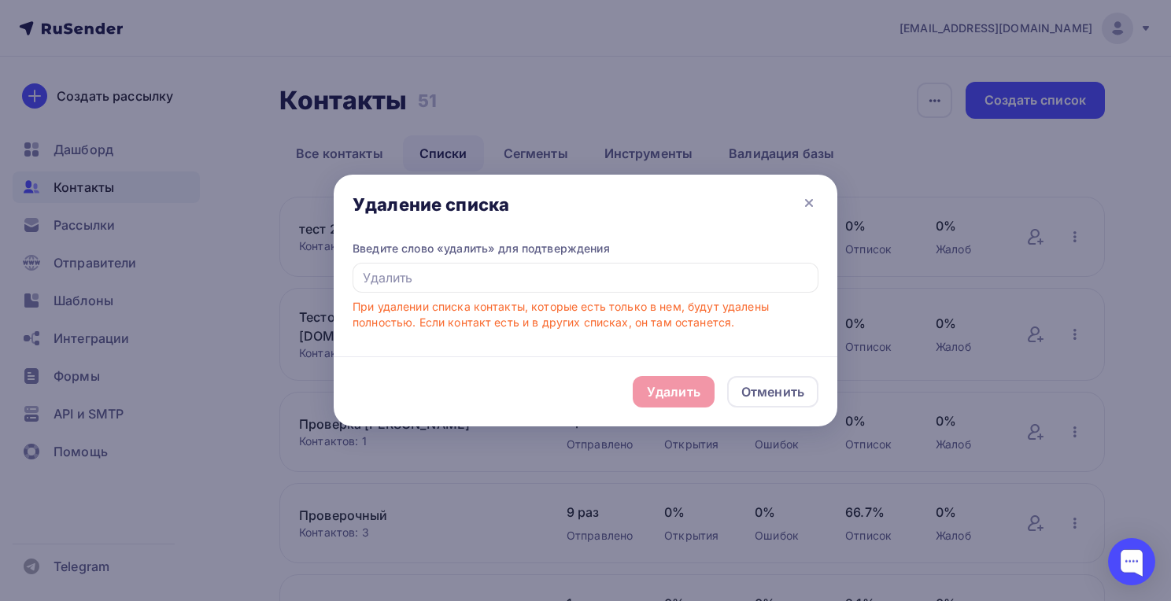
click at [803, 393] on div "Отменить" at bounding box center [772, 391] width 91 height 31
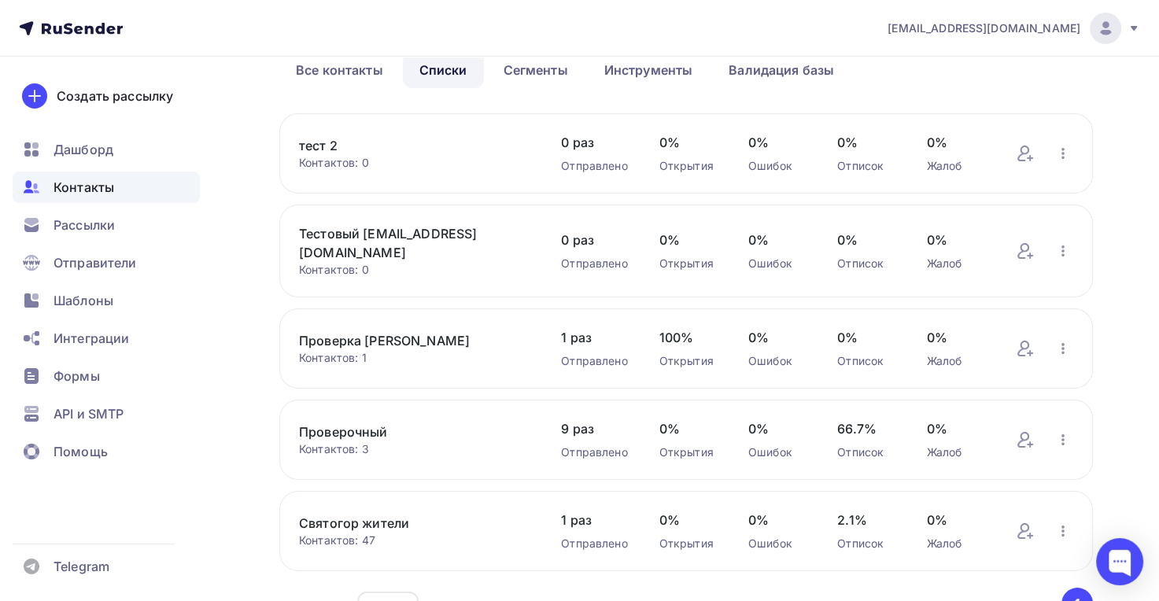
scroll to position [90, 0]
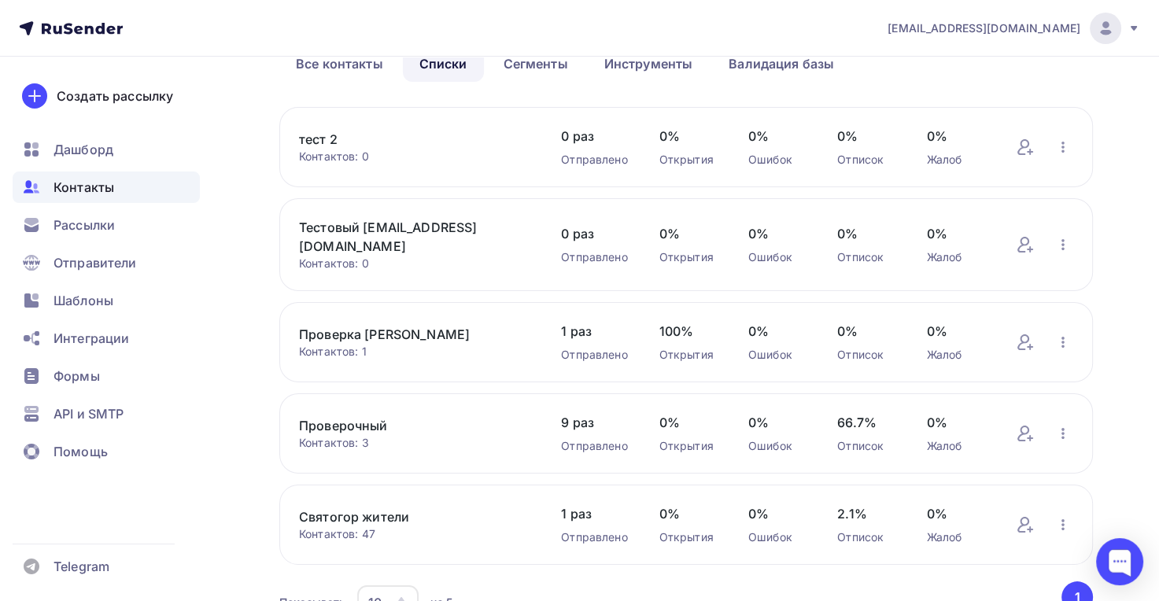
click at [546, 65] on link "Сегменты" at bounding box center [536, 64] width 98 height 36
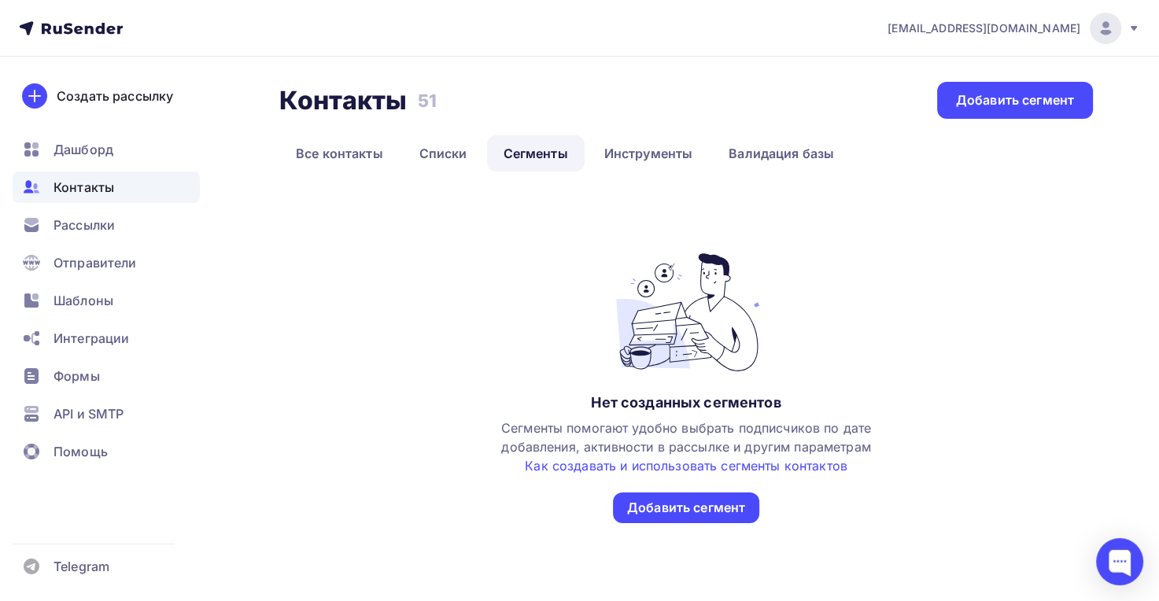
click at [658, 152] on link "Инструменты" at bounding box center [649, 153] width 122 height 36
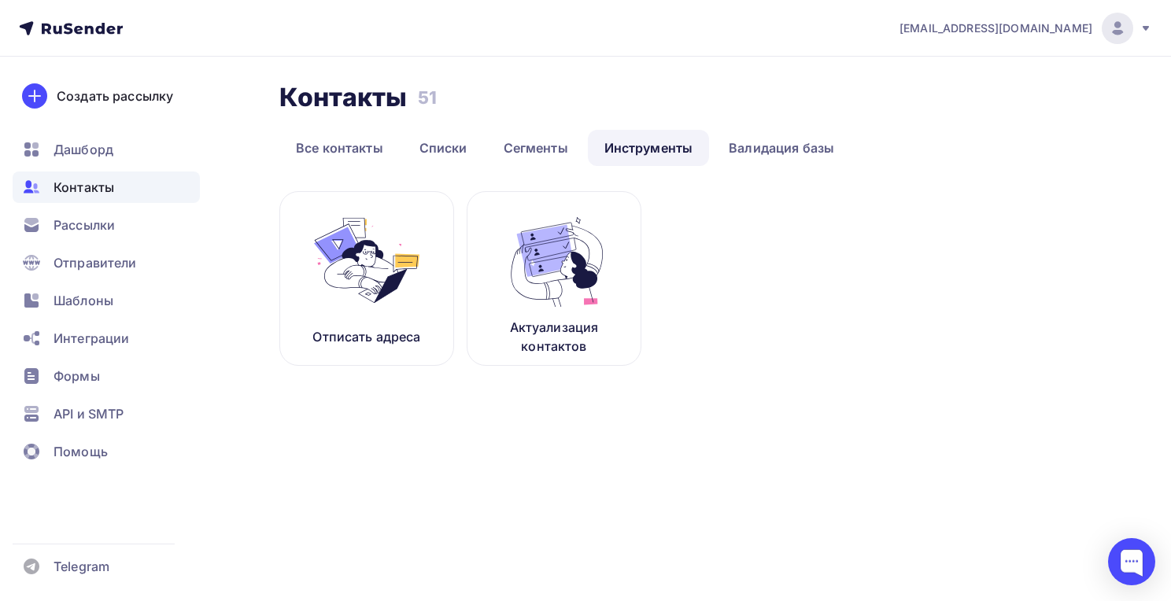
click at [800, 142] on link "Валидация базы" at bounding box center [781, 148] width 138 height 36
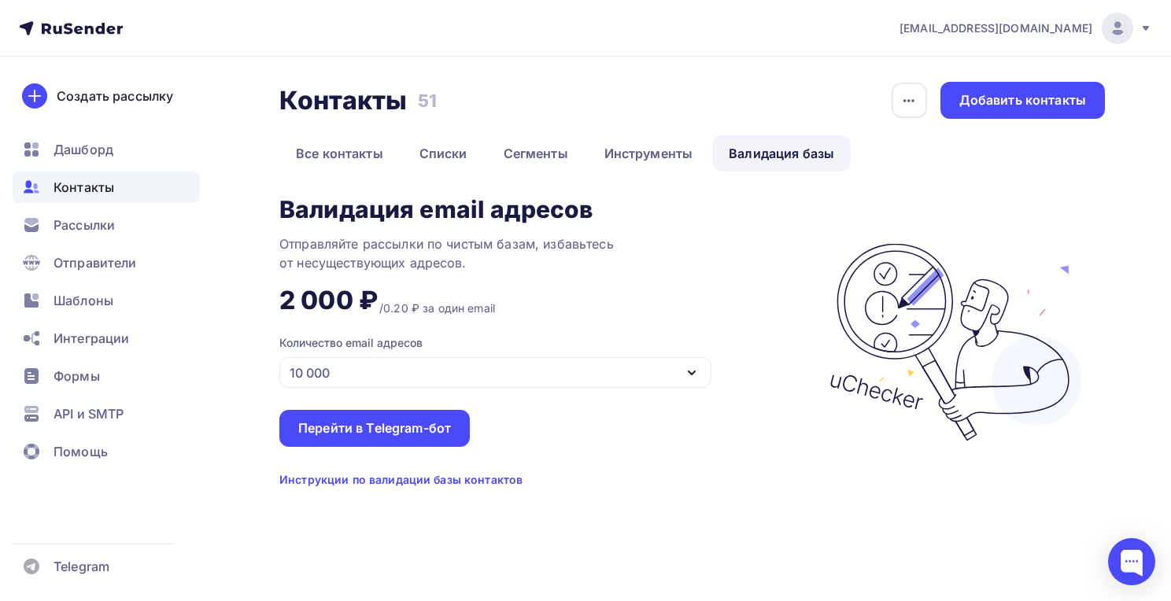
click at [316, 159] on link "Все контакты" at bounding box center [339, 153] width 120 height 36
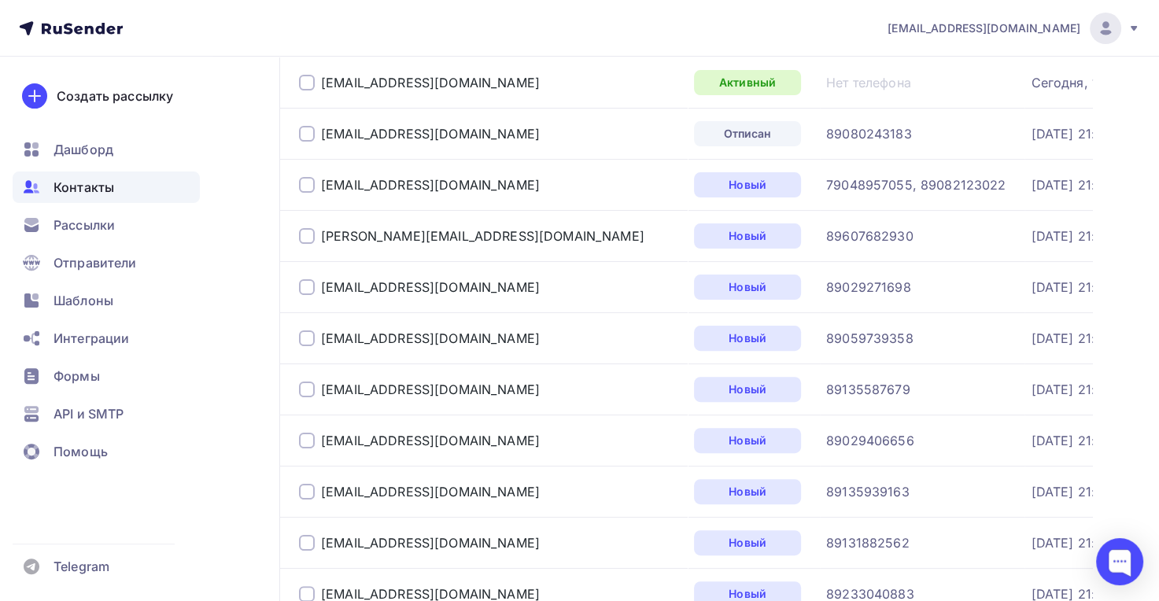
scroll to position [373, 0]
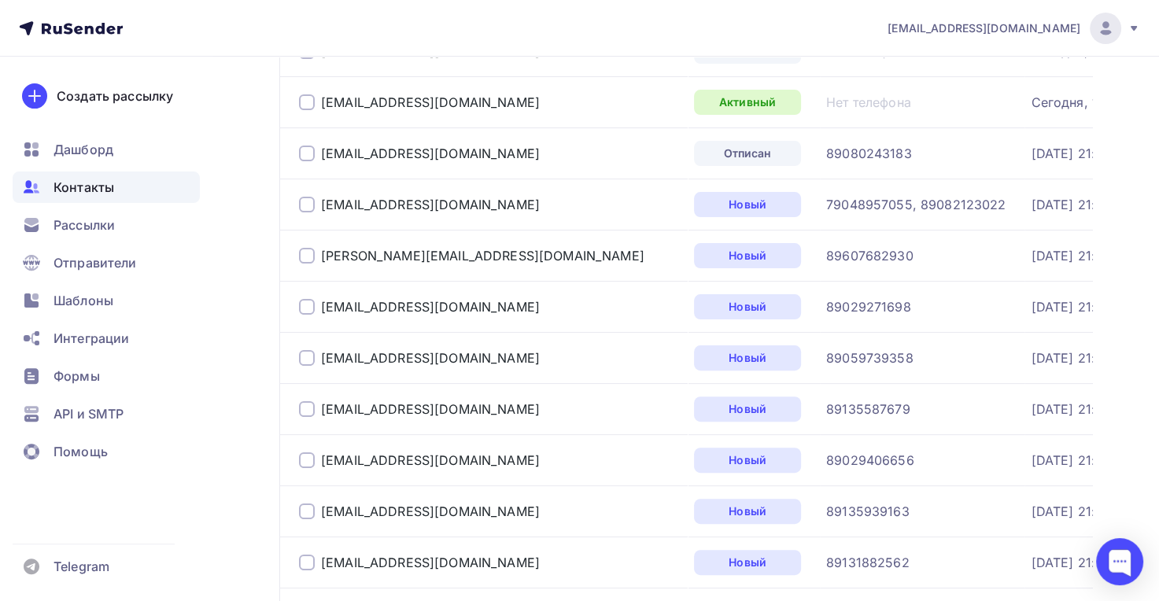
click at [301, 198] on div at bounding box center [307, 205] width 16 height 16
click at [312, 252] on div at bounding box center [307, 256] width 16 height 16
drag, startPoint x: 312, startPoint y: 299, endPoint x: 318, endPoint y: 323, distance: 25.2
click at [318, 303] on div "[EMAIL_ADDRESS][DOMAIN_NAME]" at bounding box center [419, 307] width 241 height 16
drag, startPoint x: 308, startPoint y: 362, endPoint x: 312, endPoint y: 354, distance: 8.8
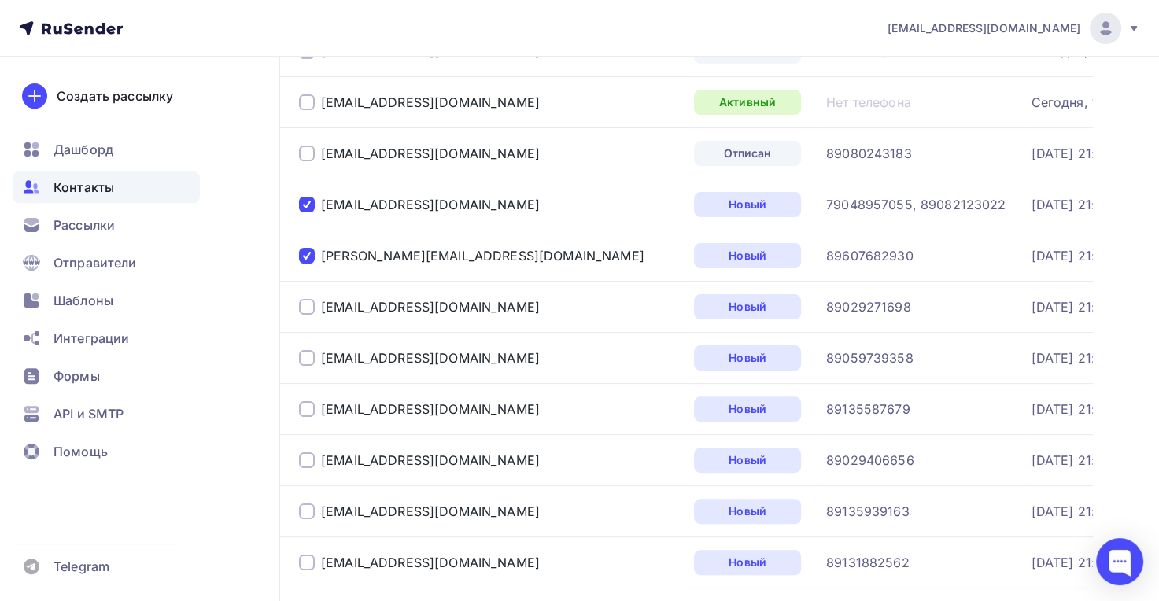
click at [308, 361] on div at bounding box center [307, 358] width 16 height 16
click at [310, 312] on div at bounding box center [307, 307] width 16 height 16
click at [312, 404] on div at bounding box center [307, 409] width 16 height 16
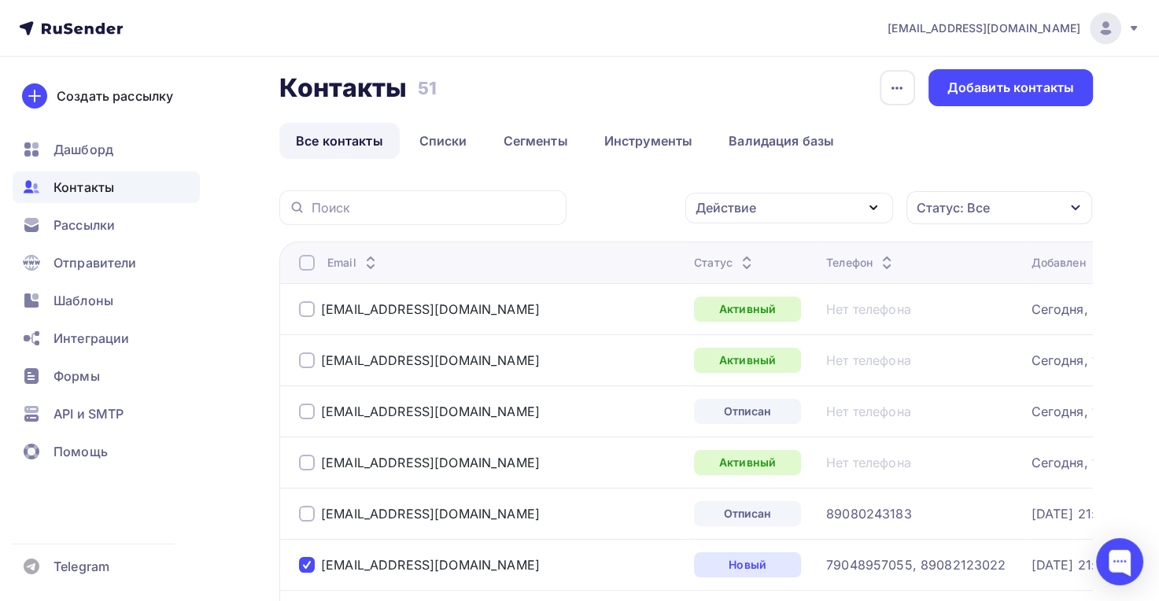
scroll to position [3, 0]
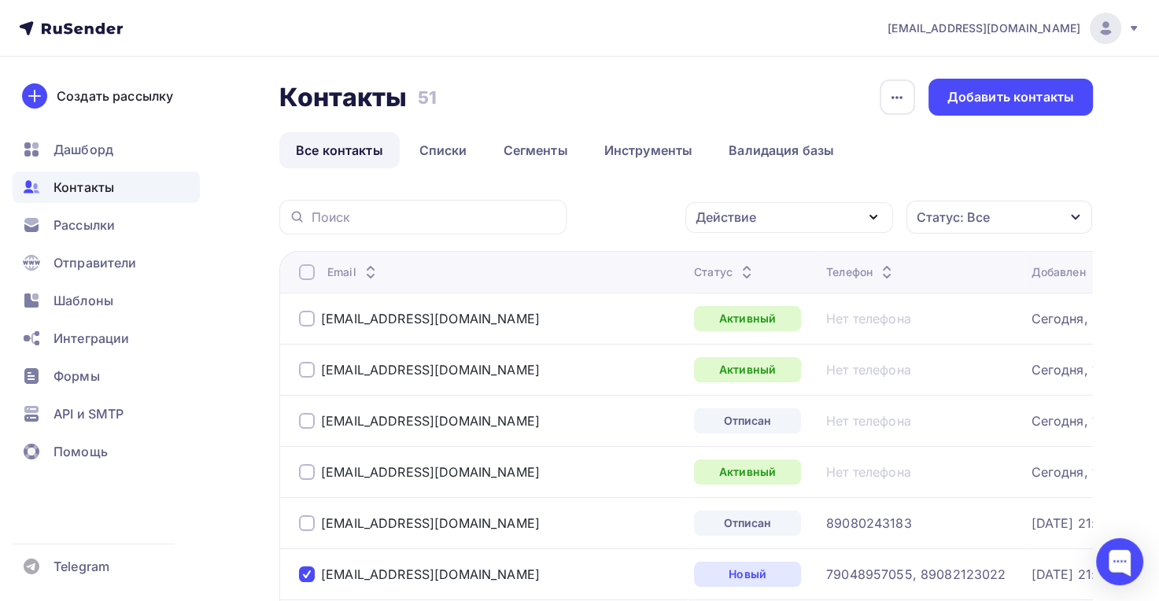
click at [1018, 214] on div "Статус: Все" at bounding box center [1000, 217] width 186 height 33
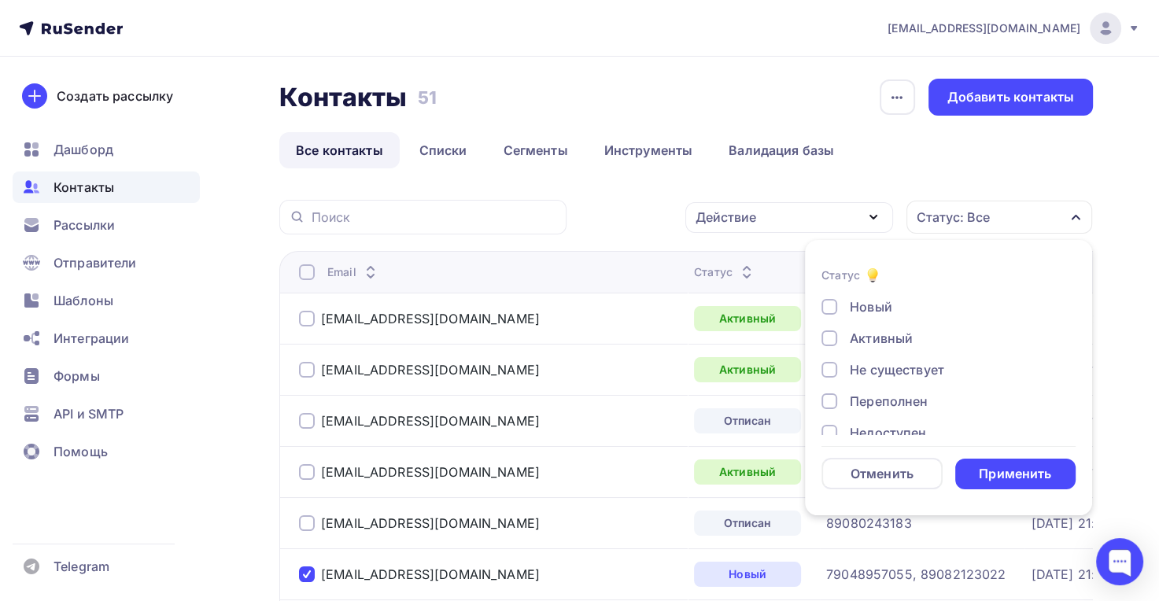
drag, startPoint x: 1020, startPoint y: 212, endPoint x: 1009, endPoint y: 211, distance: 11.1
click at [1020, 212] on div "Статус: Все" at bounding box center [1000, 217] width 186 height 33
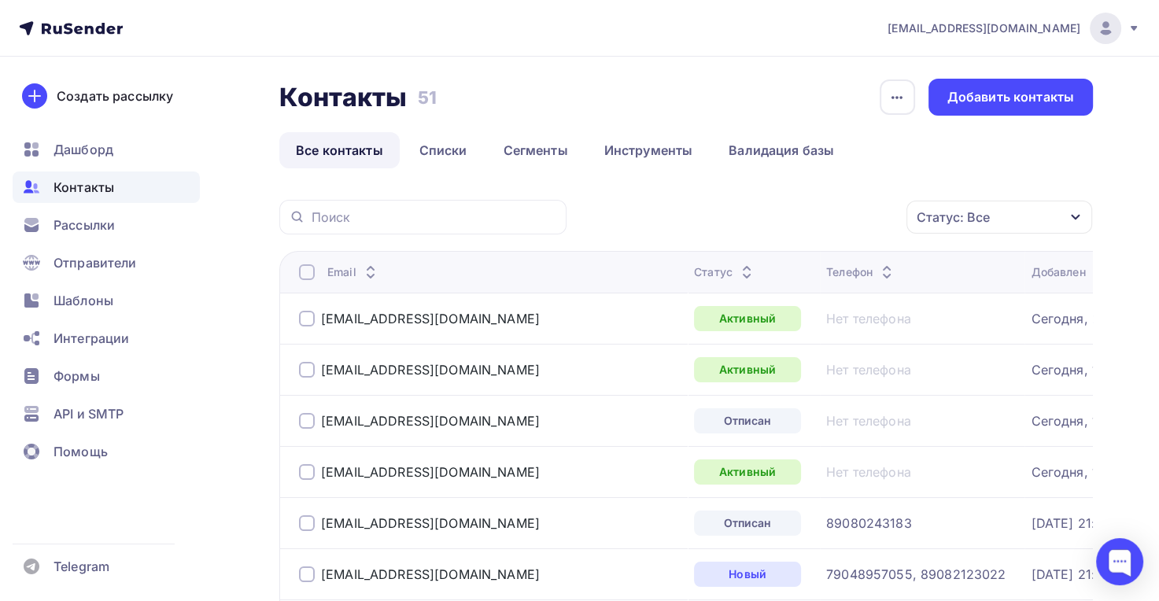
click at [951, 214] on div "Статус: Все" at bounding box center [953, 217] width 73 height 19
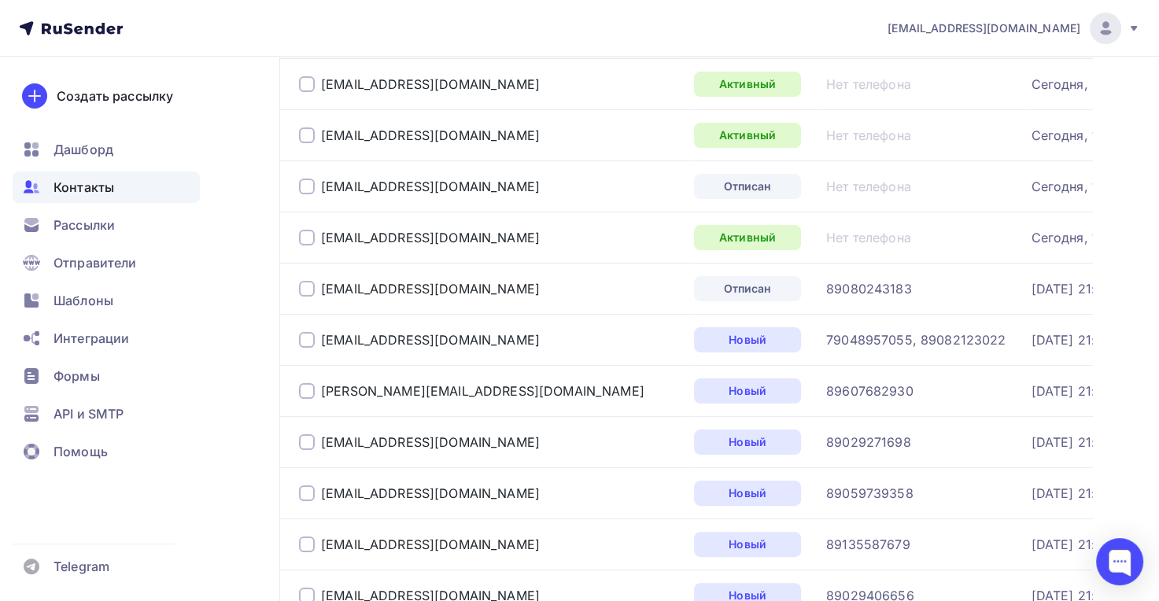
scroll to position [246, 0]
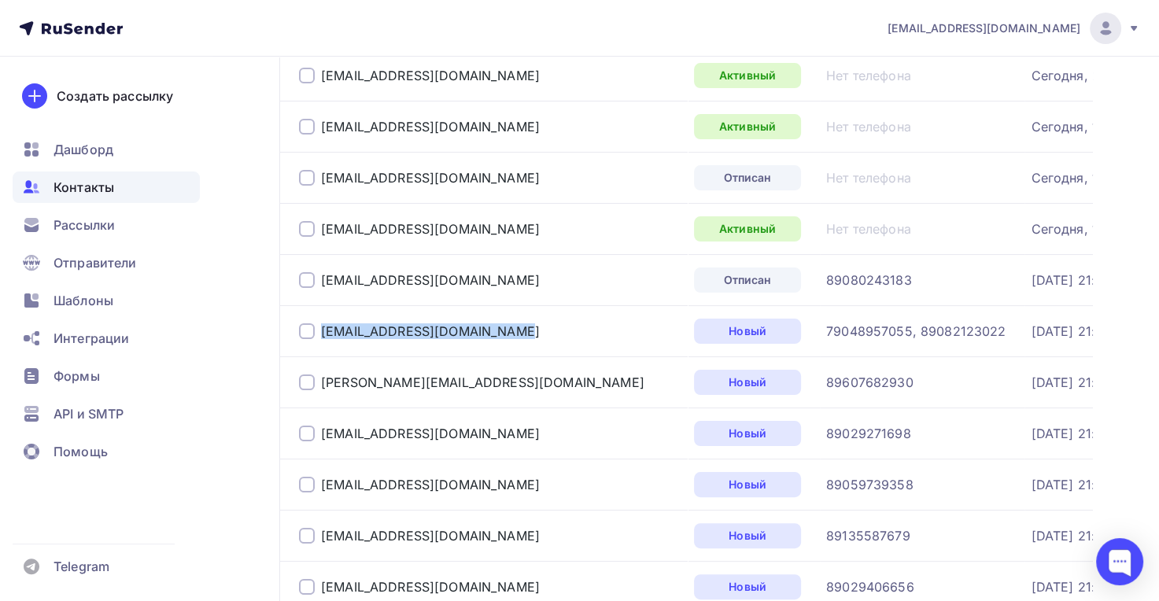
drag, startPoint x: 435, startPoint y: 335, endPoint x: 302, endPoint y: 334, distance: 133.0
click at [302, 334] on div "[EMAIL_ADDRESS][DOMAIN_NAME]" at bounding box center [490, 331] width 382 height 25
copy div "[EMAIL_ADDRESS][DOMAIN_NAME]"
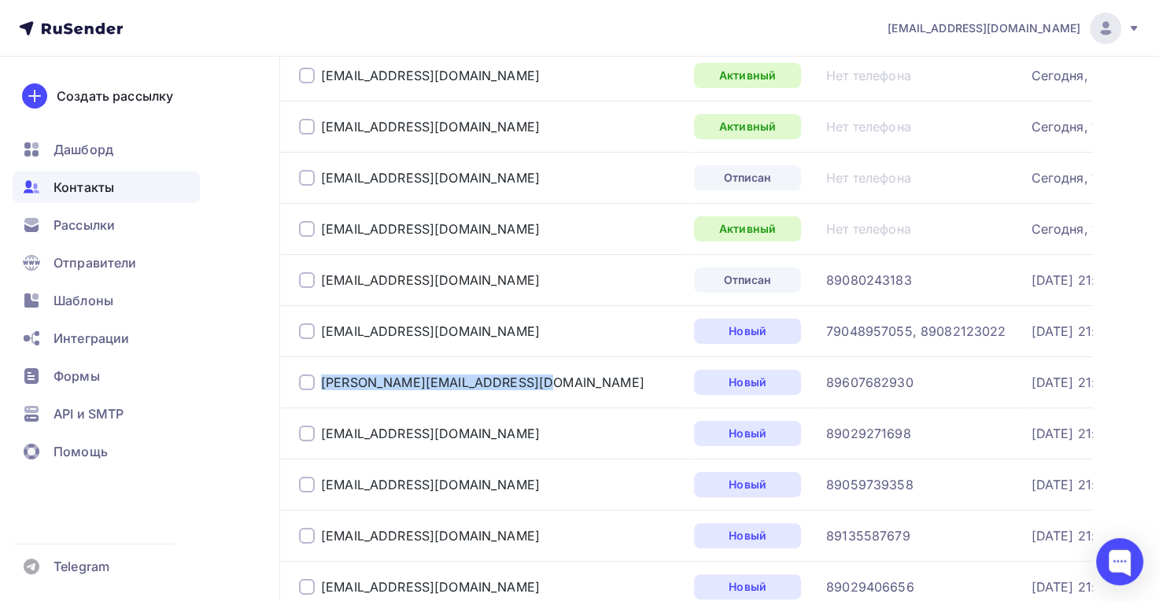
drag, startPoint x: 439, startPoint y: 383, endPoint x: 323, endPoint y: 375, distance: 116.7
click at [312, 379] on div "[PERSON_NAME][EMAIL_ADDRESS][DOMAIN_NAME]" at bounding box center [490, 382] width 382 height 25
drag, startPoint x: 491, startPoint y: 437, endPoint x: 322, endPoint y: 439, distance: 169.2
click at [322, 439] on div "[EMAIL_ADDRESS][DOMAIN_NAME]" at bounding box center [490, 433] width 382 height 25
copy div "[EMAIL_ADDRESS][DOMAIN_NAME]"
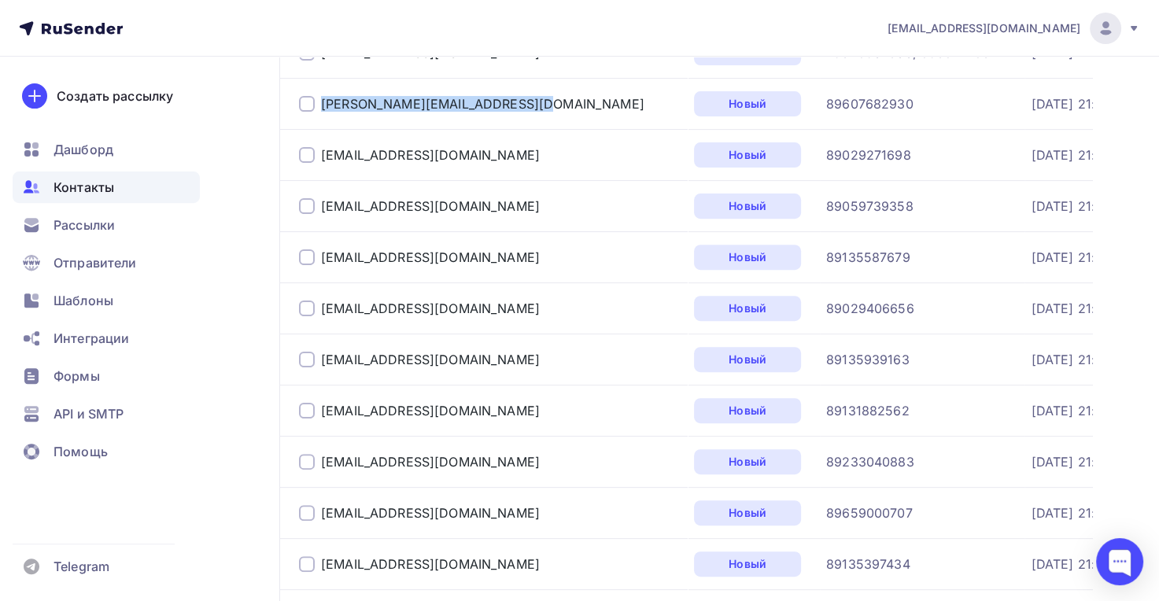
scroll to position [615, 0]
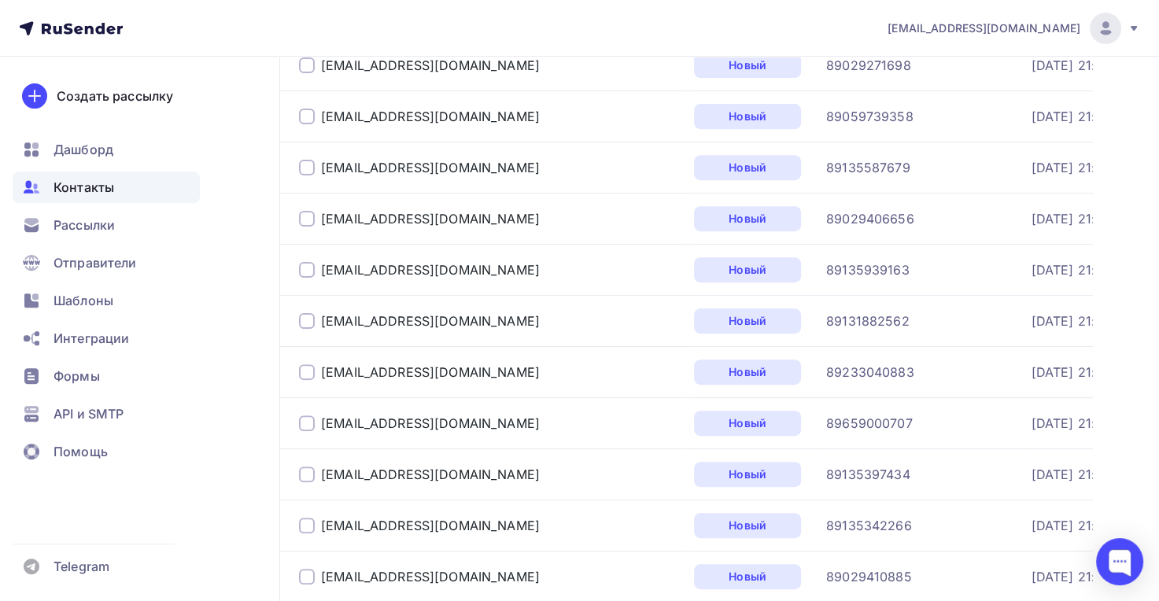
drag, startPoint x: 449, startPoint y: 120, endPoint x: 310, endPoint y: 116, distance: 138.5
click at [310, 116] on div "[EMAIL_ADDRESS][DOMAIN_NAME]" at bounding box center [490, 116] width 382 height 25
copy div "[EMAIL_ADDRESS][DOMAIN_NAME]"
drag, startPoint x: 471, startPoint y: 165, endPoint x: 315, endPoint y: 157, distance: 156.0
click at [315, 157] on div "[EMAIL_ADDRESS][DOMAIN_NAME]" at bounding box center [490, 167] width 382 height 25
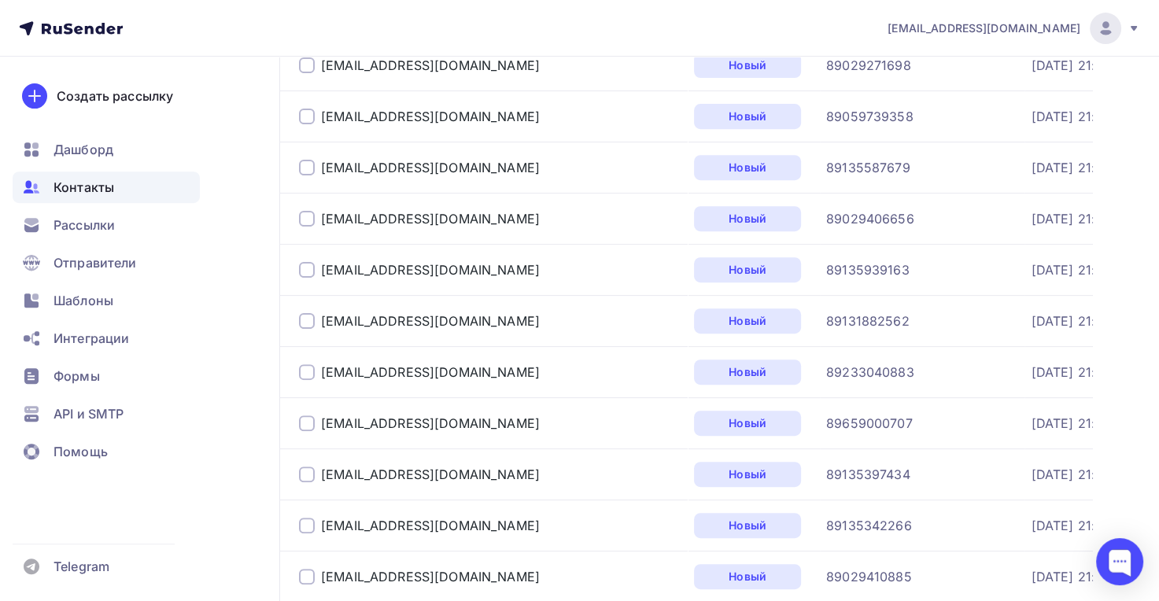
copy div "[EMAIL_ADDRESS][DOMAIN_NAME]"
drag, startPoint x: 459, startPoint y: 267, endPoint x: 331, endPoint y: 269, distance: 128.3
click at [324, 269] on div "[EMAIL_ADDRESS][DOMAIN_NAME]" at bounding box center [490, 269] width 382 height 25
copy div "[EMAIL_ADDRESS][DOMAIN_NAME]"
drag, startPoint x: 437, startPoint y: 323, endPoint x: 308, endPoint y: 309, distance: 129.0
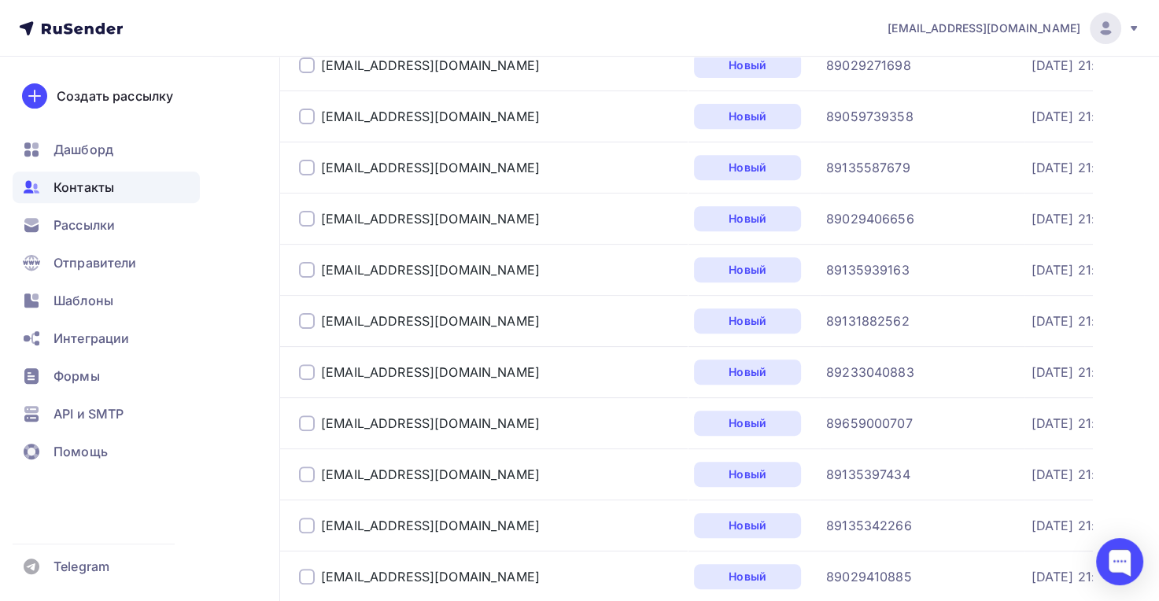
click at [308, 309] on div "[EMAIL_ADDRESS][DOMAIN_NAME]" at bounding box center [490, 320] width 382 height 25
copy div "[EMAIL_ADDRESS][DOMAIN_NAME]"
drag, startPoint x: 483, startPoint y: 370, endPoint x: 323, endPoint y: 370, distance: 160.5
click at [323, 370] on div "[EMAIL_ADDRESS][DOMAIN_NAME]" at bounding box center [490, 372] width 382 height 25
copy div "[EMAIL_ADDRESS][DOMAIN_NAME]"
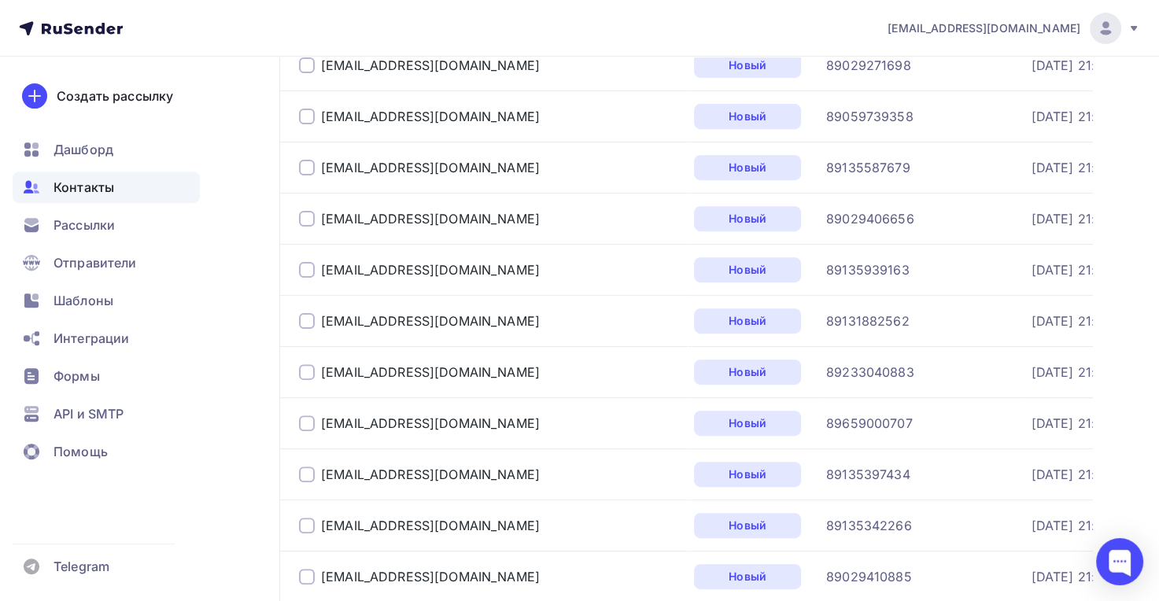
drag, startPoint x: 458, startPoint y: 425, endPoint x: 319, endPoint y: 423, distance: 139.3
click at [319, 423] on div "[EMAIL_ADDRESS][DOMAIN_NAME]" at bounding box center [490, 423] width 382 height 25
copy div "[EMAIL_ADDRESS][DOMAIN_NAME]"
drag, startPoint x: 434, startPoint y: 475, endPoint x: 319, endPoint y: 473, distance: 114.9
click at [319, 473] on div "[EMAIL_ADDRESS][DOMAIN_NAME]" at bounding box center [490, 474] width 382 height 25
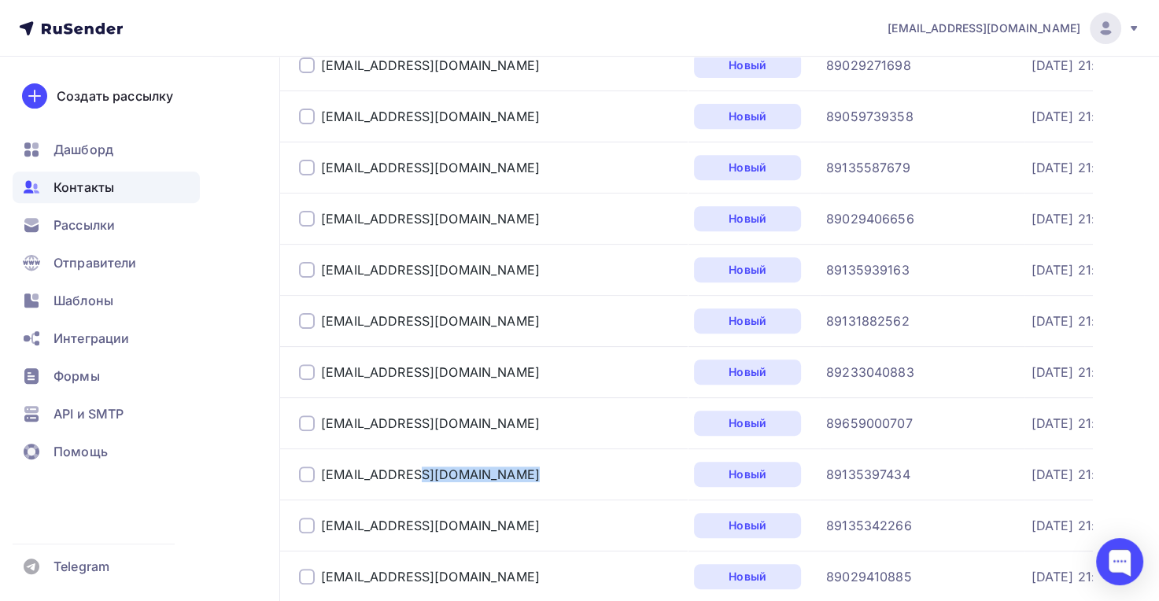
copy div "[EMAIL_ADDRESS][DOMAIN_NAME]"
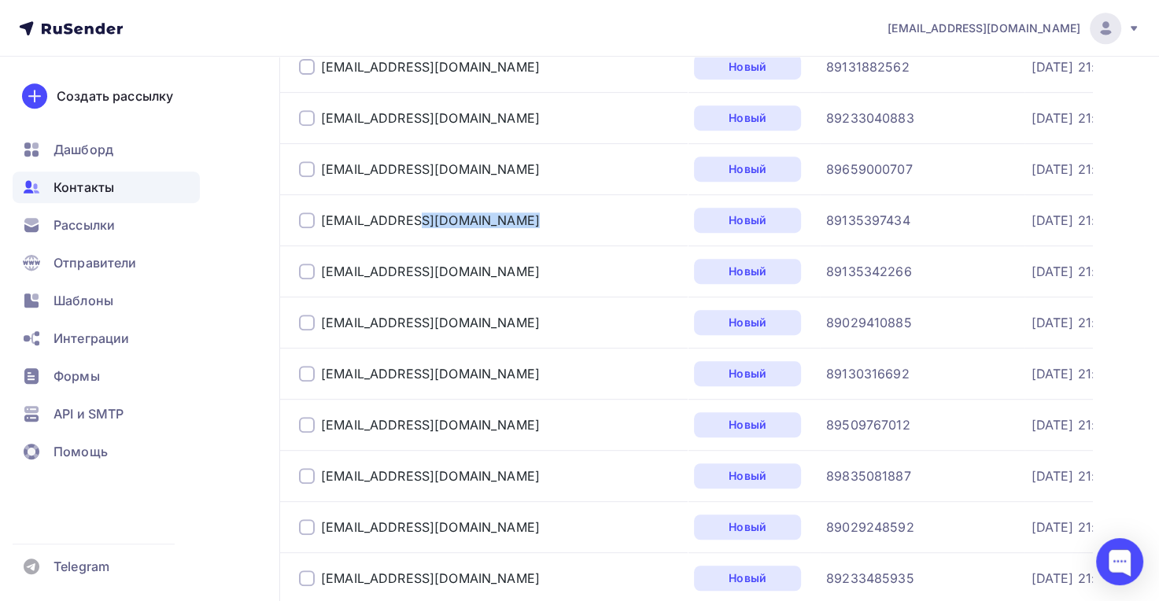
scroll to position [869, 0]
drag, startPoint x: 431, startPoint y: 274, endPoint x: 327, endPoint y: 281, distance: 104.1
click at [319, 273] on div "[EMAIL_ADDRESS][DOMAIN_NAME]" at bounding box center [490, 271] width 382 height 25
copy div "[EMAIL_ADDRESS][DOMAIN_NAME]"
drag, startPoint x: 436, startPoint y: 318, endPoint x: 306, endPoint y: 304, distance: 130.6
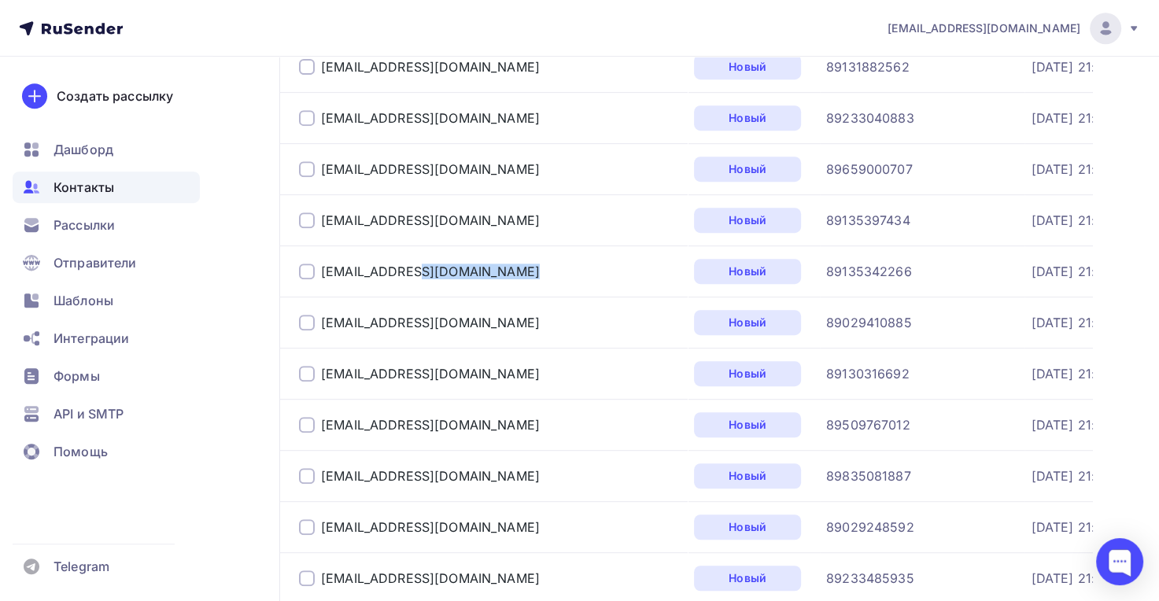
click at [306, 304] on td "[EMAIL_ADDRESS][DOMAIN_NAME]" at bounding box center [483, 322] width 408 height 51
drag, startPoint x: 434, startPoint y: 373, endPoint x: 319, endPoint y: 379, distance: 114.3
click at [319, 379] on div "[EMAIL_ADDRESS][DOMAIN_NAME]" at bounding box center [490, 373] width 382 height 25
drag, startPoint x: 452, startPoint y: 412, endPoint x: 329, endPoint y: 423, distance: 123.2
click at [324, 425] on div "[EMAIL_ADDRESS][DOMAIN_NAME]" at bounding box center [490, 424] width 382 height 25
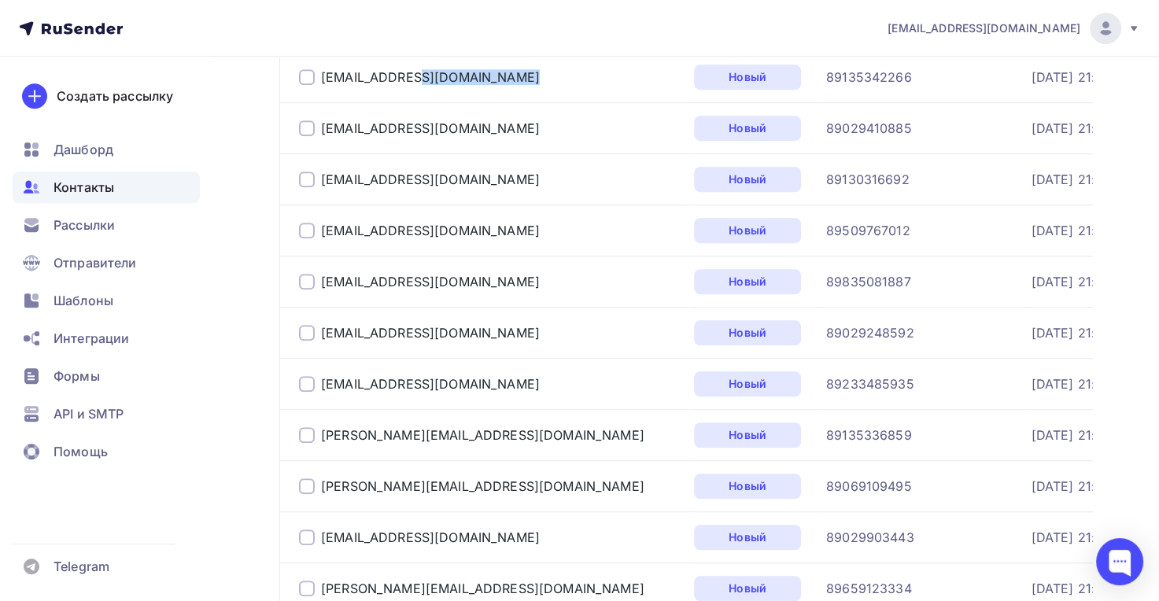
scroll to position [1071, 0]
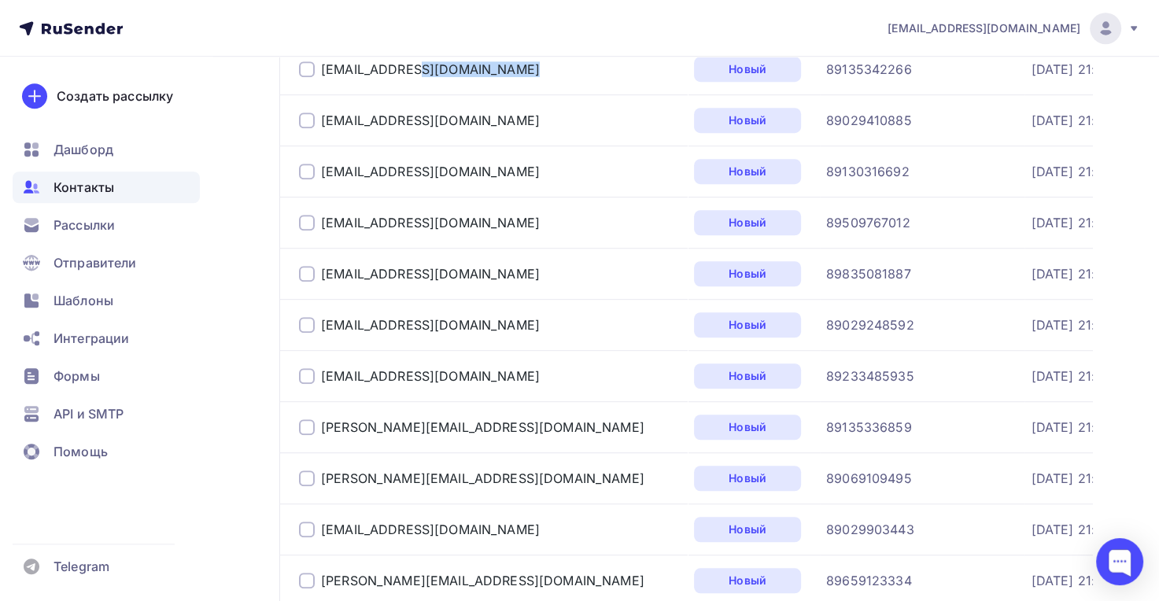
drag, startPoint x: 456, startPoint y: 274, endPoint x: 321, endPoint y: 278, distance: 135.4
click at [321, 278] on div "[EMAIL_ADDRESS][DOMAIN_NAME]" at bounding box center [490, 273] width 382 height 25
drag, startPoint x: 460, startPoint y: 324, endPoint x: 323, endPoint y: 329, distance: 137.0
click at [323, 329] on div "[EMAIL_ADDRESS][DOMAIN_NAME]" at bounding box center [490, 324] width 382 height 25
drag, startPoint x: 449, startPoint y: 374, endPoint x: 322, endPoint y: 381, distance: 127.7
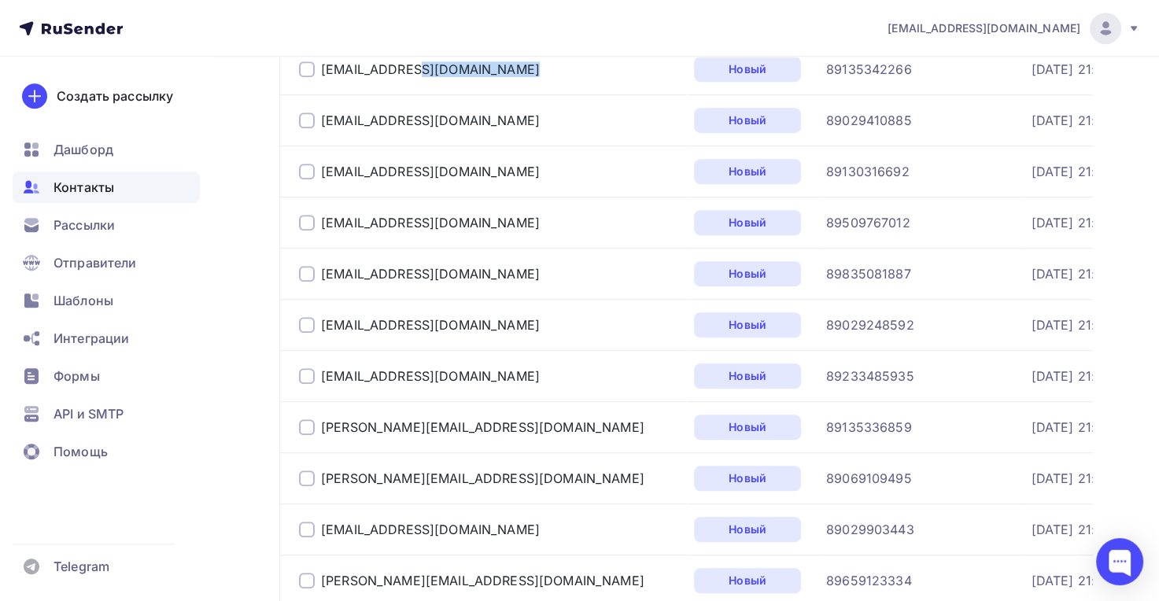
click at [322, 381] on div "[EMAIL_ADDRESS][DOMAIN_NAME]" at bounding box center [490, 376] width 382 height 25
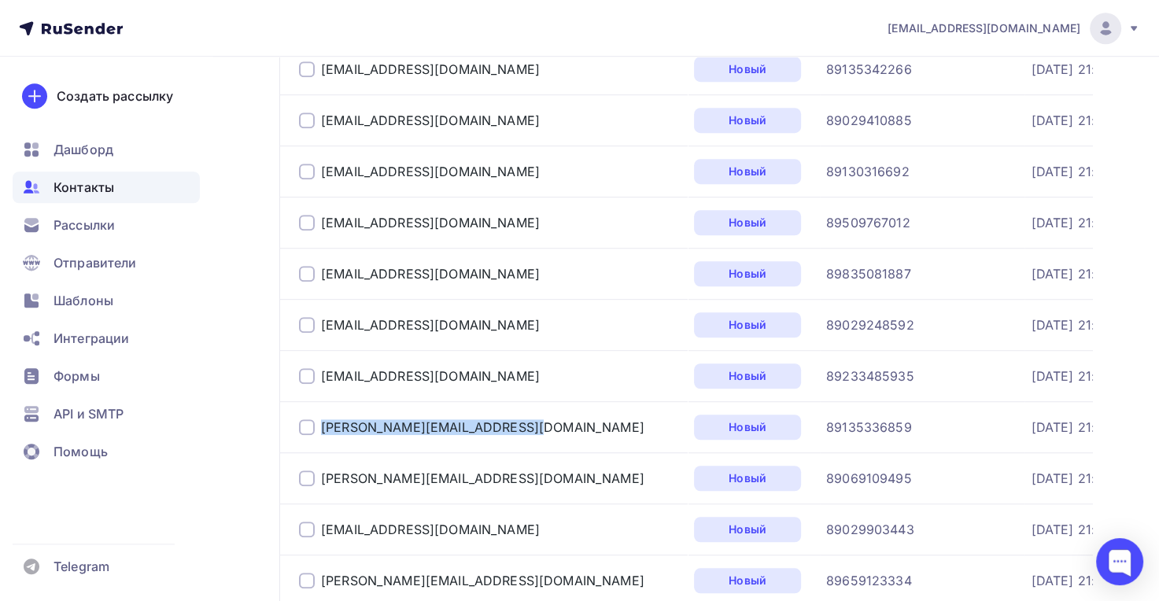
drag, startPoint x: 436, startPoint y: 423, endPoint x: 320, endPoint y: 423, distance: 115.7
click at [315, 426] on div "[PERSON_NAME][EMAIL_ADDRESS][DOMAIN_NAME]" at bounding box center [490, 427] width 382 height 25
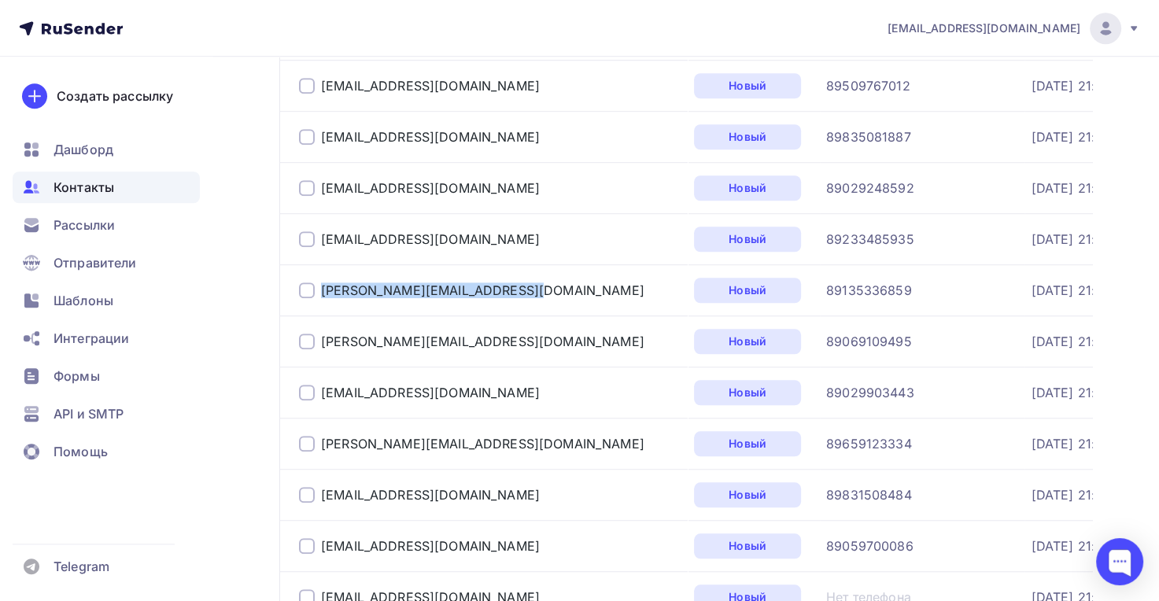
scroll to position [1238, 0]
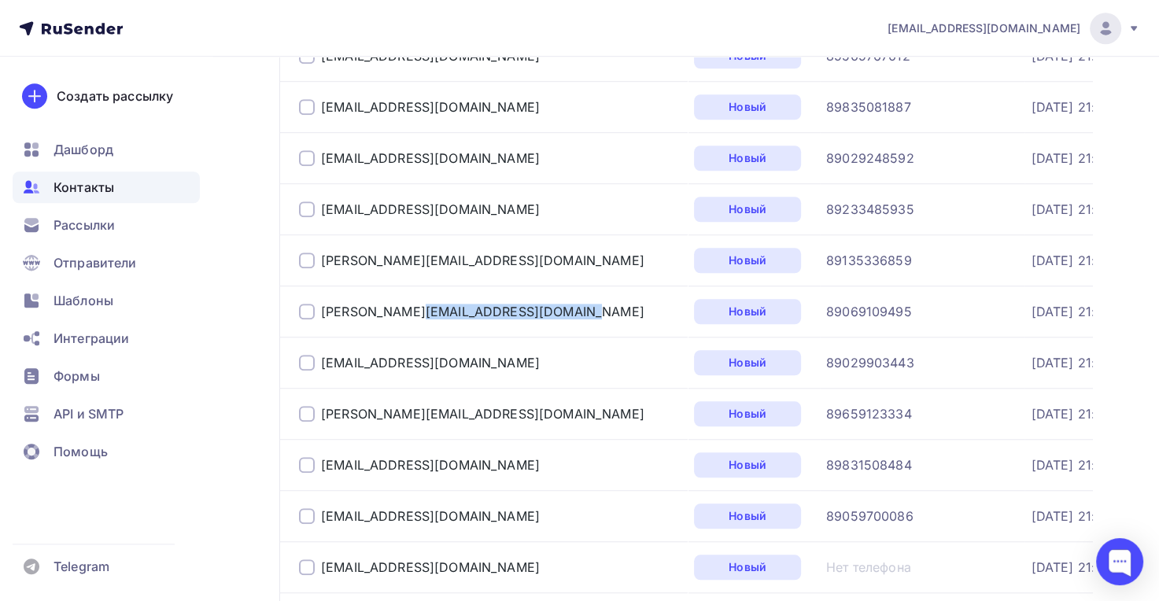
drag, startPoint x: 483, startPoint y: 307, endPoint x: 329, endPoint y: 311, distance: 154.3
click at [323, 311] on div "[PERSON_NAME][EMAIL_ADDRESS][DOMAIN_NAME]" at bounding box center [490, 311] width 382 height 25
click at [473, 319] on div "[PERSON_NAME][EMAIL_ADDRESS][DOMAIN_NAME]" at bounding box center [490, 311] width 382 height 25
drag, startPoint x: 478, startPoint y: 312, endPoint x: 319, endPoint y: 313, distance: 159.8
click at [319, 313] on div "[PERSON_NAME][EMAIL_ADDRESS][DOMAIN_NAME]" at bounding box center [490, 311] width 382 height 25
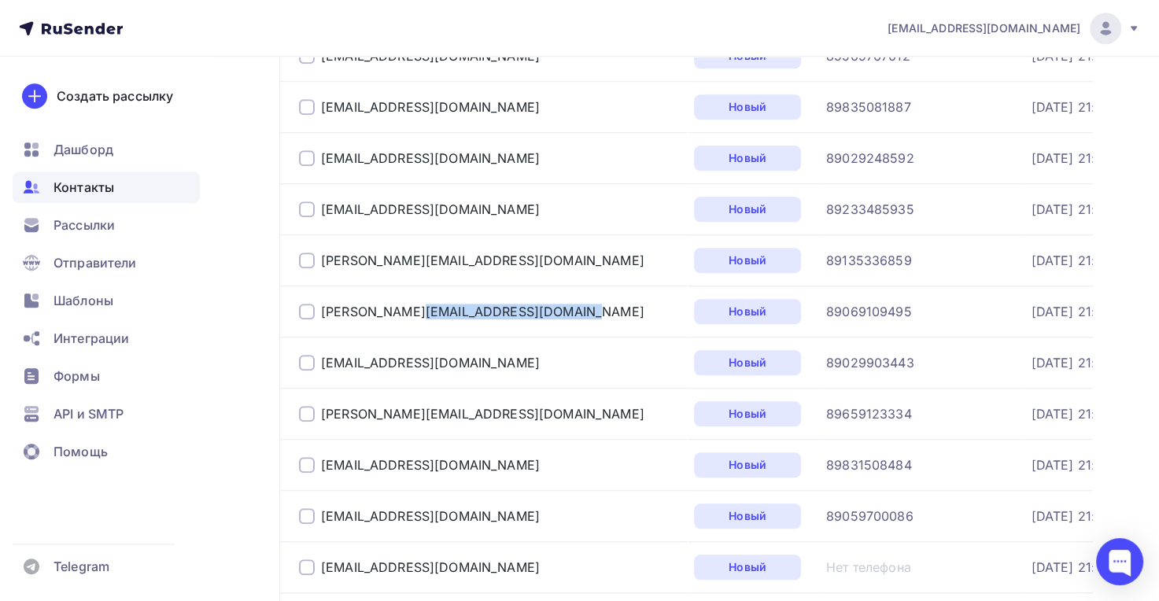
drag, startPoint x: 487, startPoint y: 363, endPoint x: 318, endPoint y: 366, distance: 169.2
click at [318, 366] on div "[EMAIL_ADDRESS][DOMAIN_NAME]" at bounding box center [490, 362] width 382 height 25
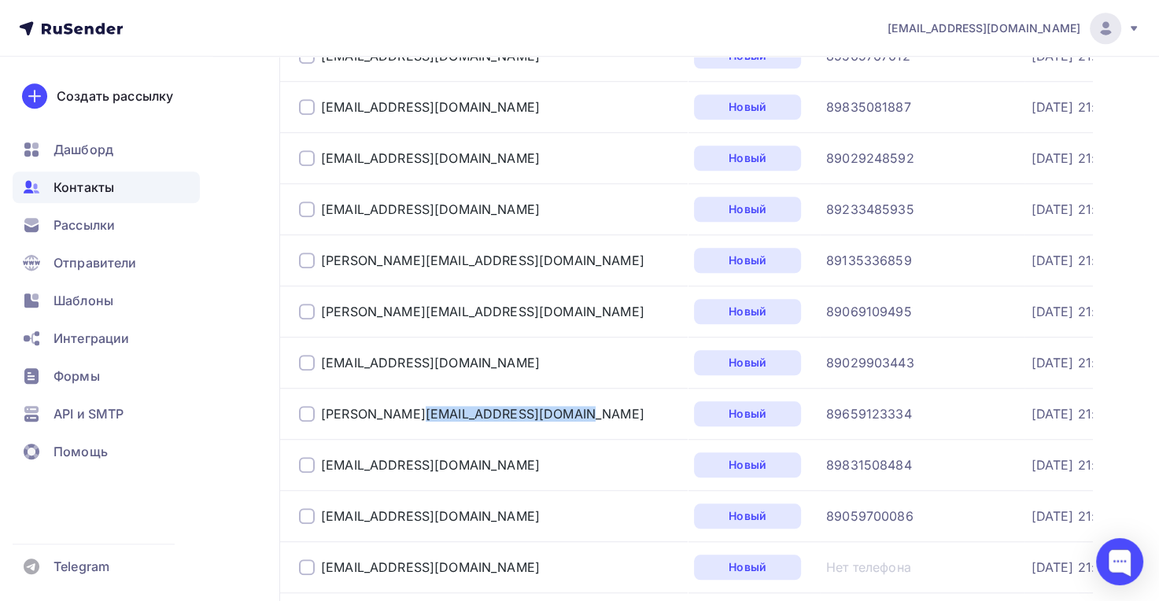
drag, startPoint x: 467, startPoint y: 414, endPoint x: 323, endPoint y: 404, distance: 145.2
click at [323, 404] on div "[PERSON_NAME][EMAIL_ADDRESS][DOMAIN_NAME]" at bounding box center [490, 413] width 382 height 25
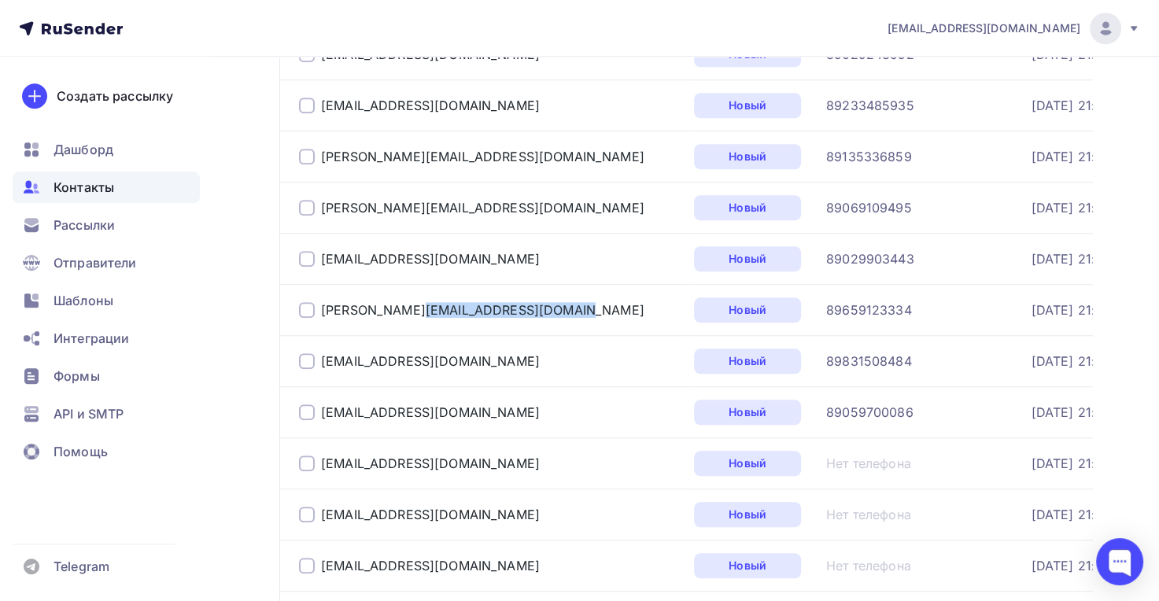
scroll to position [1343, 0]
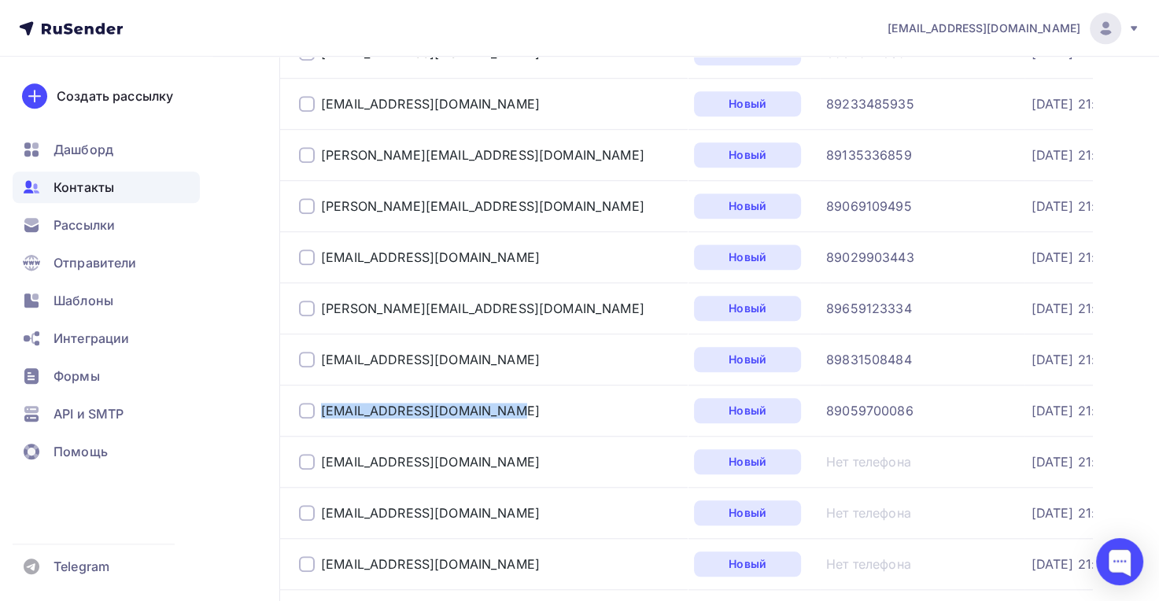
drag, startPoint x: 401, startPoint y: 406, endPoint x: 314, endPoint y: 405, distance: 86.6
click at [314, 405] on div "[EMAIL_ADDRESS][DOMAIN_NAME]" at bounding box center [490, 410] width 382 height 25
drag, startPoint x: 485, startPoint y: 458, endPoint x: 323, endPoint y: 459, distance: 161.3
click at [323, 459] on div "[EMAIL_ADDRESS][DOMAIN_NAME]" at bounding box center [490, 461] width 382 height 25
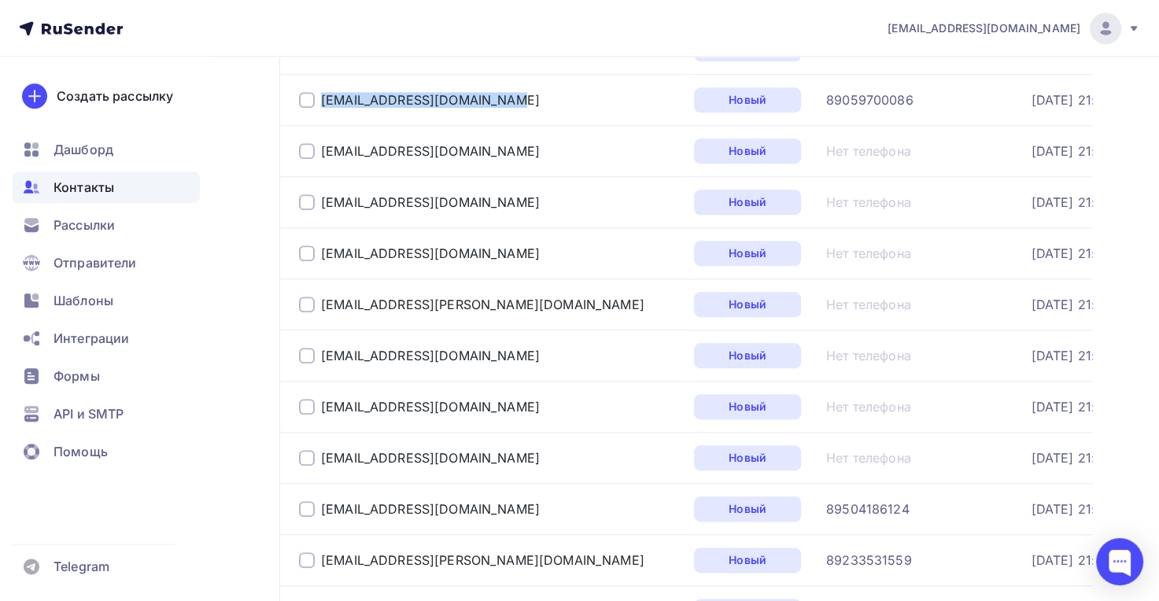
scroll to position [1656, 0]
drag, startPoint x: 485, startPoint y: 197, endPoint x: 317, endPoint y: 190, distance: 167.7
click at [317, 190] on div "[EMAIL_ADDRESS][DOMAIN_NAME]" at bounding box center [490, 200] width 382 height 25
drag, startPoint x: 427, startPoint y: 249, endPoint x: 326, endPoint y: 249, distance: 100.7
click at [307, 248] on div "[EMAIL_ADDRESS][DOMAIN_NAME]" at bounding box center [490, 251] width 382 height 25
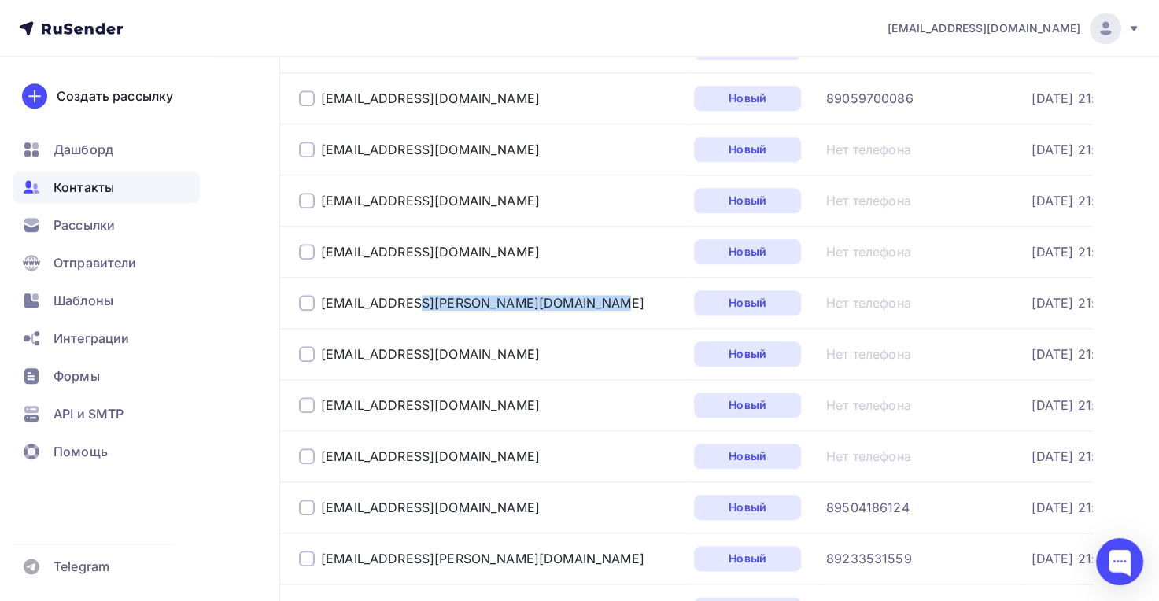
drag, startPoint x: 501, startPoint y: 295, endPoint x: 321, endPoint y: 298, distance: 180.2
click at [321, 298] on div "[EMAIL_ADDRESS][PERSON_NAME][DOMAIN_NAME]" at bounding box center [490, 302] width 382 height 25
drag, startPoint x: 476, startPoint y: 346, endPoint x: 322, endPoint y: 356, distance: 154.5
click at [322, 356] on div "[EMAIL_ADDRESS][DOMAIN_NAME]" at bounding box center [490, 354] width 382 height 25
drag, startPoint x: 476, startPoint y: 399, endPoint x: 316, endPoint y: 403, distance: 159.8
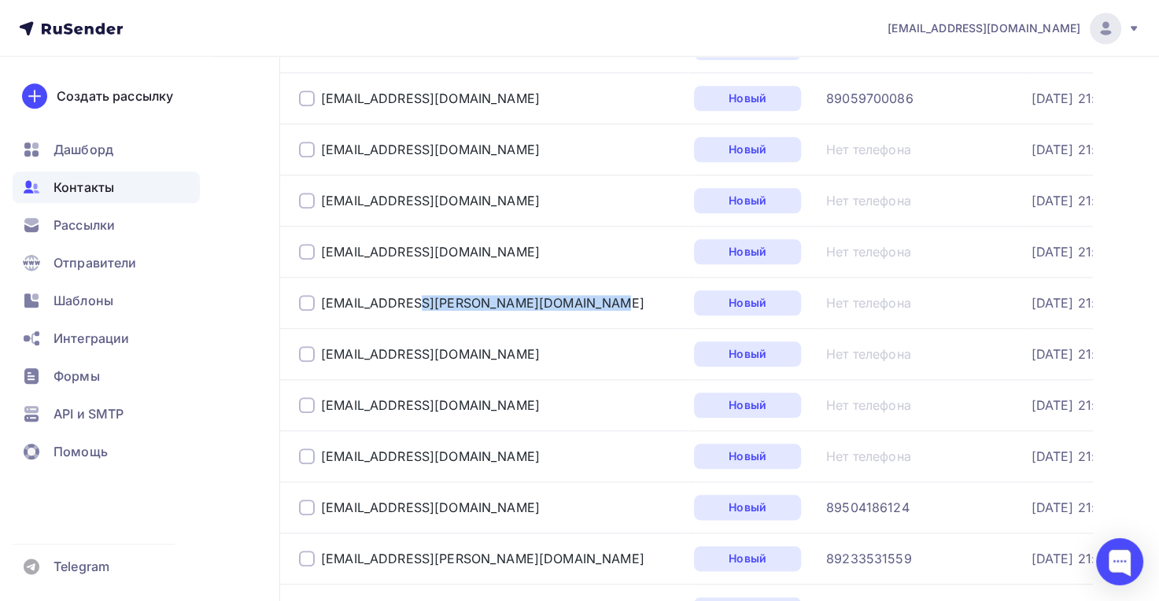
click at [316, 403] on div "[EMAIL_ADDRESS][DOMAIN_NAME]" at bounding box center [490, 405] width 382 height 25
drag, startPoint x: 445, startPoint y: 453, endPoint x: 323, endPoint y: 452, distance: 122.8
click at [323, 452] on div "[EMAIL_ADDRESS][DOMAIN_NAME]" at bounding box center [490, 456] width 382 height 25
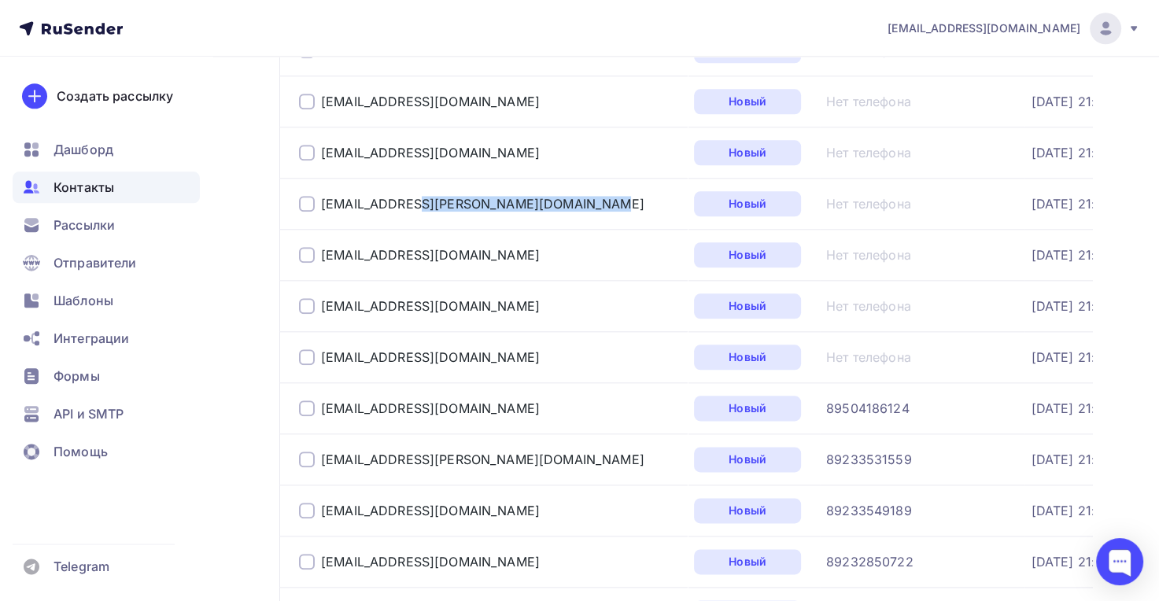
scroll to position [1862, 0]
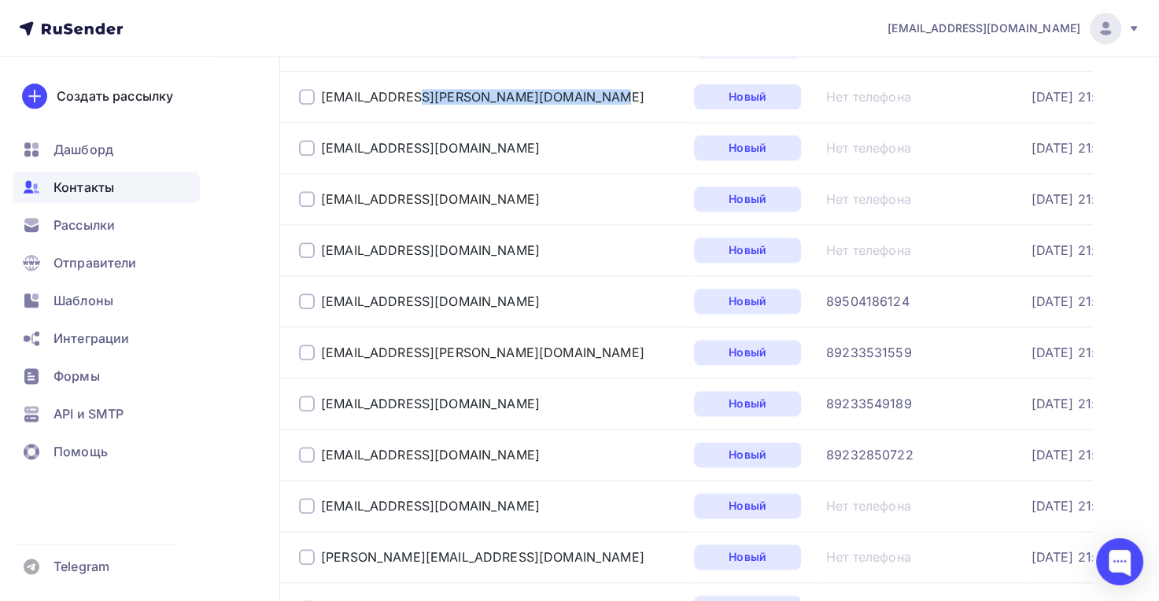
drag, startPoint x: 445, startPoint y: 297, endPoint x: 320, endPoint y: 304, distance: 125.3
click at [320, 304] on div "[EMAIL_ADDRESS][DOMAIN_NAME]" at bounding box center [490, 301] width 382 height 25
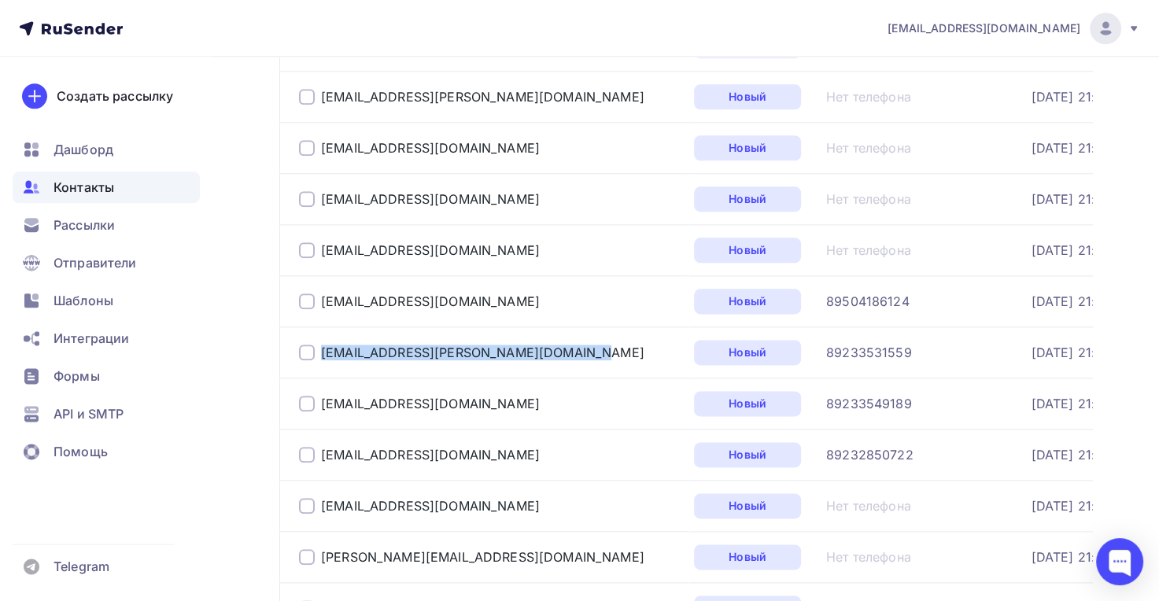
drag, startPoint x: 497, startPoint y: 350, endPoint x: 313, endPoint y: 353, distance: 184.2
click at [313, 353] on div "[EMAIL_ADDRESS][PERSON_NAME][DOMAIN_NAME]" at bounding box center [490, 352] width 382 height 25
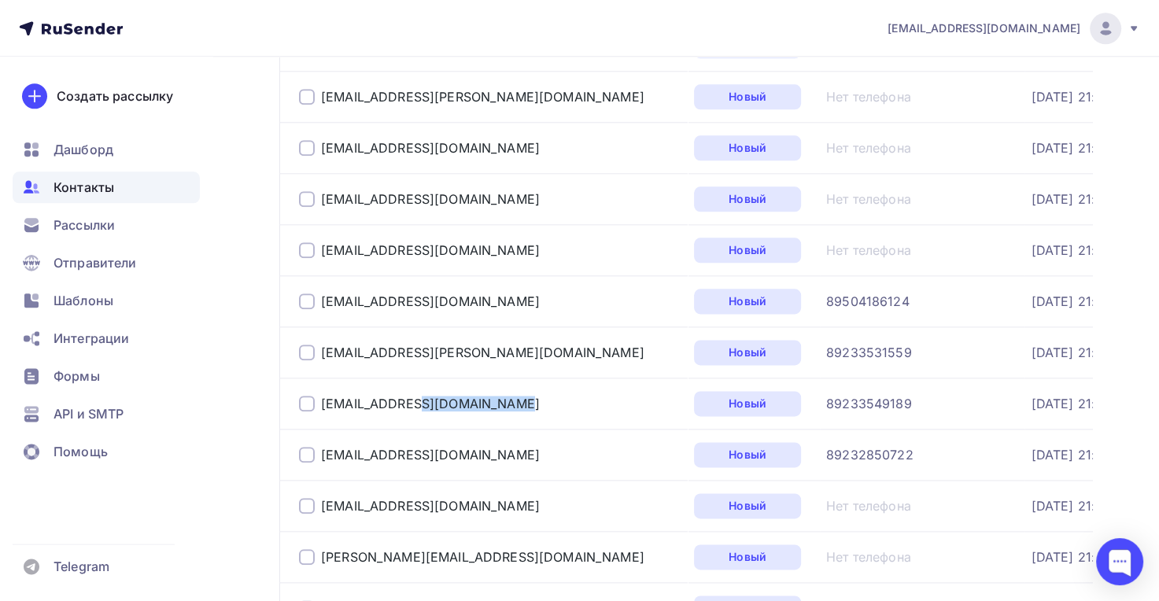
drag, startPoint x: 432, startPoint y: 393, endPoint x: 319, endPoint y: 408, distance: 114.3
click at [319, 408] on div "[EMAIL_ADDRESS][DOMAIN_NAME]" at bounding box center [490, 403] width 382 height 25
drag, startPoint x: 478, startPoint y: 448, endPoint x: 297, endPoint y: 441, distance: 180.3
click at [297, 441] on td "[EMAIL_ADDRESS][DOMAIN_NAME]" at bounding box center [483, 454] width 408 height 51
drag, startPoint x: 472, startPoint y: 497, endPoint x: 338, endPoint y: 500, distance: 133.8
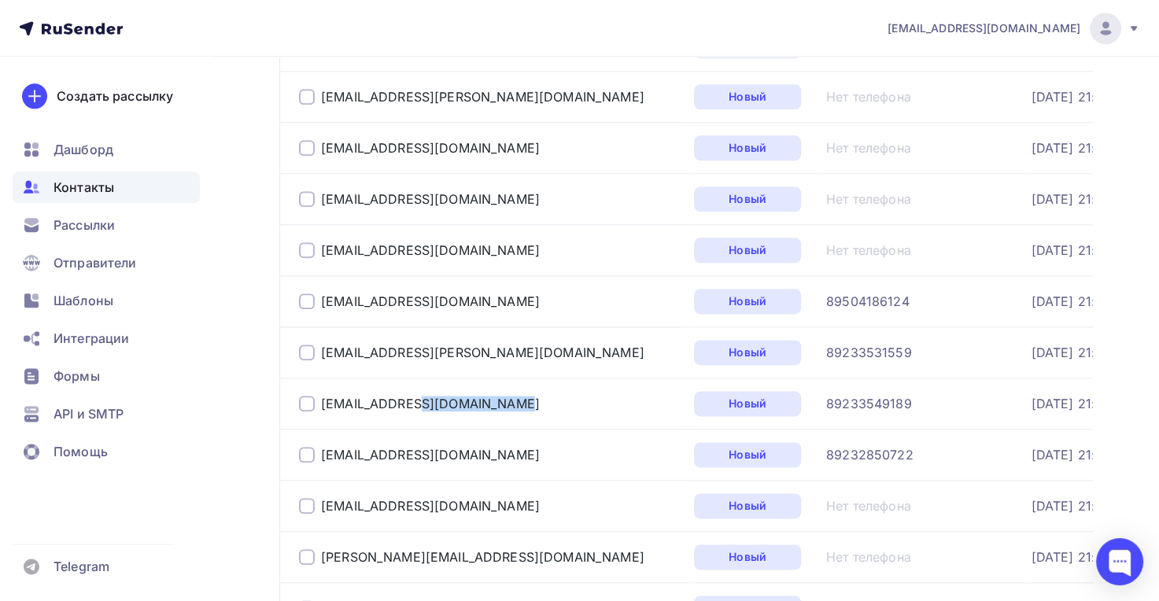
click at [317, 498] on div "[EMAIL_ADDRESS][DOMAIN_NAME]" at bounding box center [490, 505] width 382 height 25
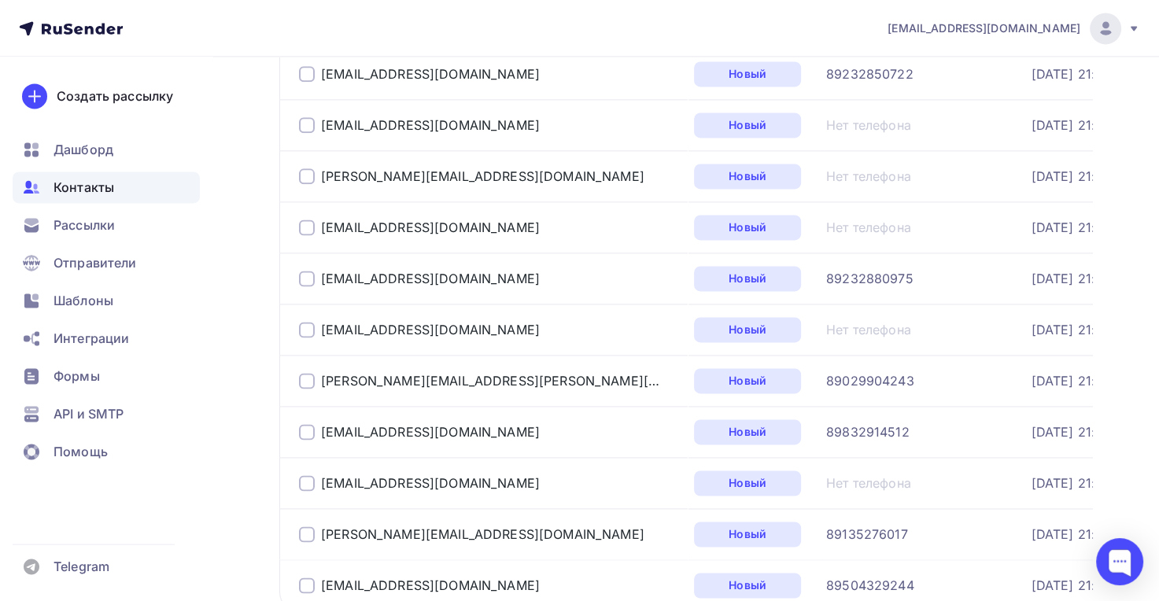
scroll to position [2244, 0]
drag, startPoint x: 470, startPoint y: 172, endPoint x: 323, endPoint y: 163, distance: 147.4
click at [323, 163] on div "[PERSON_NAME][EMAIL_ADDRESS][DOMAIN_NAME]" at bounding box center [490, 174] width 382 height 25
drag, startPoint x: 476, startPoint y: 214, endPoint x: 318, endPoint y: 219, distance: 158.2
click at [318, 219] on div "[EMAIL_ADDRESS][DOMAIN_NAME]" at bounding box center [490, 225] width 382 height 25
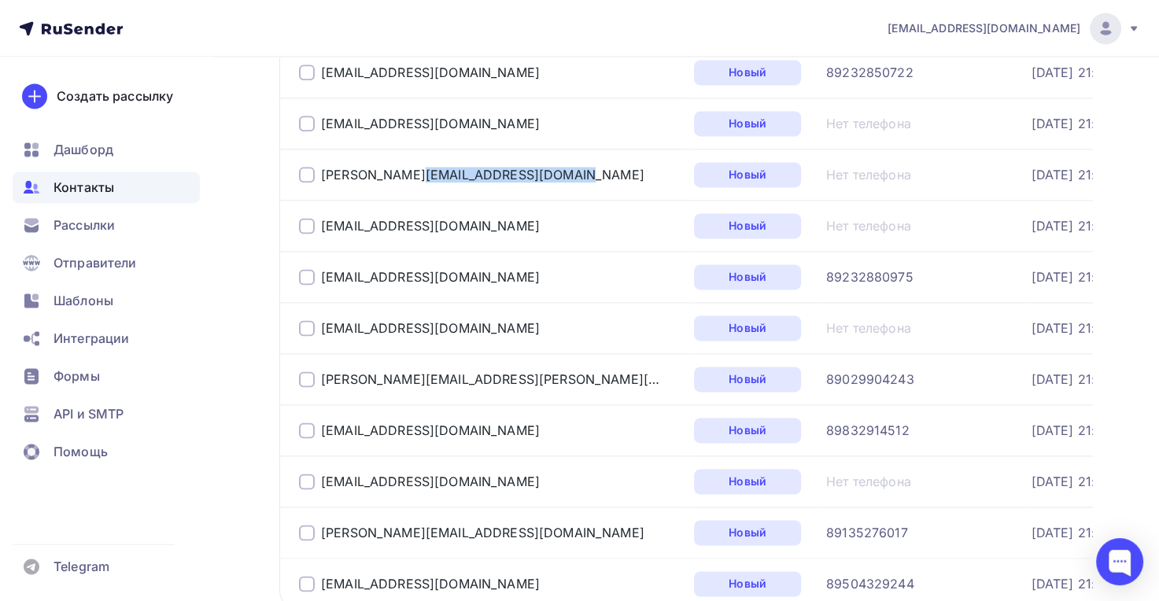
drag, startPoint x: 504, startPoint y: 272, endPoint x: 313, endPoint y: 279, distance: 190.5
click at [313, 279] on div "[EMAIL_ADDRESS][DOMAIN_NAME]" at bounding box center [490, 276] width 382 height 25
drag, startPoint x: 508, startPoint y: 324, endPoint x: 322, endPoint y: 329, distance: 186.6
click at [322, 329] on div "[EMAIL_ADDRESS][DOMAIN_NAME]" at bounding box center [490, 328] width 382 height 25
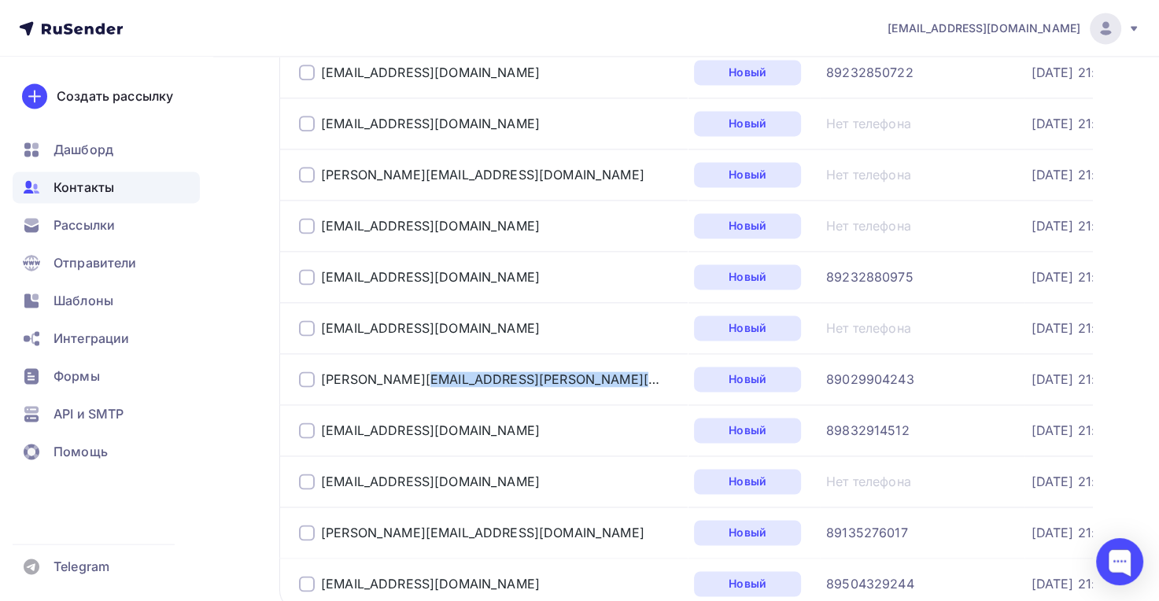
drag, startPoint x: 512, startPoint y: 373, endPoint x: 366, endPoint y: 396, distance: 147.4
click at [331, 381] on div "[PERSON_NAME][EMAIL_ADDRESS][PERSON_NAME][DOMAIN_NAME]" at bounding box center [490, 379] width 382 height 25
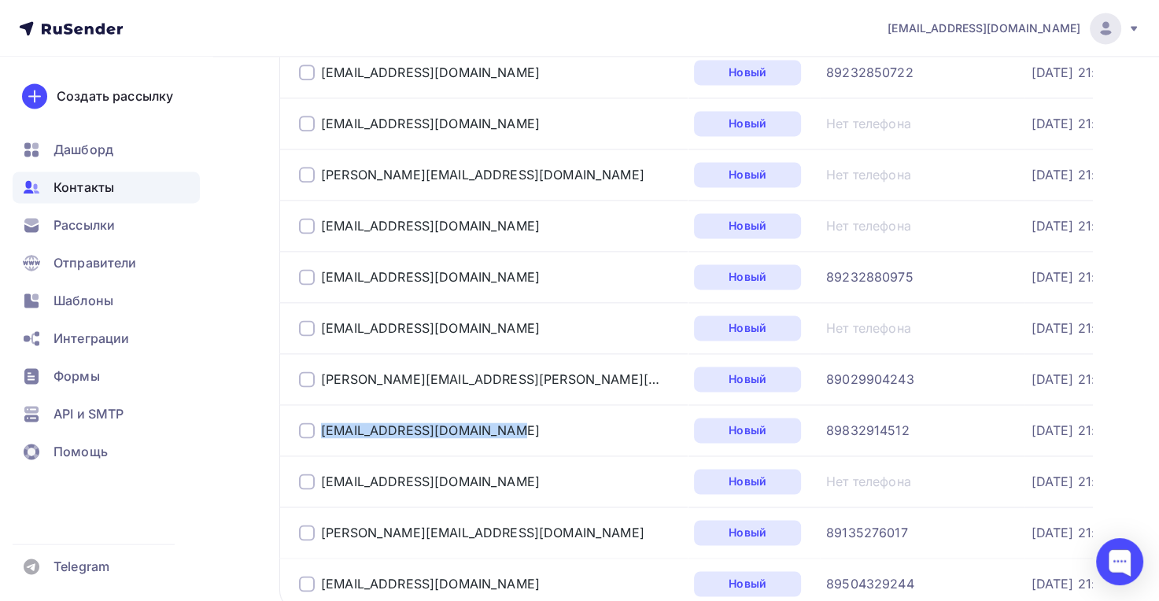
drag, startPoint x: 419, startPoint y: 427, endPoint x: 313, endPoint y: 423, distance: 105.5
click at [313, 422] on div "[EMAIL_ADDRESS][DOMAIN_NAME]" at bounding box center [490, 430] width 382 height 25
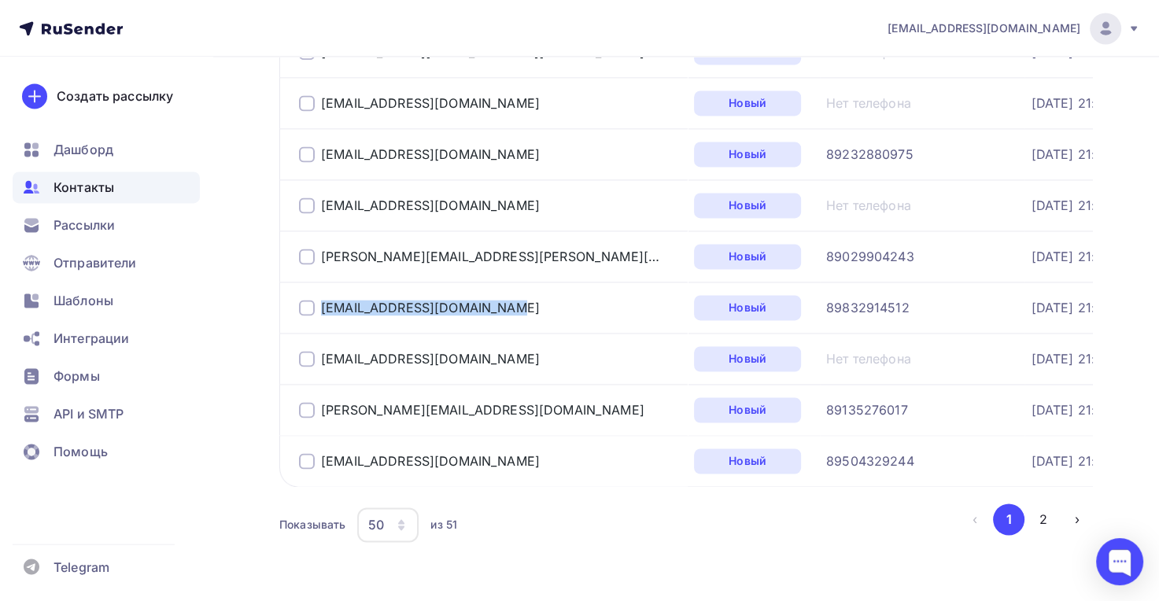
scroll to position [2372, 0]
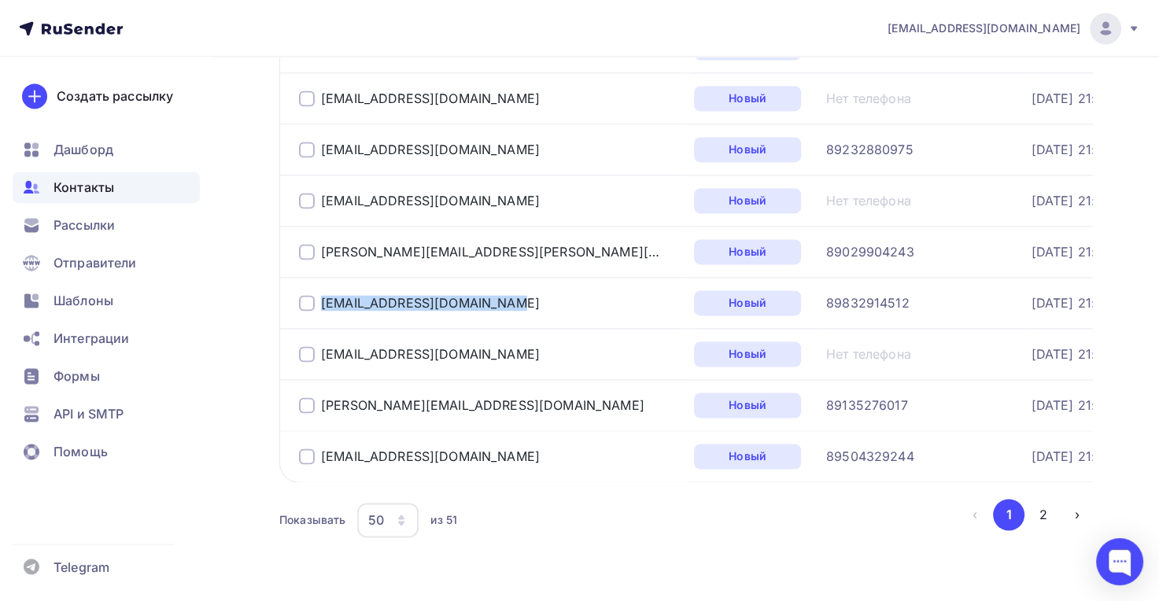
drag, startPoint x: 458, startPoint y: 349, endPoint x: 319, endPoint y: 353, distance: 139.3
click at [319, 353] on div "[EMAIL_ADDRESS][DOMAIN_NAME]" at bounding box center [490, 354] width 382 height 25
drag, startPoint x: 489, startPoint y: 396, endPoint x: 325, endPoint y: 390, distance: 163.8
click at [323, 393] on div "[PERSON_NAME][EMAIL_ADDRESS][DOMAIN_NAME]" at bounding box center [490, 405] width 382 height 25
drag, startPoint x: 430, startPoint y: 453, endPoint x: 316, endPoint y: 460, distance: 114.3
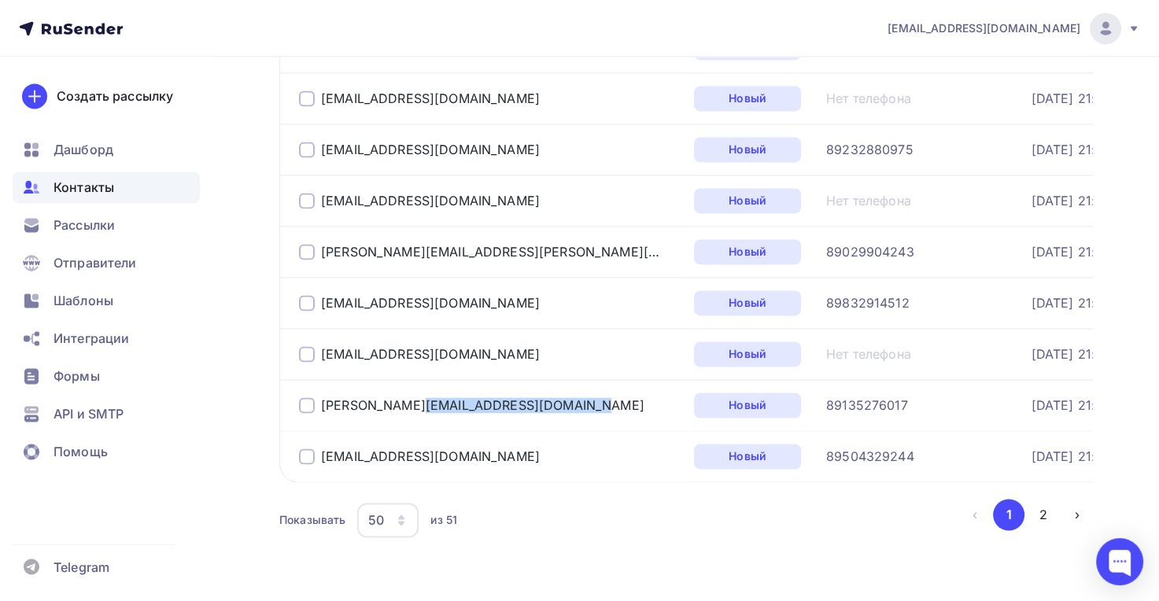
click at [316, 460] on div "[EMAIL_ADDRESS][DOMAIN_NAME]" at bounding box center [490, 456] width 382 height 25
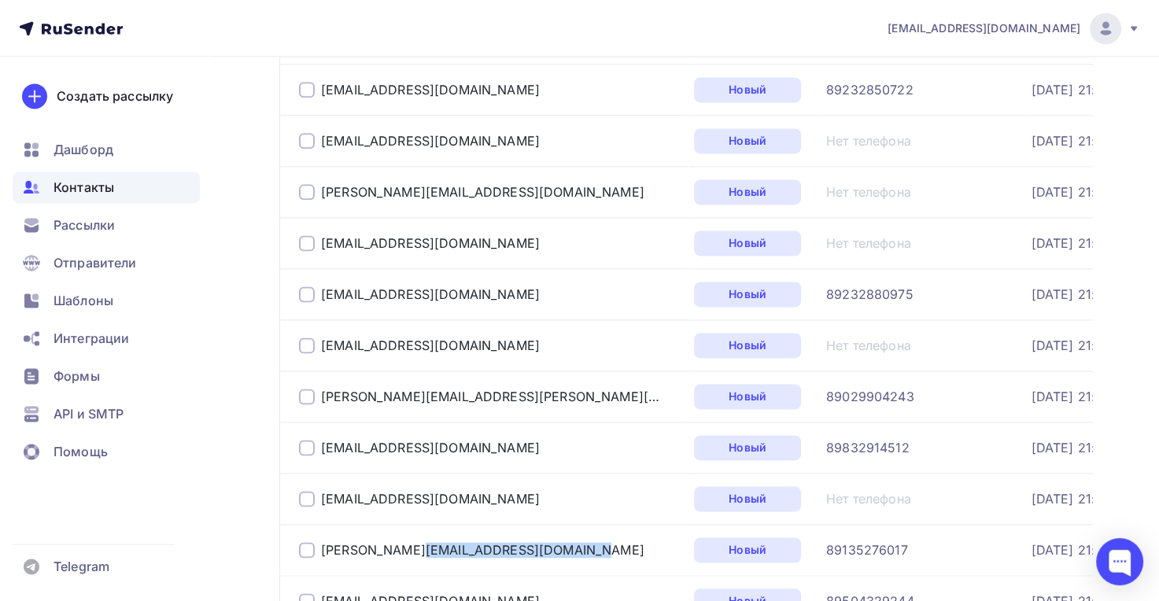
scroll to position [2200, 0]
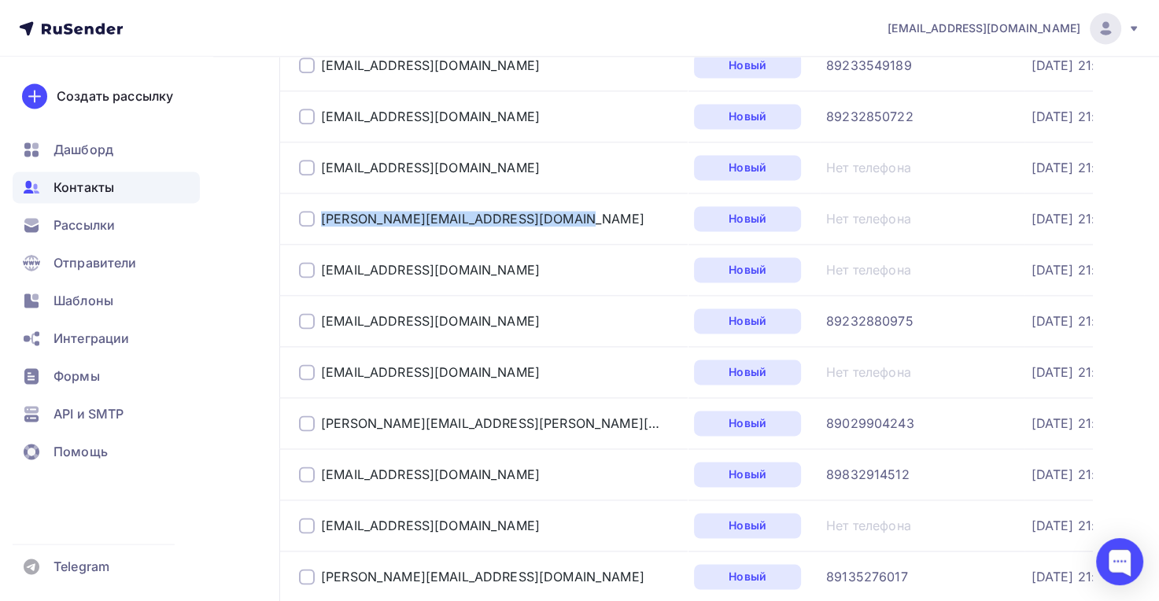
drag, startPoint x: 475, startPoint y: 210, endPoint x: 316, endPoint y: 223, distance: 160.2
click at [316, 223] on div "[PERSON_NAME][EMAIL_ADDRESS][DOMAIN_NAME]" at bounding box center [490, 218] width 382 height 25
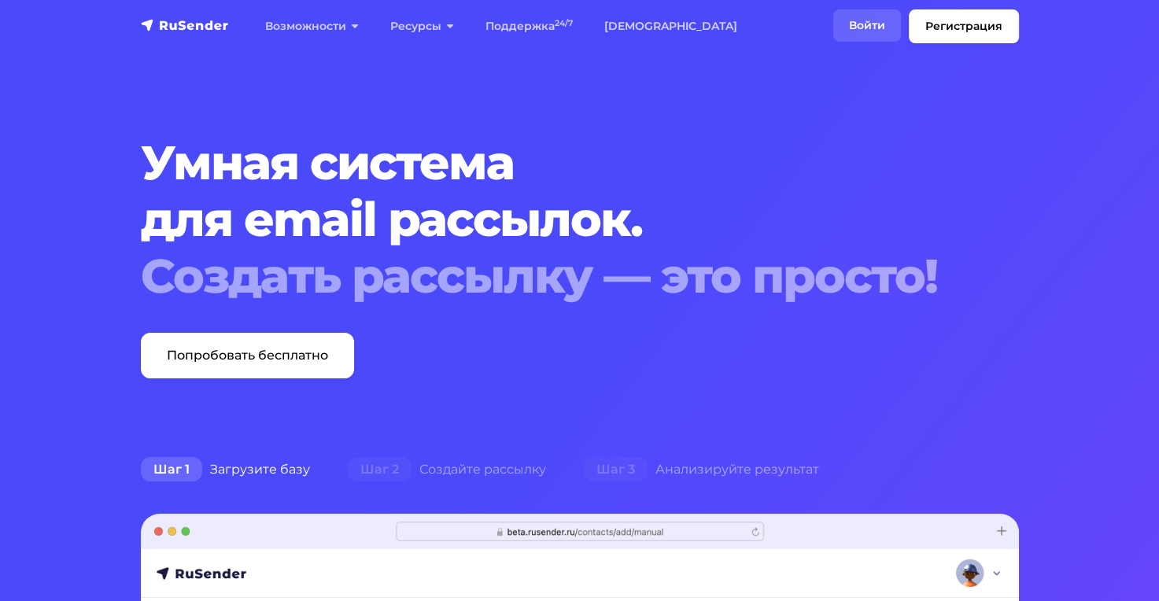
click at [880, 29] on link "Войти" at bounding box center [867, 25] width 68 height 32
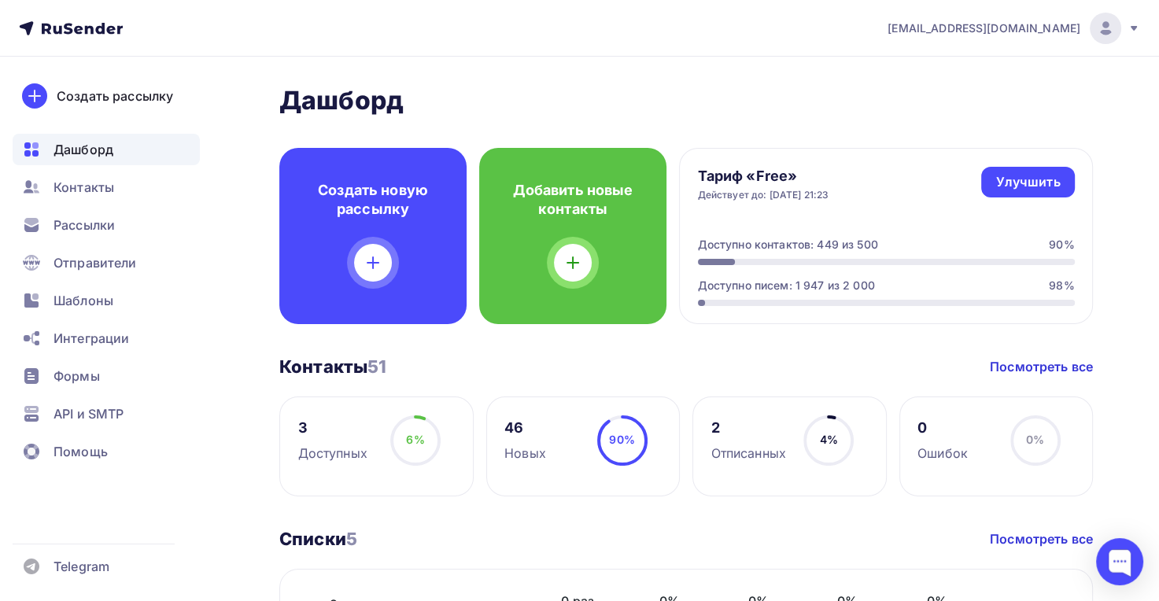
click at [99, 188] on span "Контакты" at bounding box center [84, 187] width 61 height 19
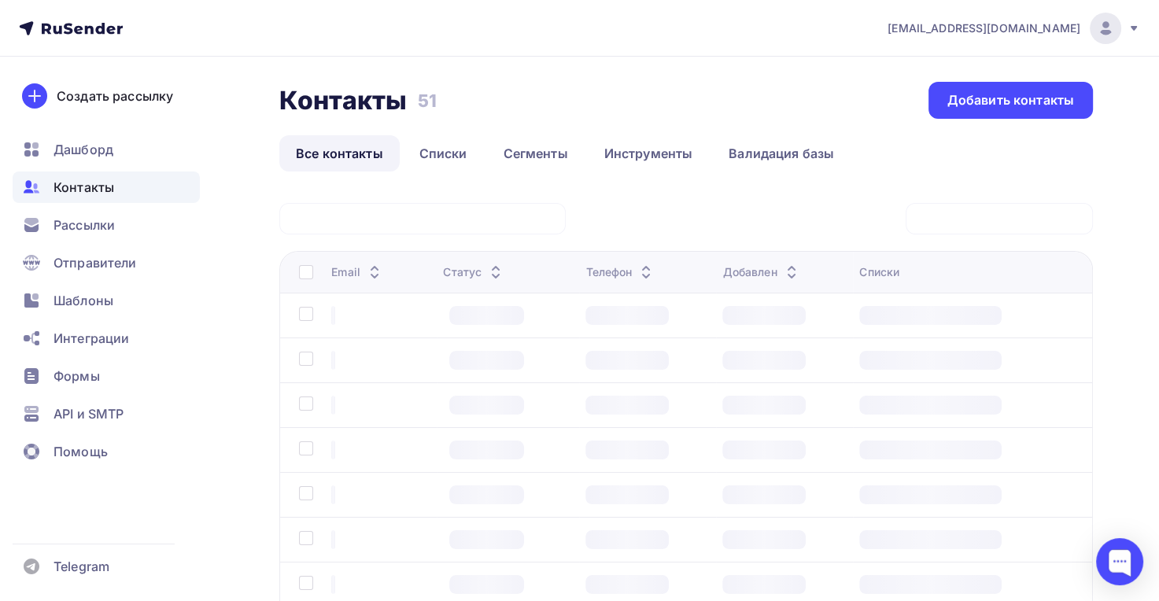
click at [94, 221] on span "Рассылки" at bounding box center [84, 225] width 61 height 19
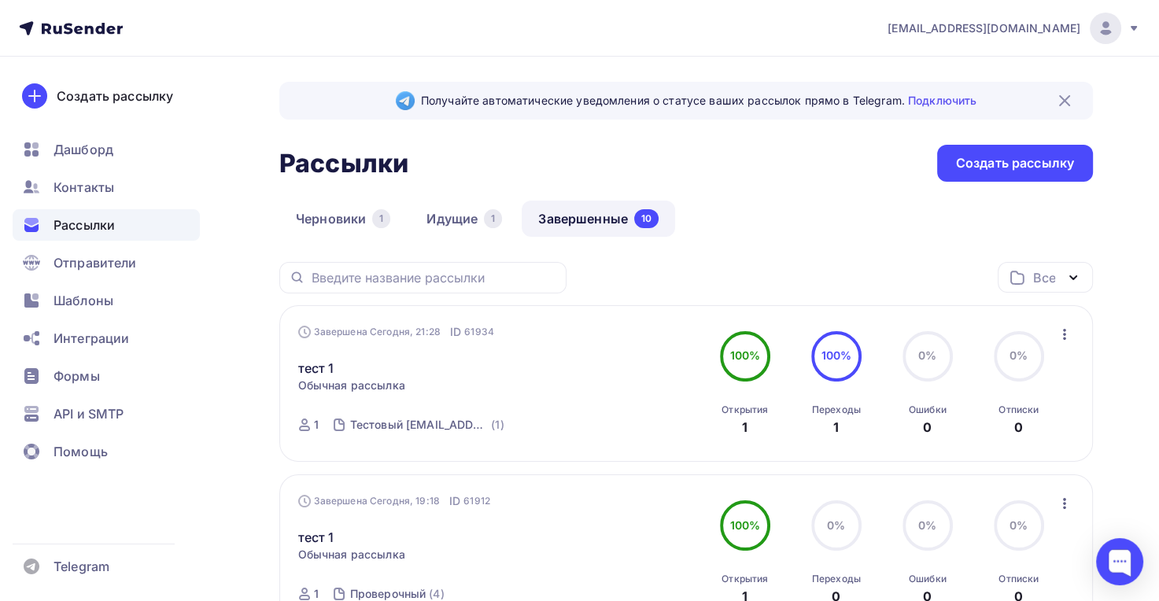
click at [448, 221] on link "Идущие 1" at bounding box center [464, 219] width 109 height 36
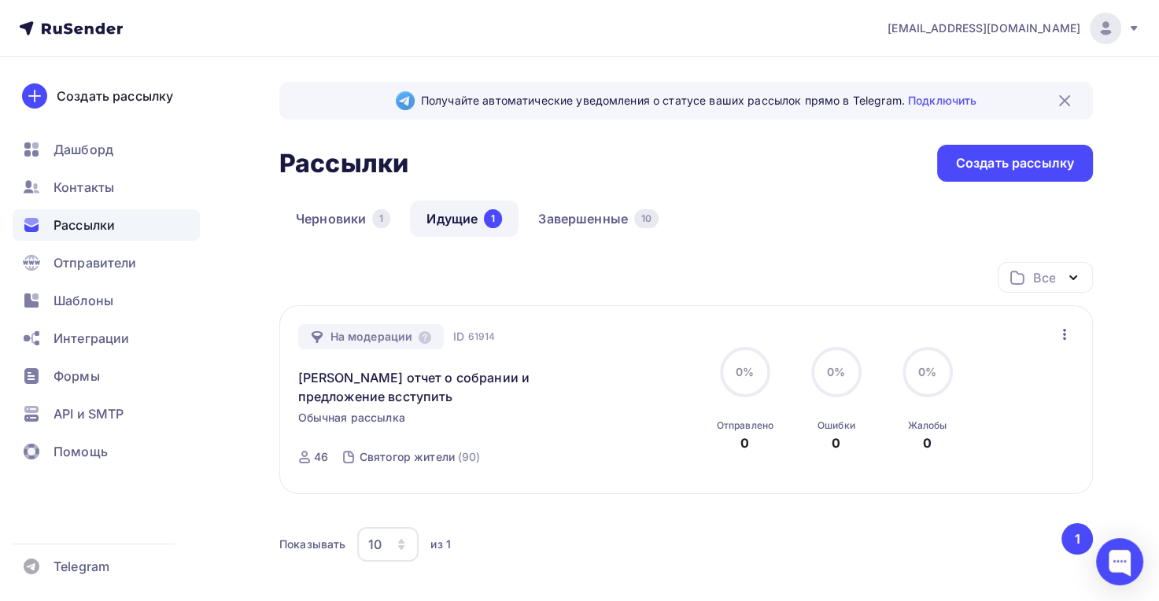
click at [1069, 331] on icon "button" at bounding box center [1064, 334] width 19 height 19
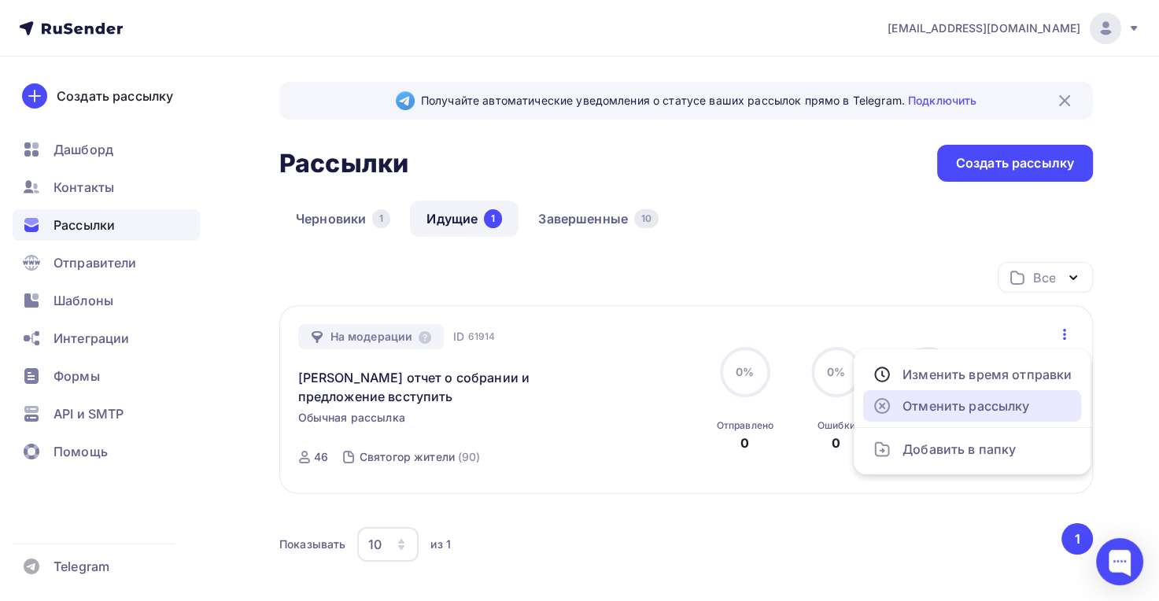
click at [1018, 402] on div "Отменить рассылку" at bounding box center [972, 406] width 199 height 19
